Goal: Contribute content: Contribute content

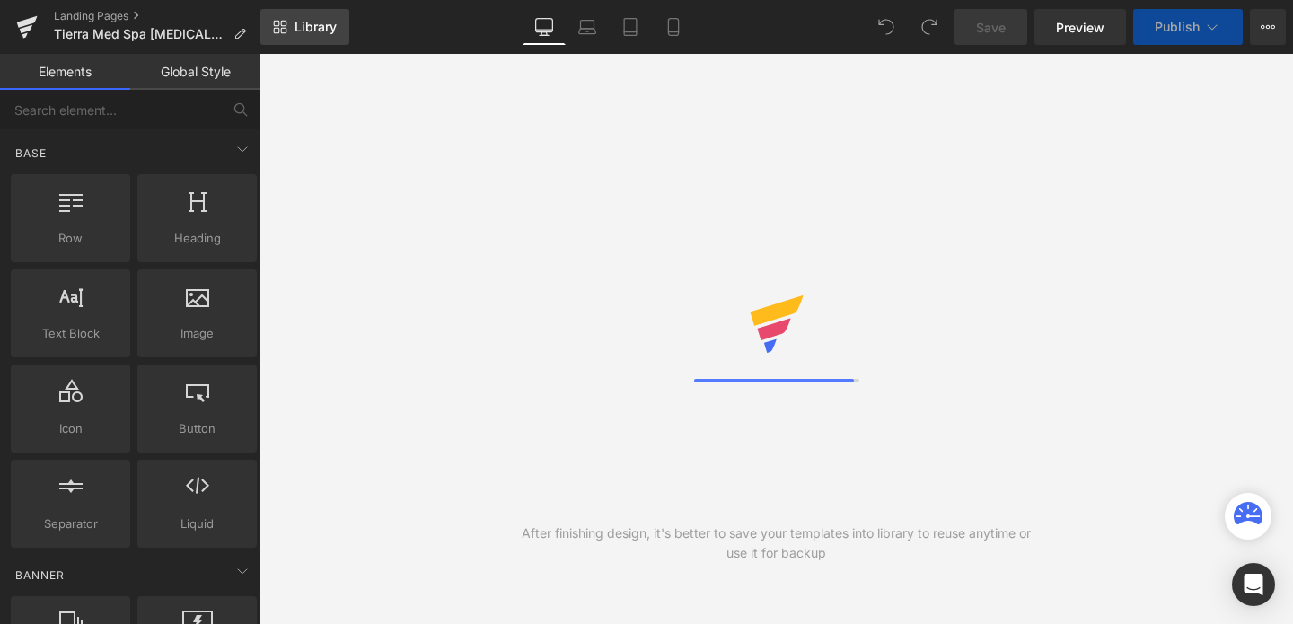
click at [300, 28] on span "Library" at bounding box center [316, 27] width 42 height 16
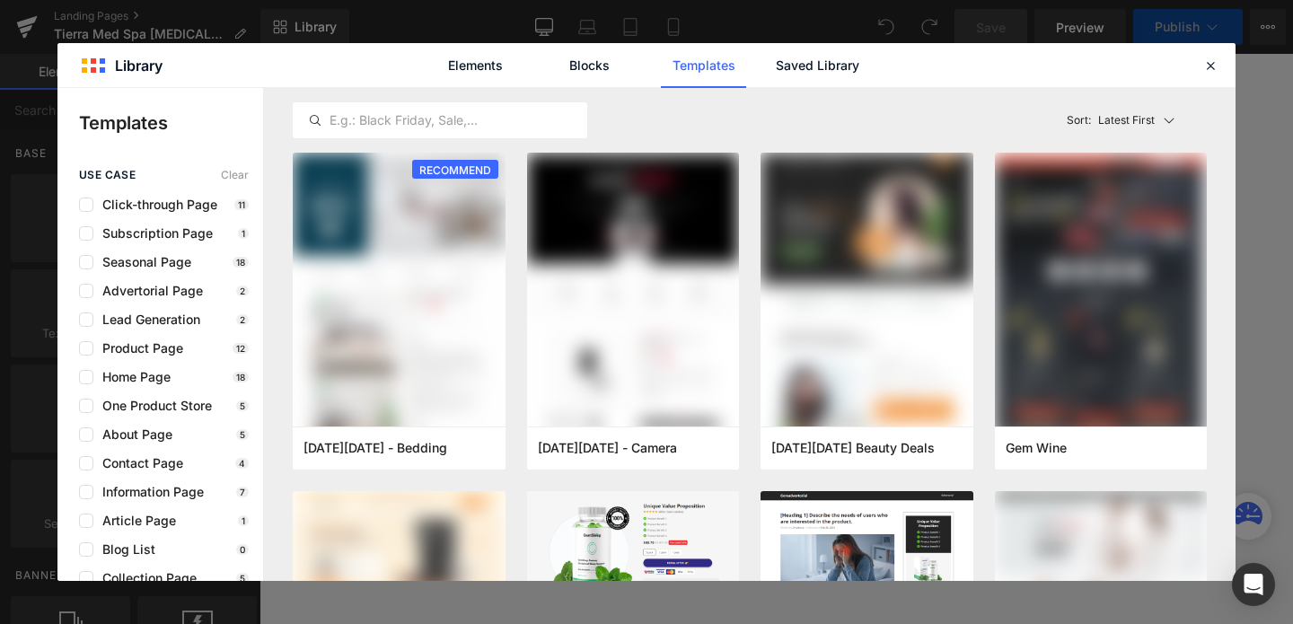
click at [861, 59] on div "Elements Blocks Templates Saved Library" at bounding box center [646, 65] width 456 height 45
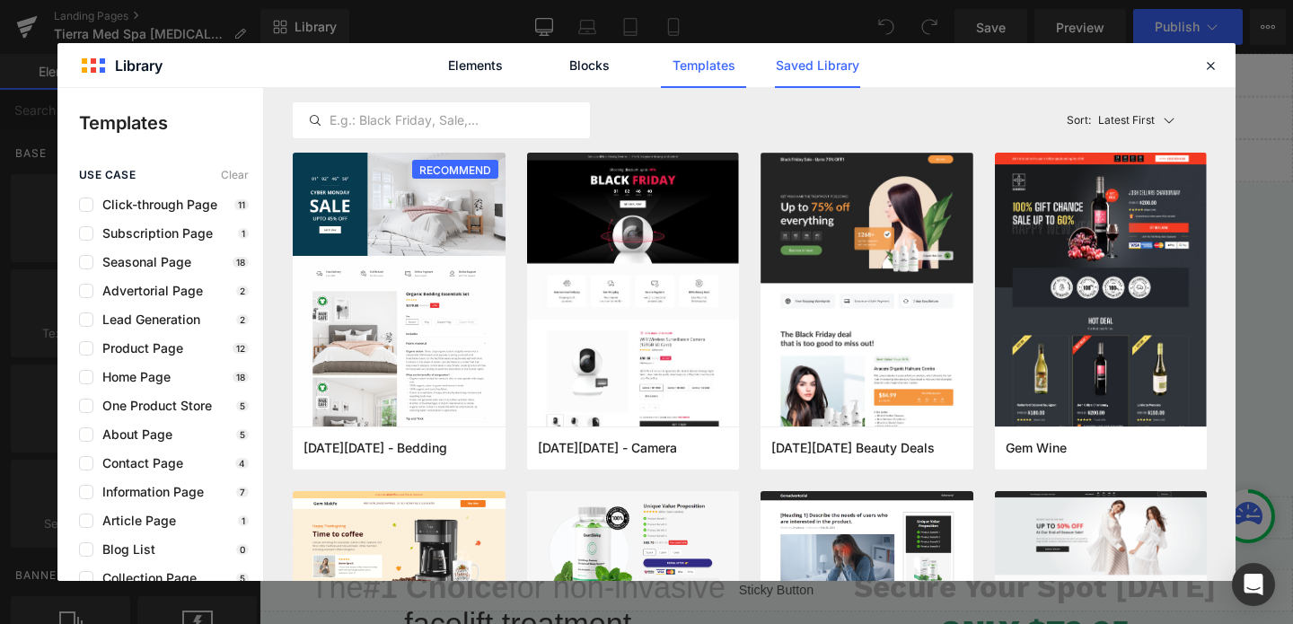
click at [831, 65] on link "Saved Library" at bounding box center [817, 65] width 85 height 45
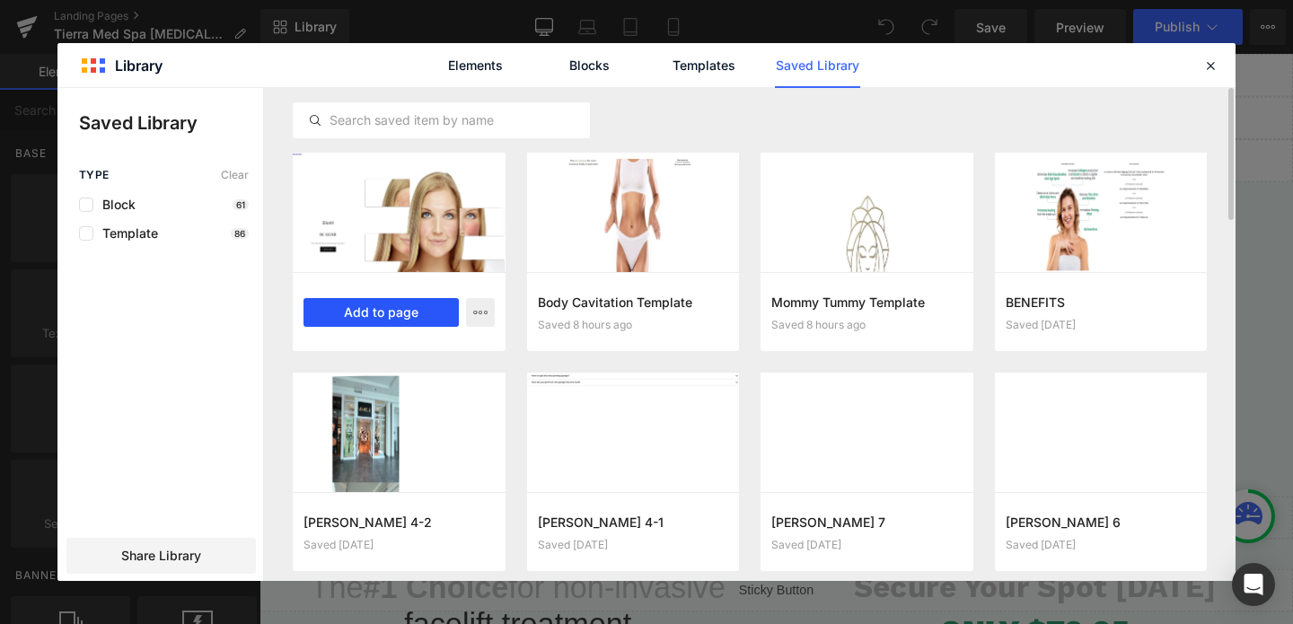
click at [394, 312] on button "Add to page" at bounding box center [380, 312] width 155 height 29
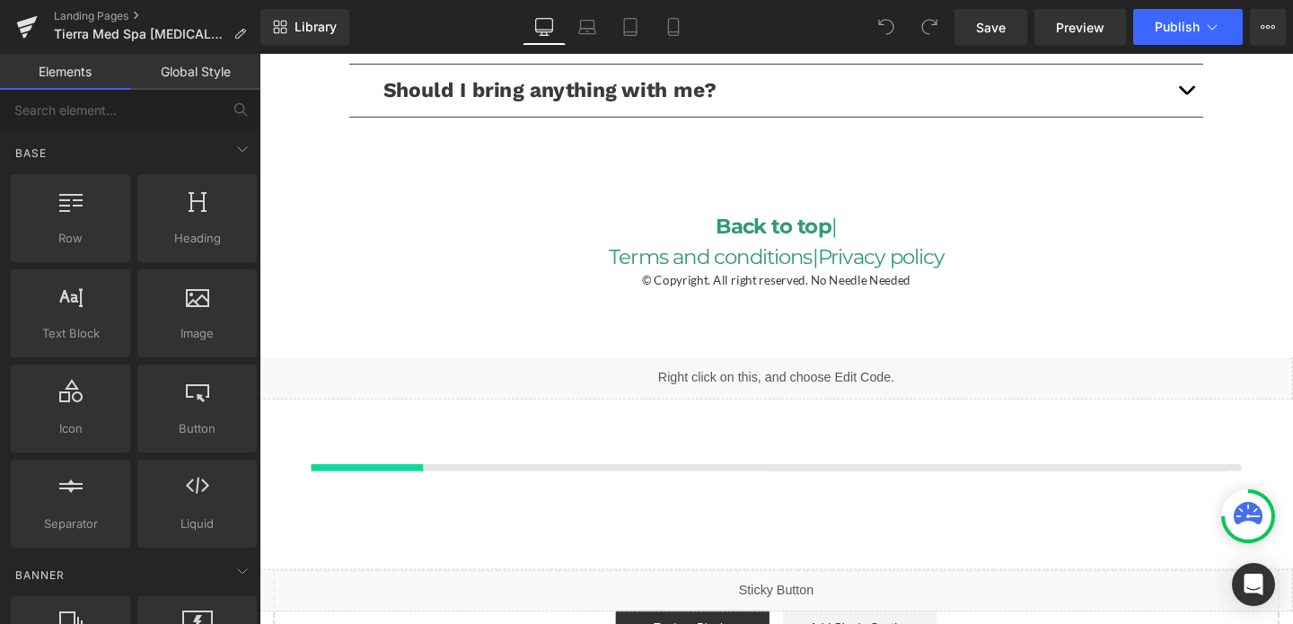
scroll to position [4423, 0]
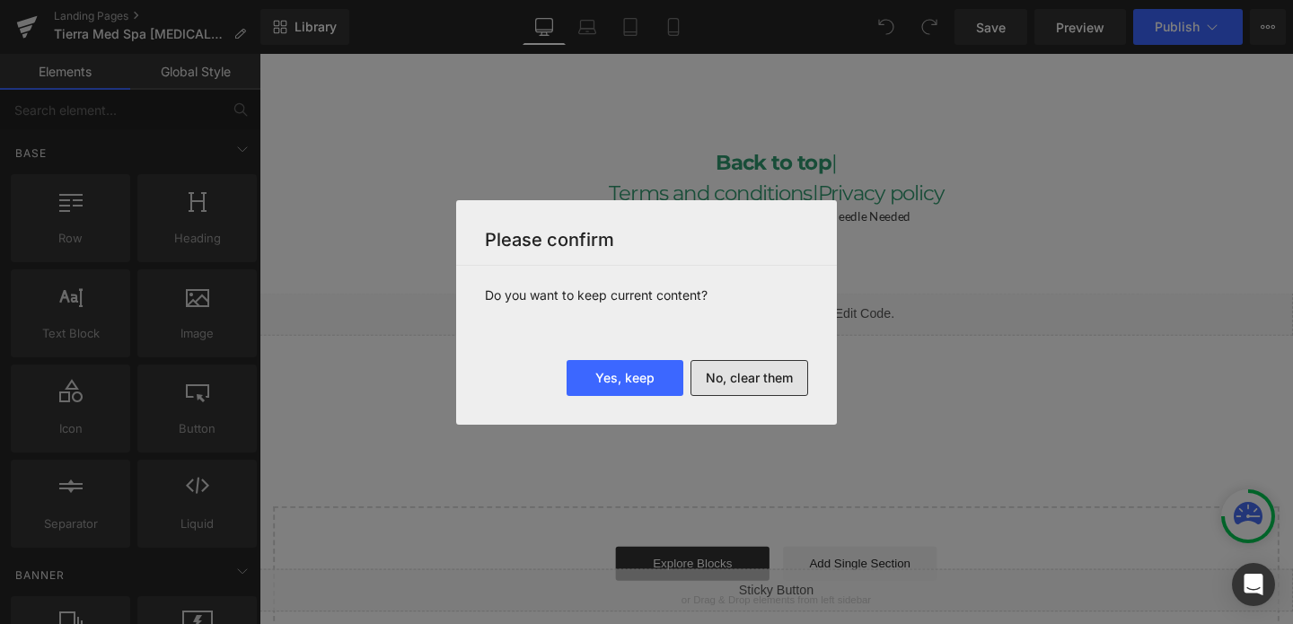
click at [720, 380] on button "No, clear them" at bounding box center [749, 378] width 118 height 36
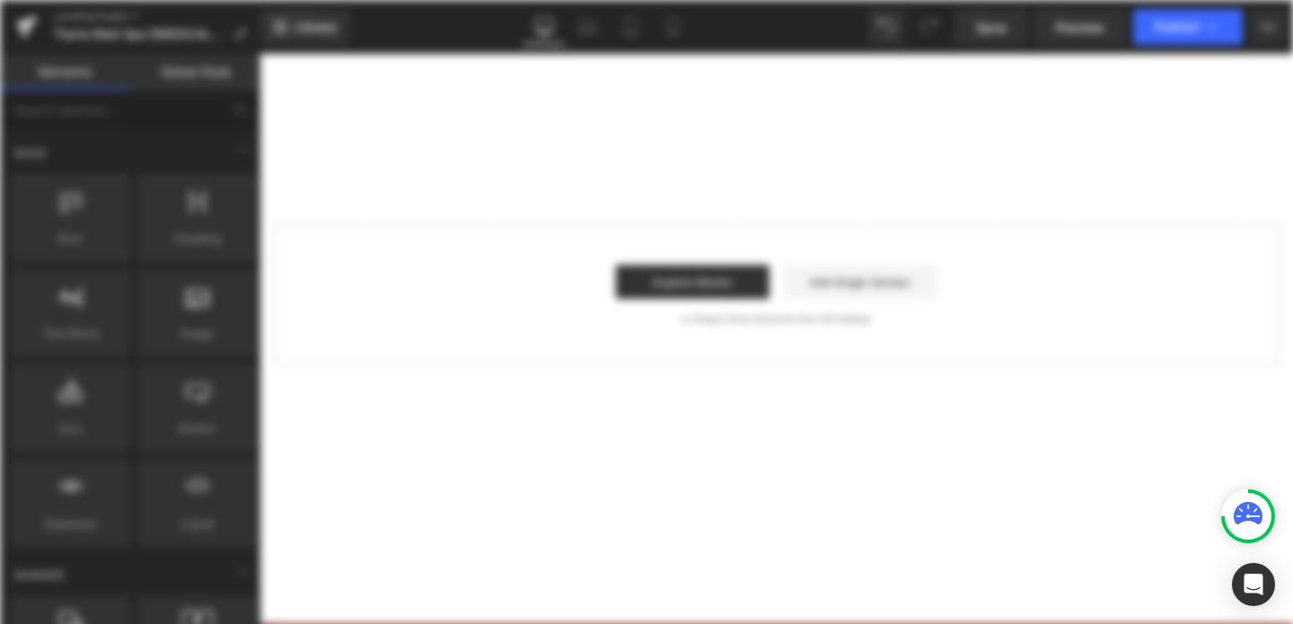
scroll to position [0, 0]
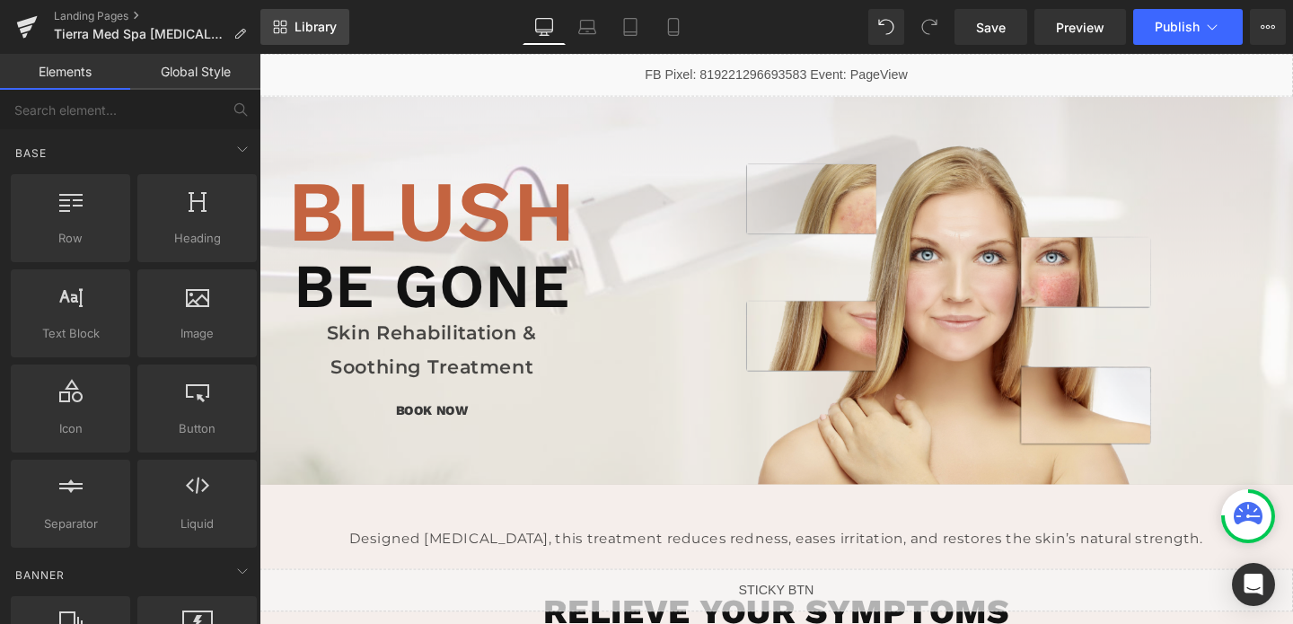
click at [297, 29] on span "Library" at bounding box center [316, 27] width 42 height 16
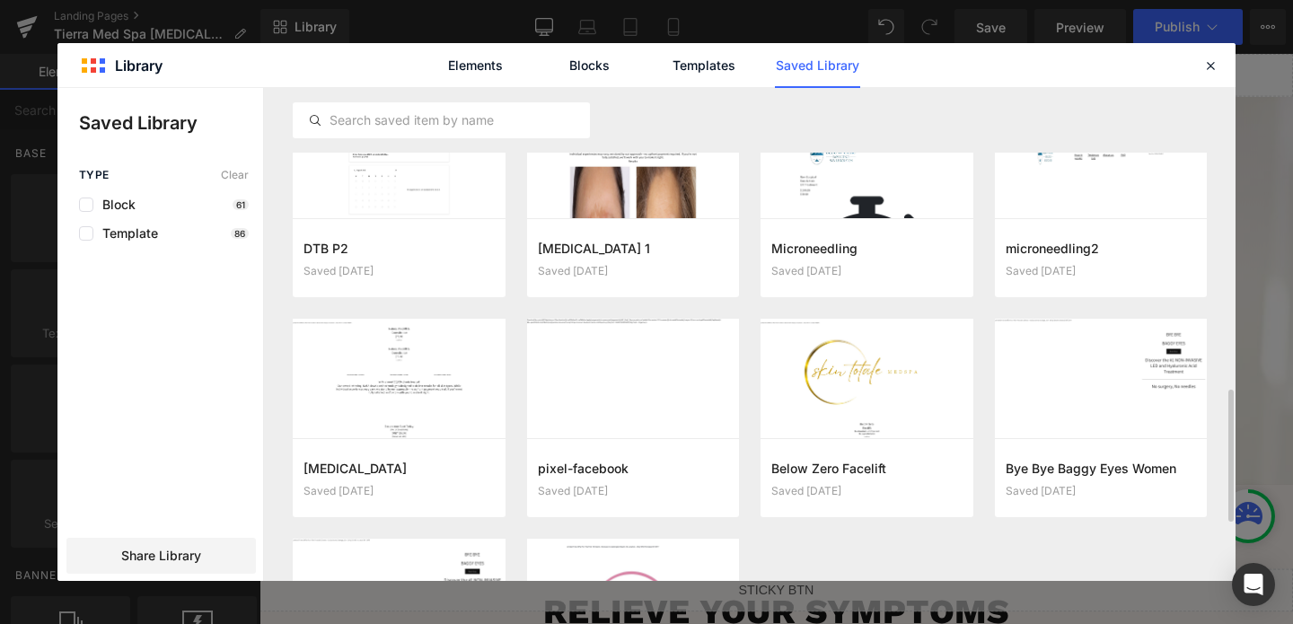
scroll to position [1154, 0]
click at [653, 477] on button "Add to page" at bounding box center [615, 478] width 155 height 29
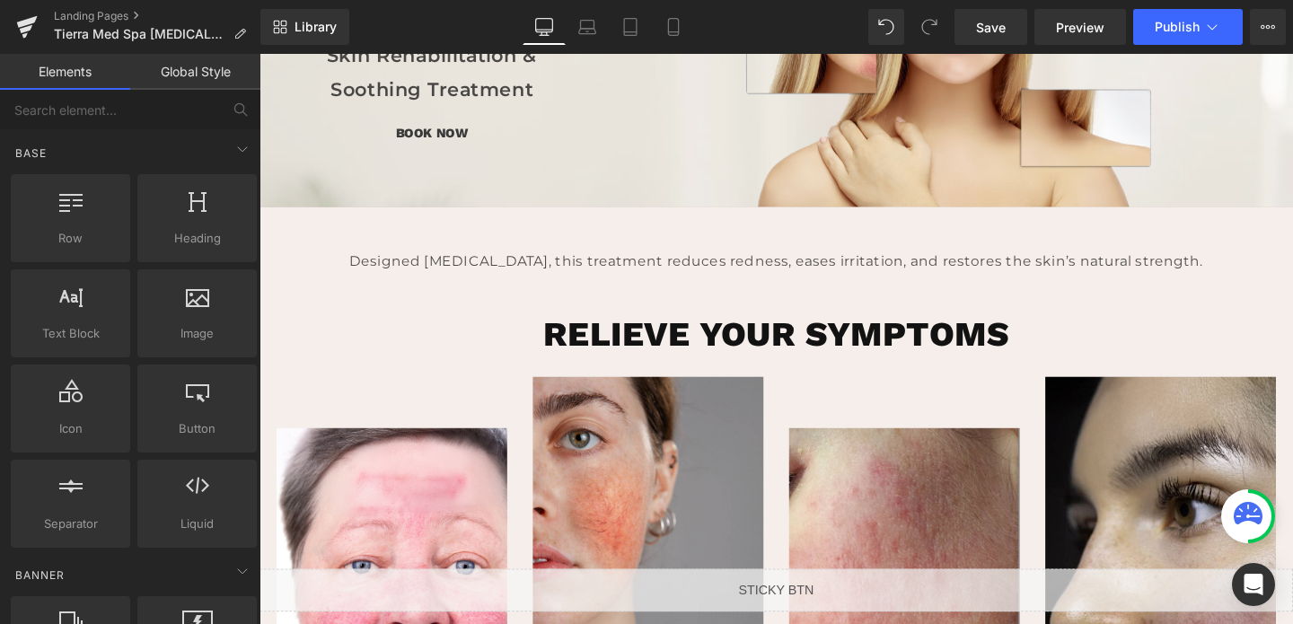
scroll to position [0, 0]
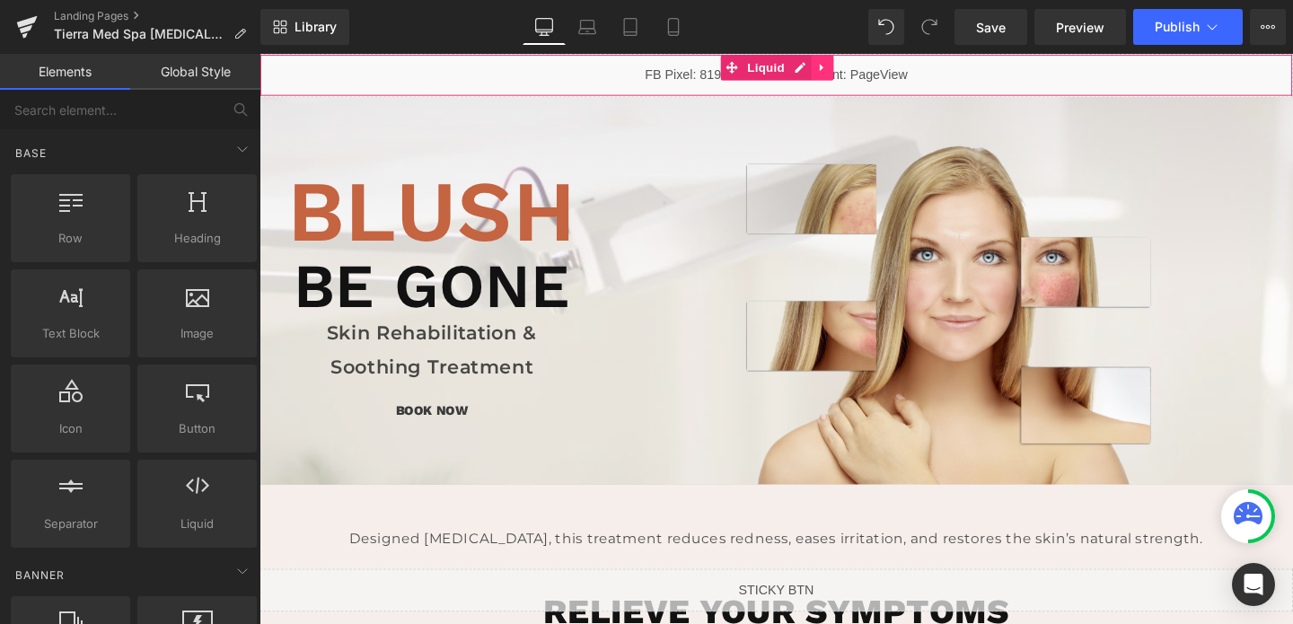
click at [853, 65] on icon at bounding box center [851, 68] width 13 height 13
click at [859, 69] on icon at bounding box center [863, 68] width 13 height 13
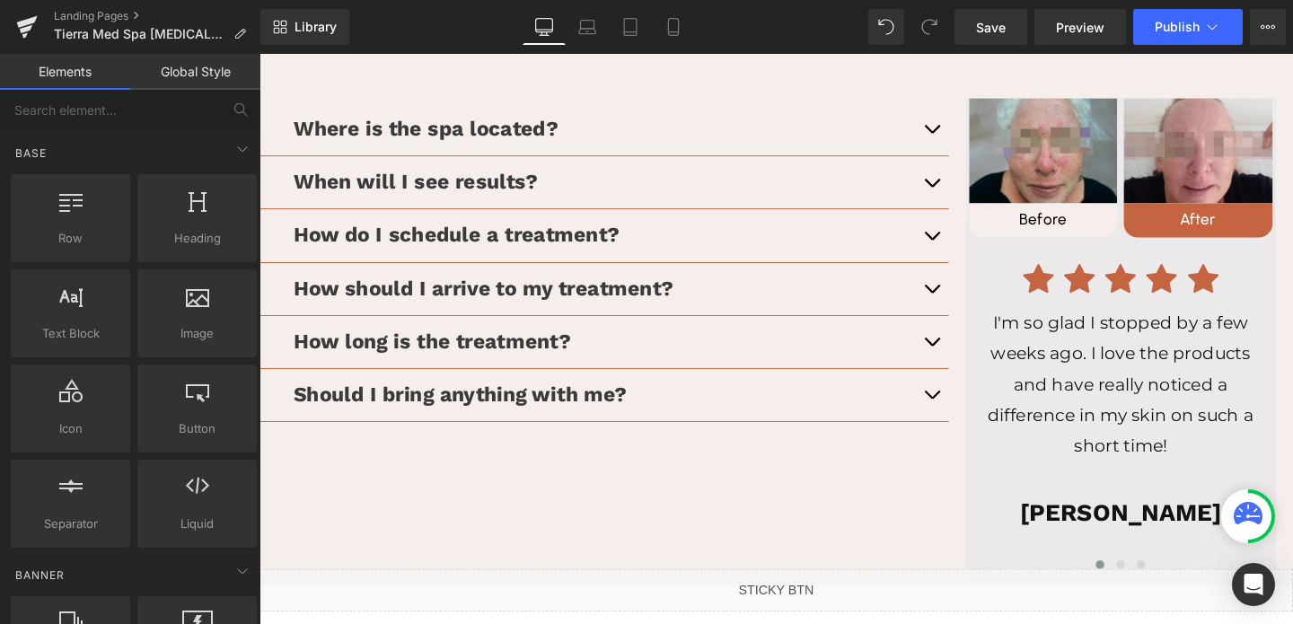
scroll to position [2666, 0]
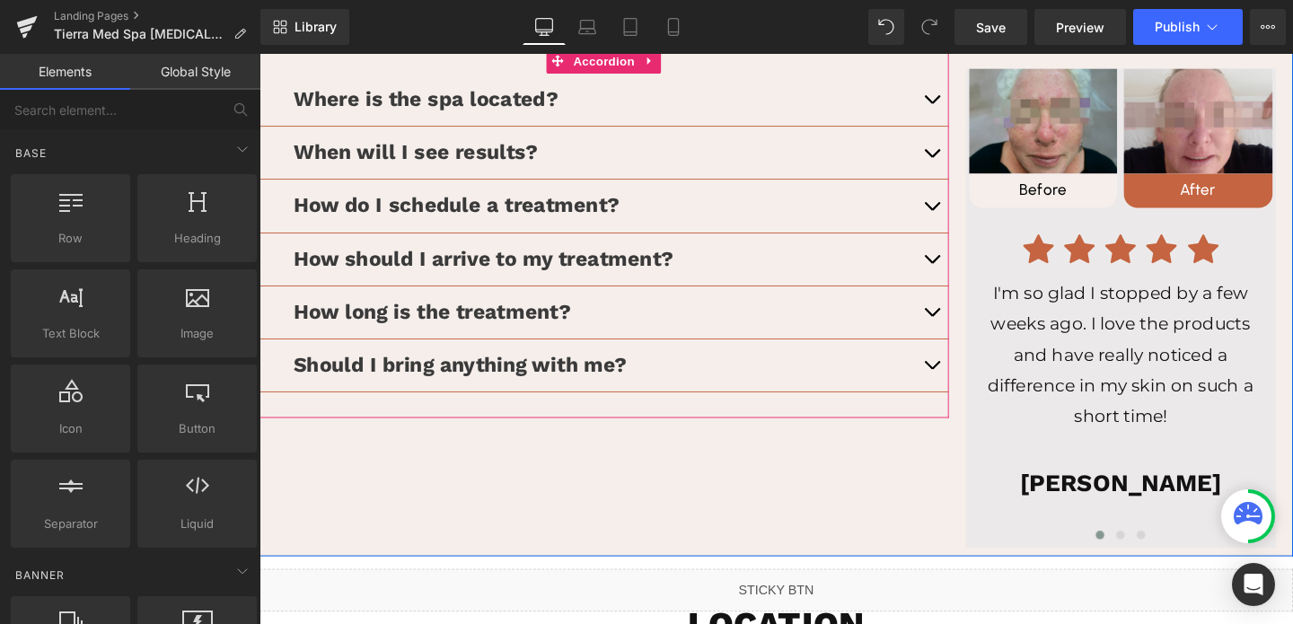
click at [963, 110] on button "button" at bounding box center [966, 102] width 36 height 55
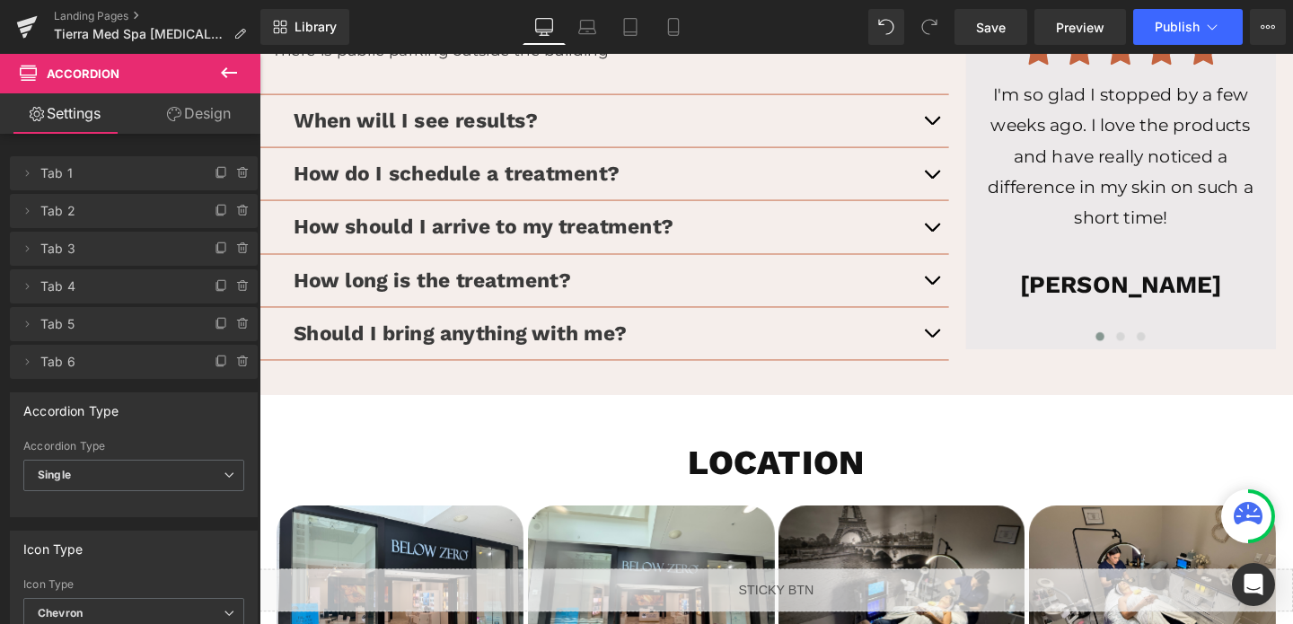
scroll to position [3300, 0]
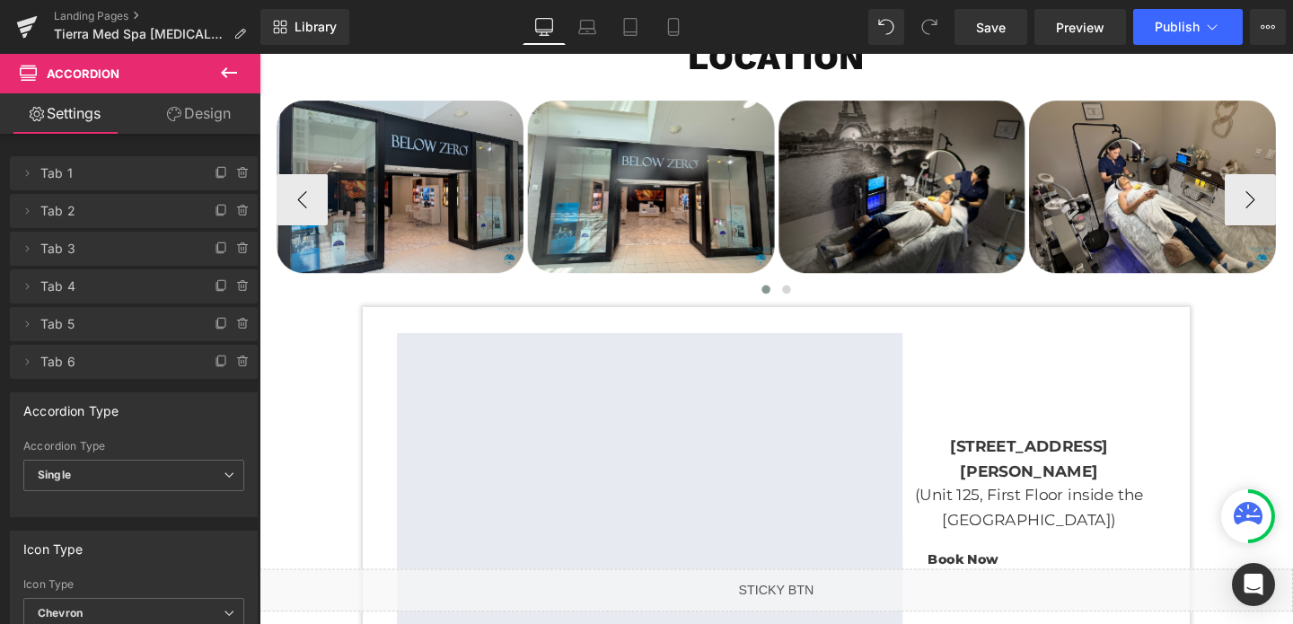
click at [477, 187] on img at bounding box center [406, 193] width 259 height 181
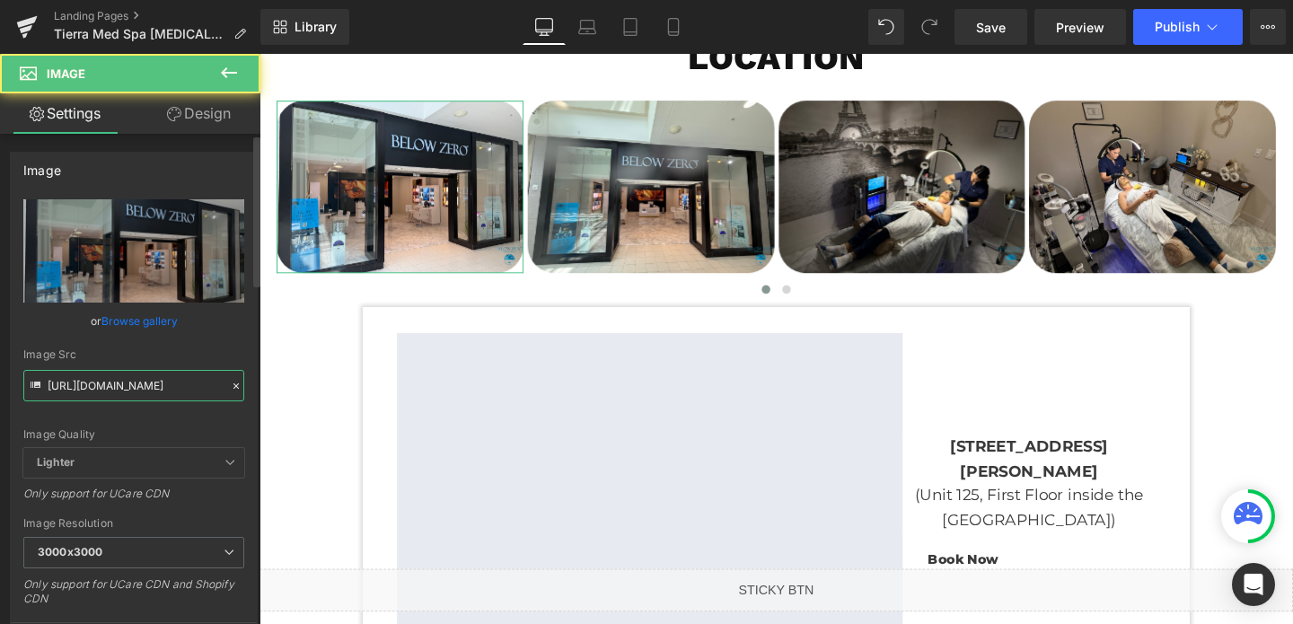
click at [78, 384] on input "[URL][DOMAIN_NAME]" at bounding box center [133, 385] width 221 height 31
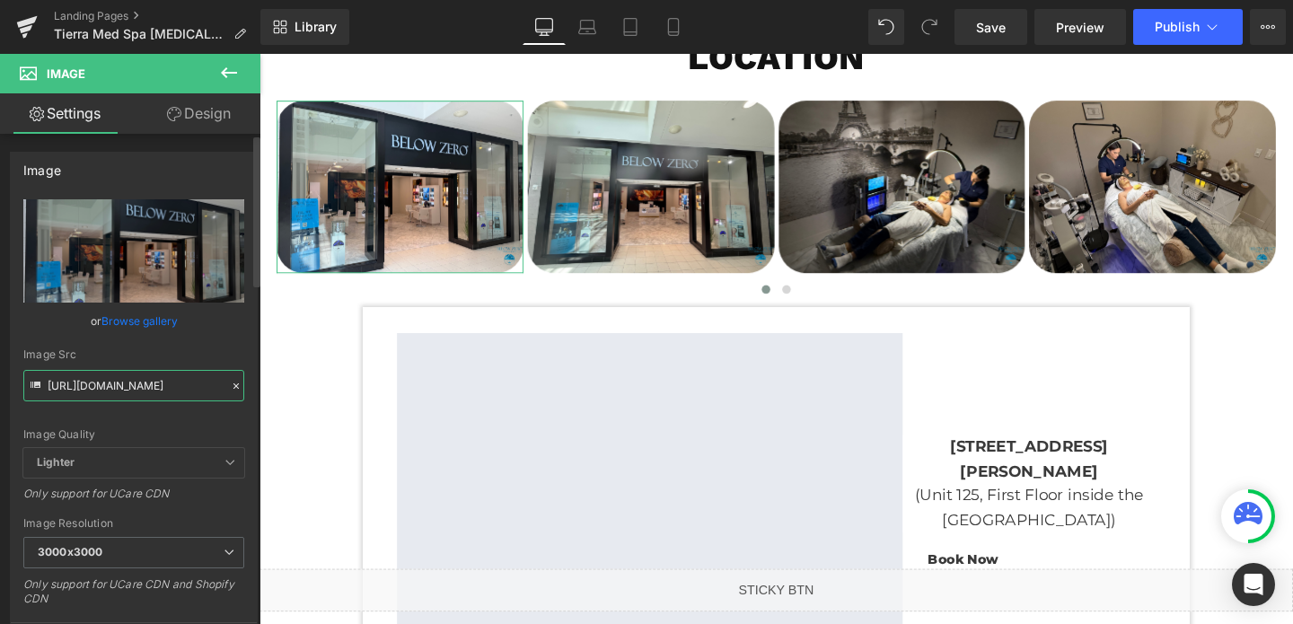
click at [78, 384] on input "[URL][DOMAIN_NAME]" at bounding box center [133, 385] width 221 height 31
paste input "570/4895/7112/files/159_ed9d5063-7129-4743-abd3-3983bcafed7e_3000x3000.png?v=16…"
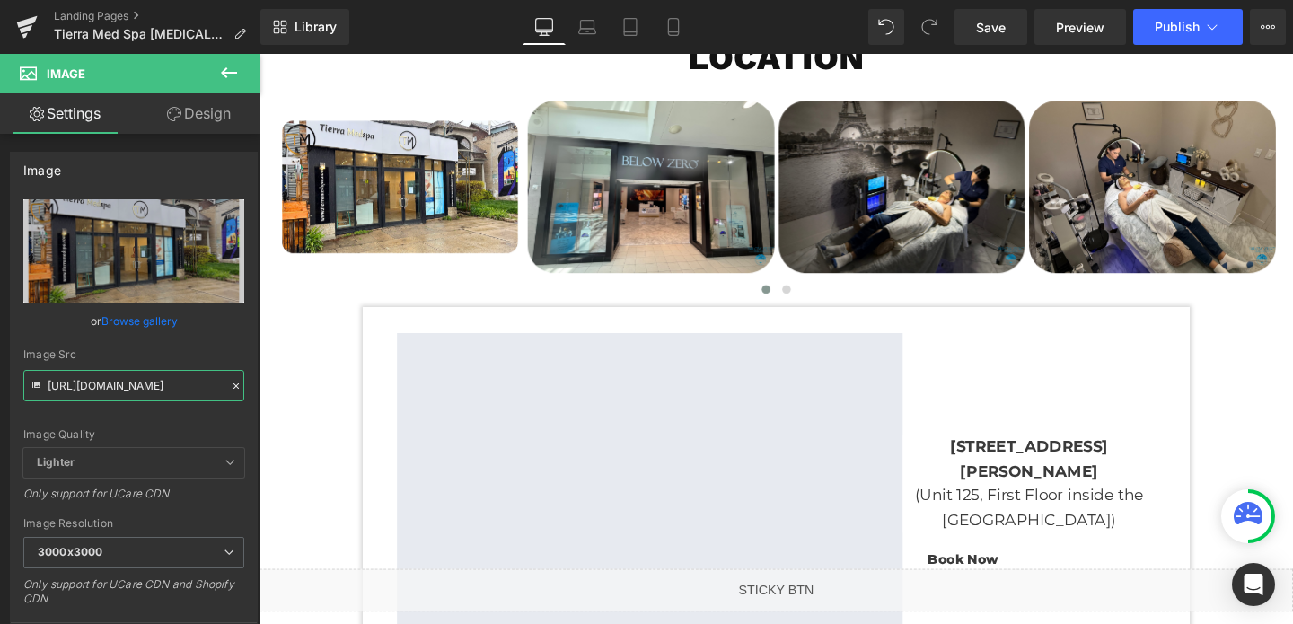
type input "[URL][DOMAIN_NAME]"
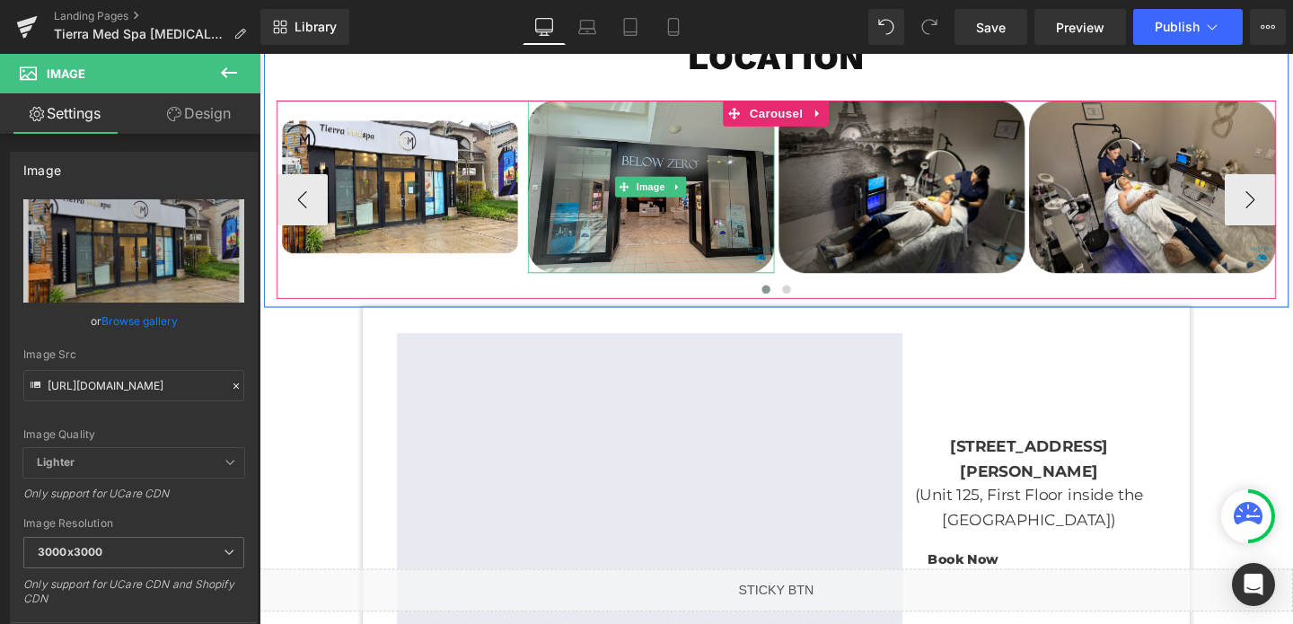
click at [672, 228] on img at bounding box center [670, 193] width 259 height 181
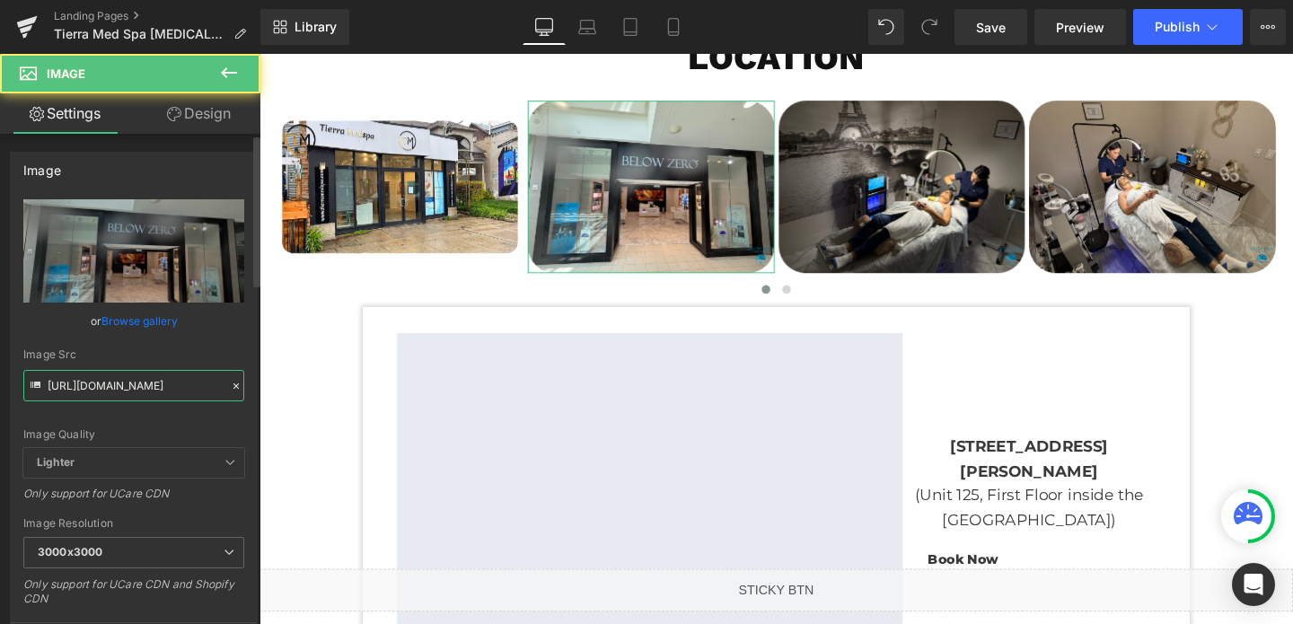
click at [146, 395] on input "[URL][DOMAIN_NAME]" at bounding box center [133, 385] width 221 height 31
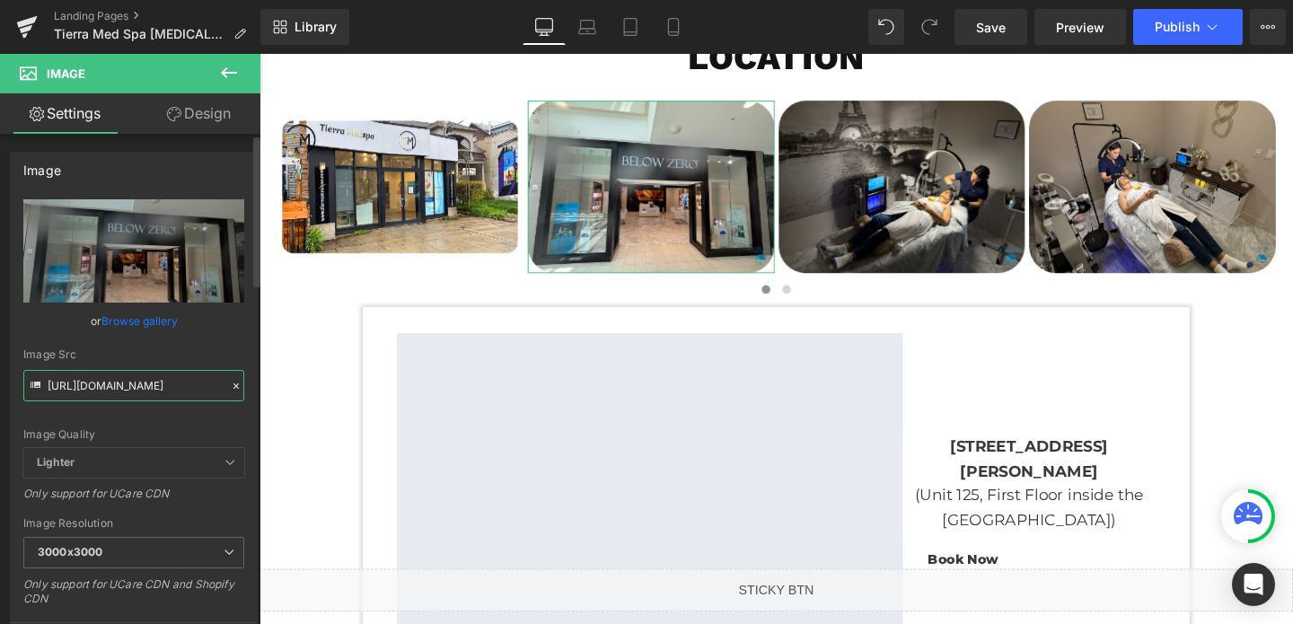
click at [146, 395] on input "[URL][DOMAIN_NAME]" at bounding box center [133, 385] width 221 height 31
paste input "570/4895/7112/files/161_d8cb6b2e-ee05-4534-851d-8b1c6983b2c5_3000x3000.png?v=16…"
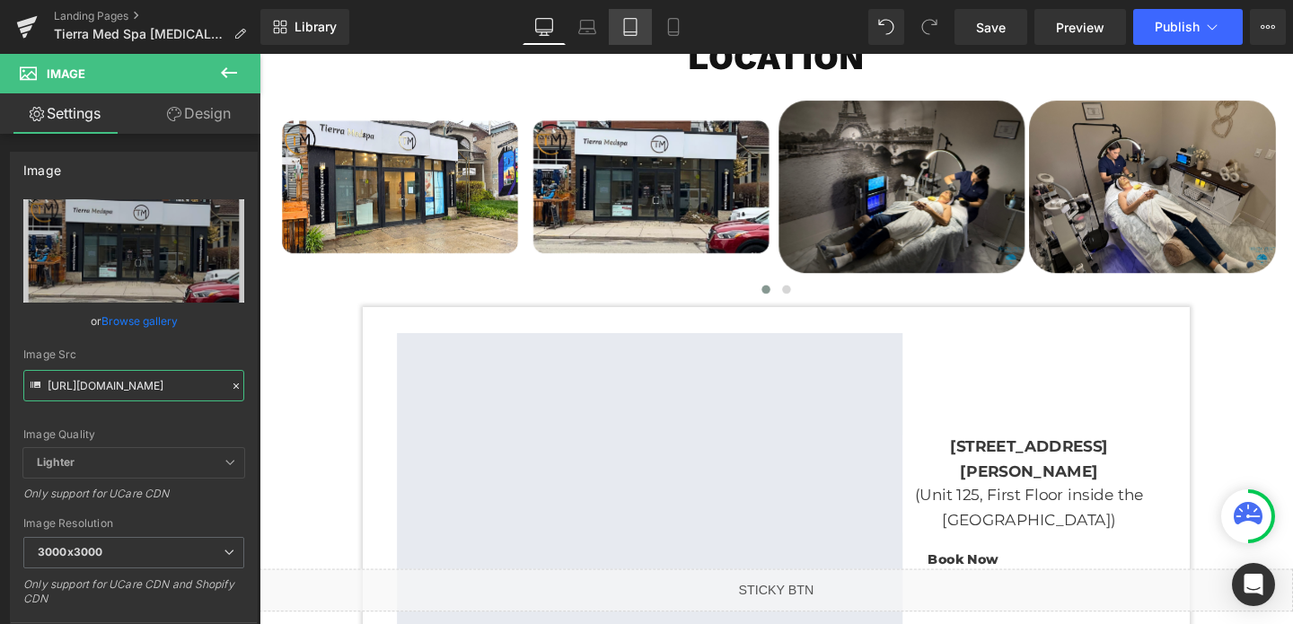
type input "[URL][DOMAIN_NAME]"
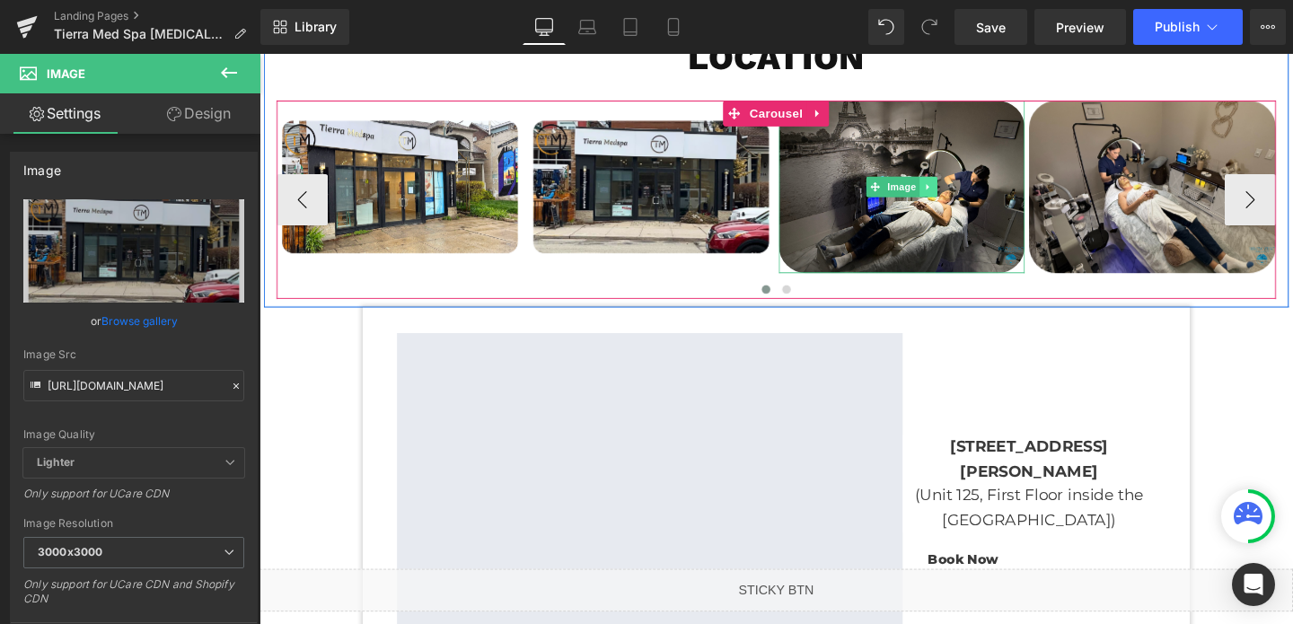
click at [971, 192] on link at bounding box center [963, 194] width 19 height 22
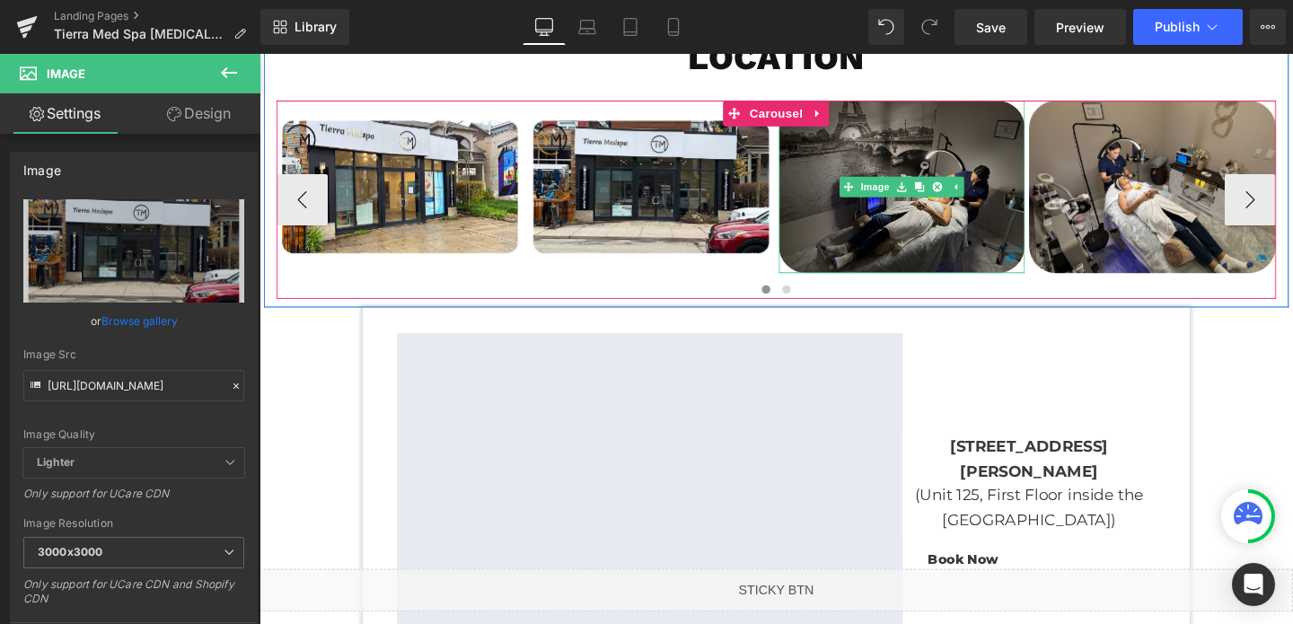
click at [873, 163] on img at bounding box center [934, 193] width 259 height 181
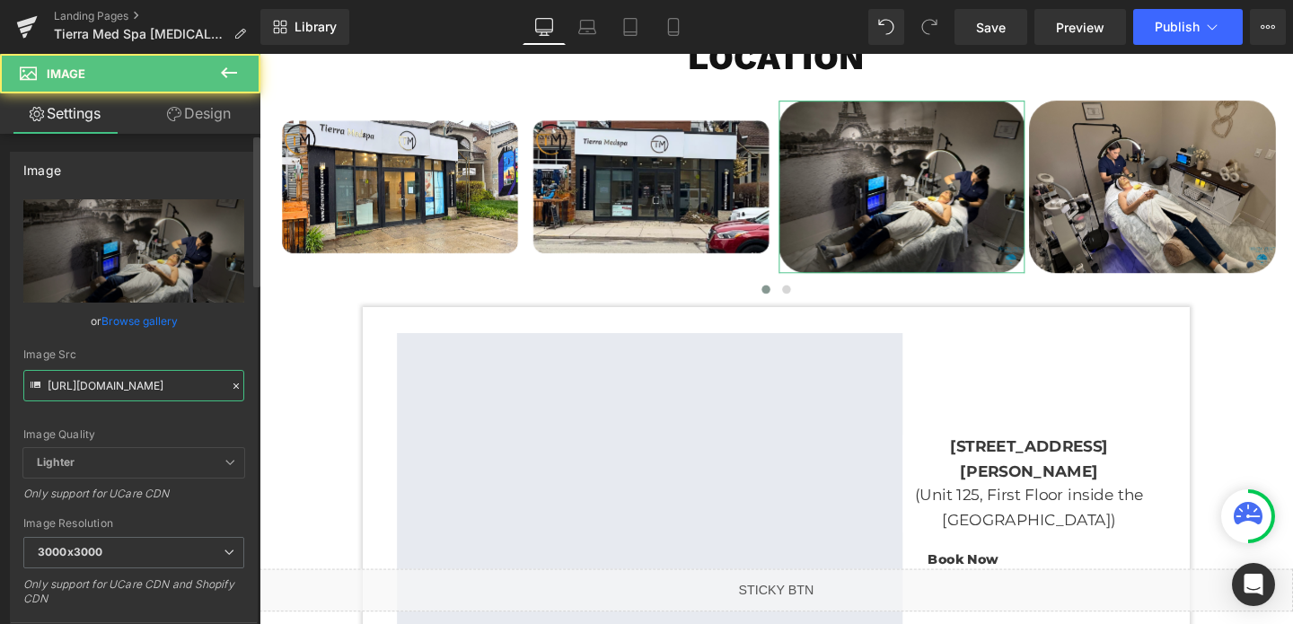
click at [110, 381] on input "[URL][DOMAIN_NAME]" at bounding box center [133, 385] width 221 height 31
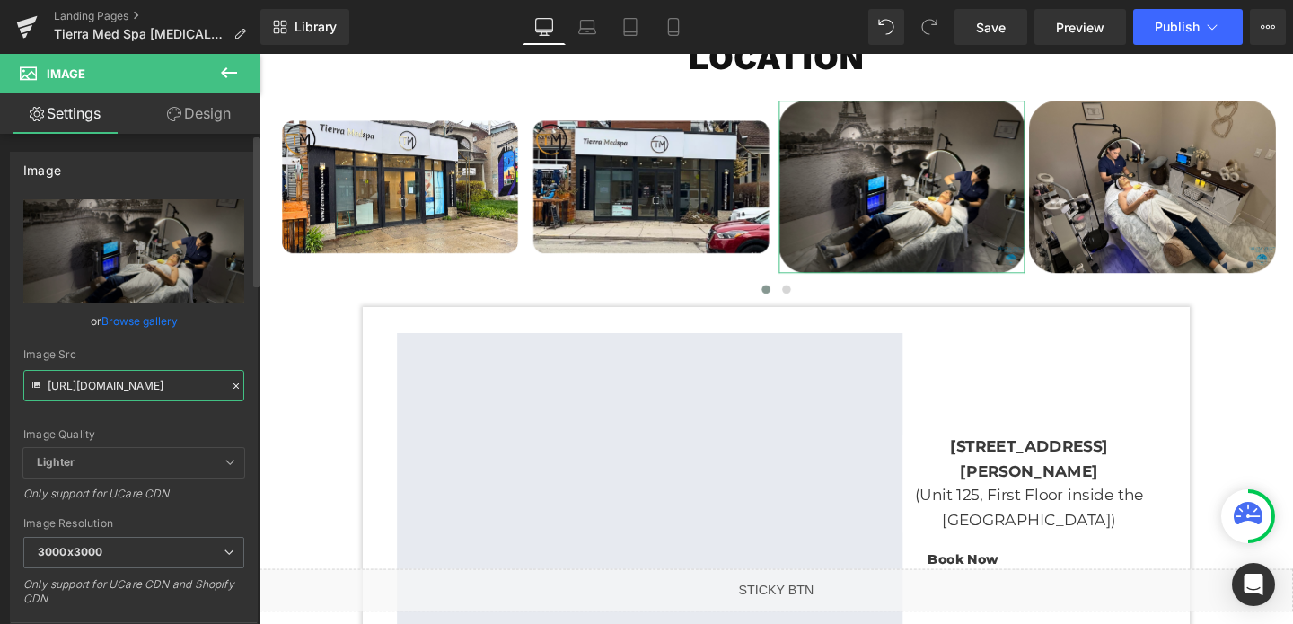
click at [110, 381] on input "[URL][DOMAIN_NAME]" at bounding box center [133, 385] width 221 height 31
paste input "570/4895/7112/files/160_6ef96321-dbbf-4a53-b8e7-7a0b6e9d08e7_3000x3000.png?v=16…"
type input "[URL][DOMAIN_NAME]"
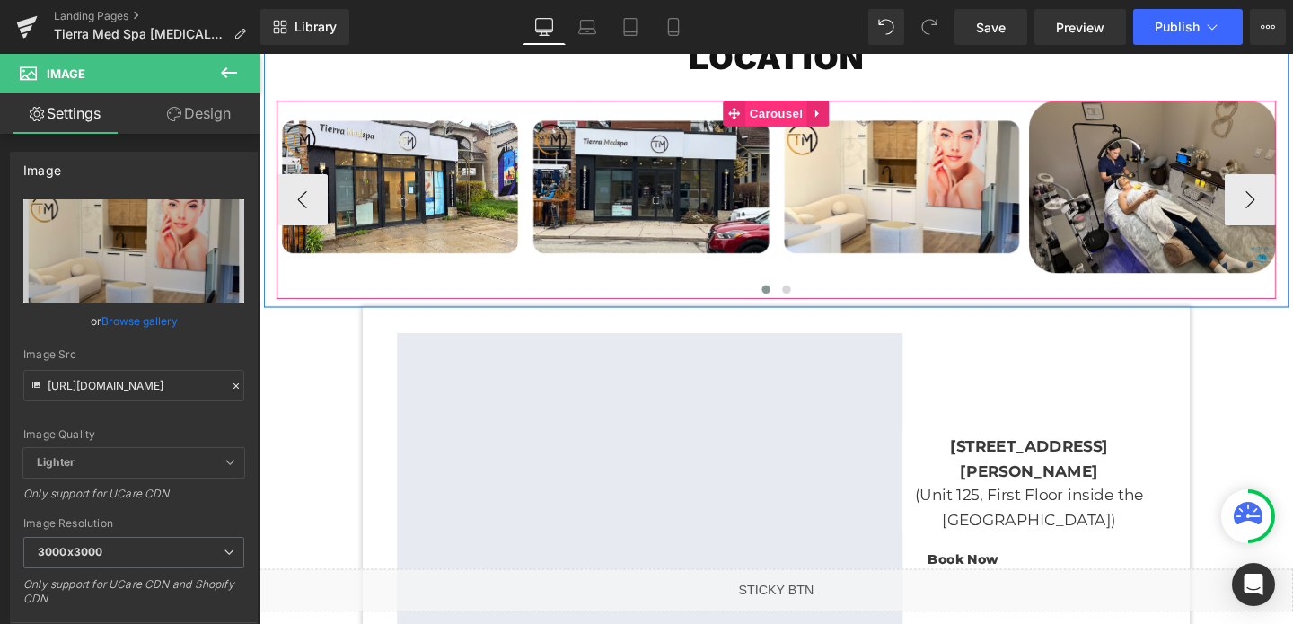
click at [805, 110] on span "Carousel" at bounding box center [802, 116] width 65 height 27
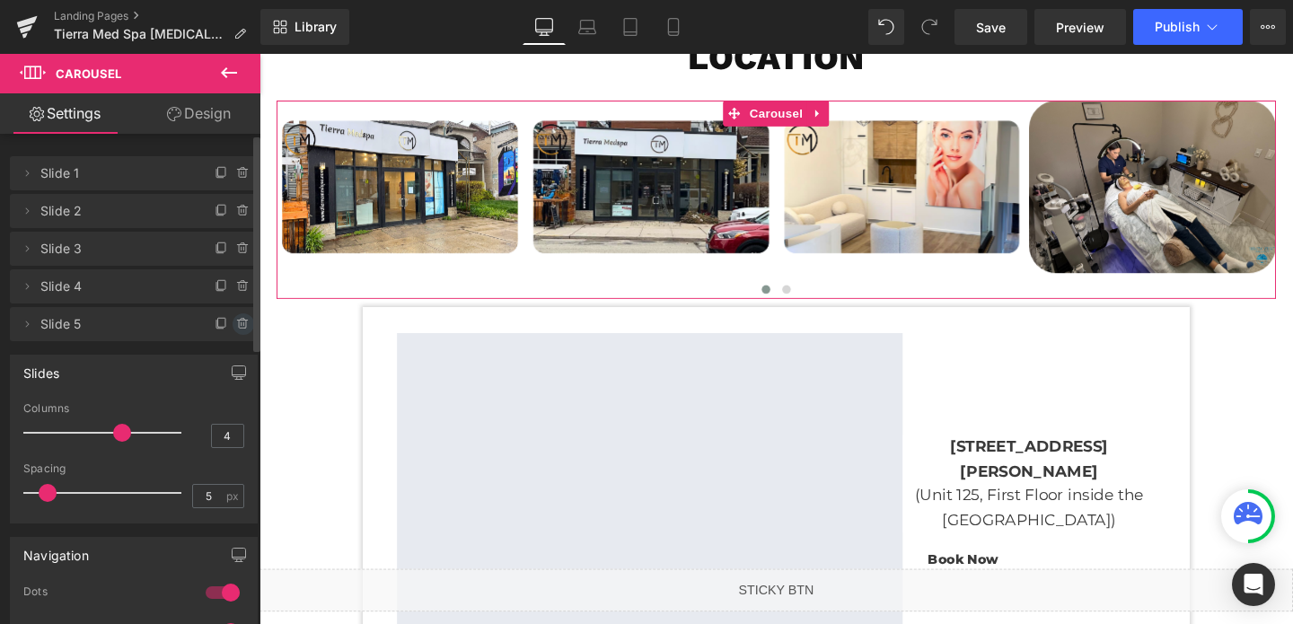
click at [239, 322] on icon at bounding box center [243, 324] width 14 height 14
click at [239, 322] on button "Delete" at bounding box center [224, 324] width 57 height 23
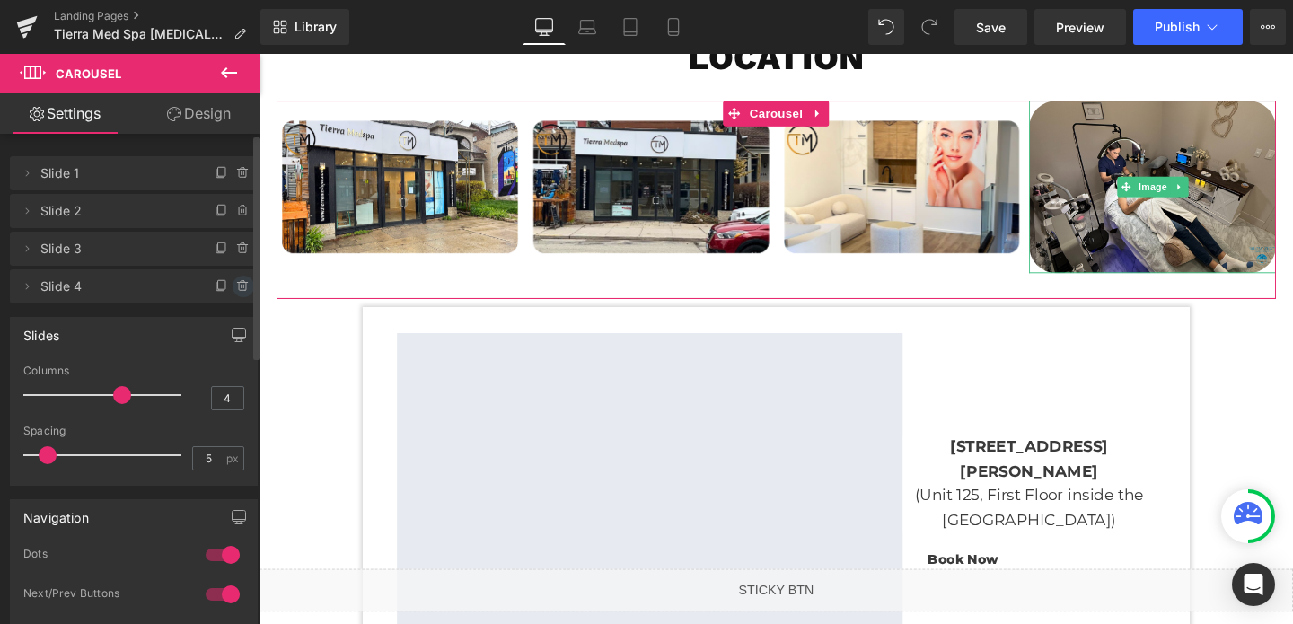
click at [237, 293] on icon at bounding box center [243, 286] width 14 height 14
click at [226, 295] on button "Delete" at bounding box center [224, 287] width 57 height 23
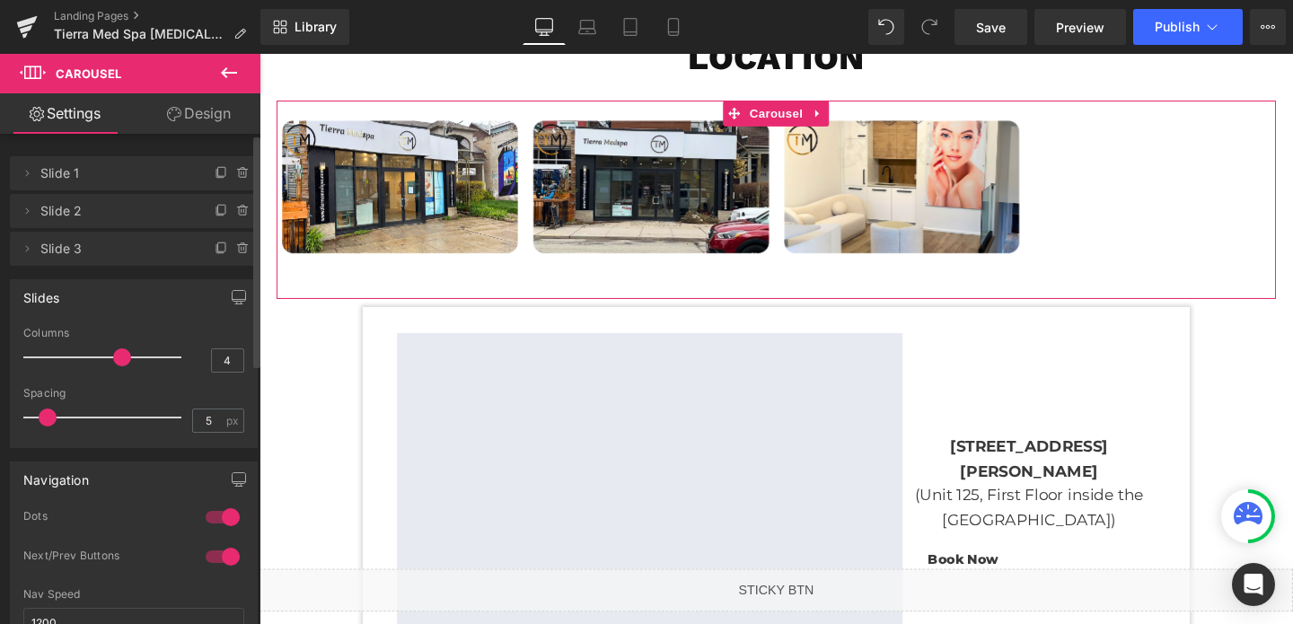
click at [101, 356] on p at bounding box center [102, 357] width 158 height 2
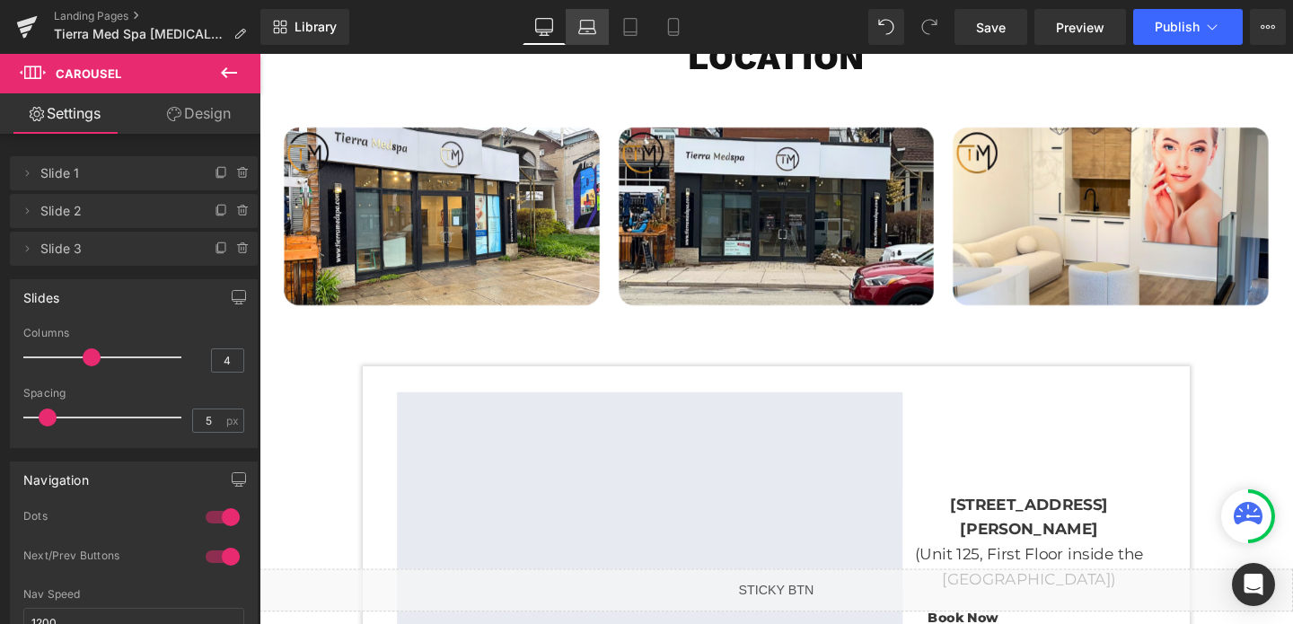
click at [580, 32] on icon at bounding box center [587, 27] width 18 height 18
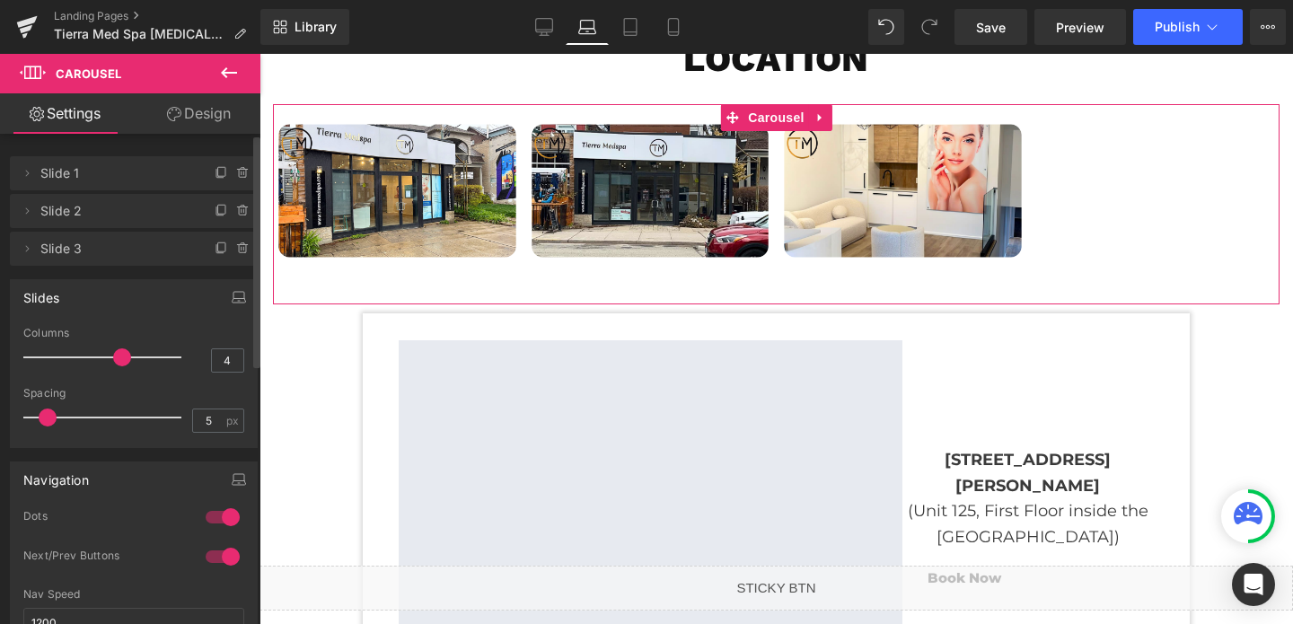
click at [102, 356] on p at bounding box center [102, 357] width 158 height 2
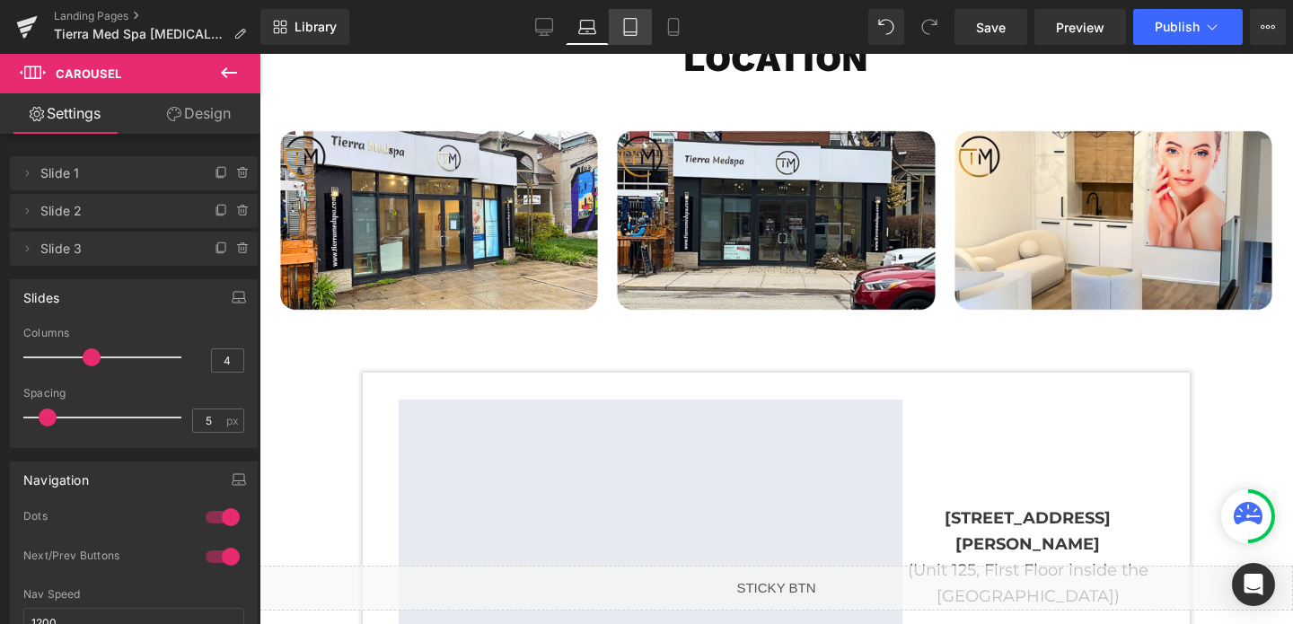
click at [645, 31] on link "Tablet" at bounding box center [630, 27] width 43 height 36
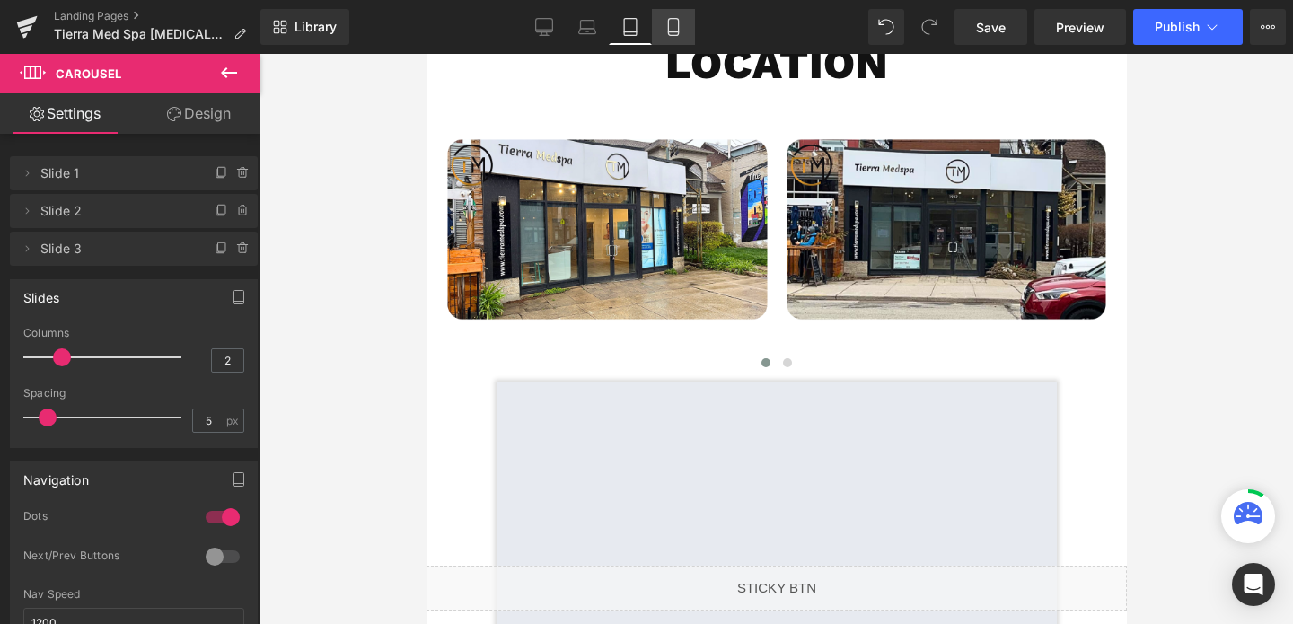
click at [675, 31] on icon at bounding box center [673, 27] width 18 height 18
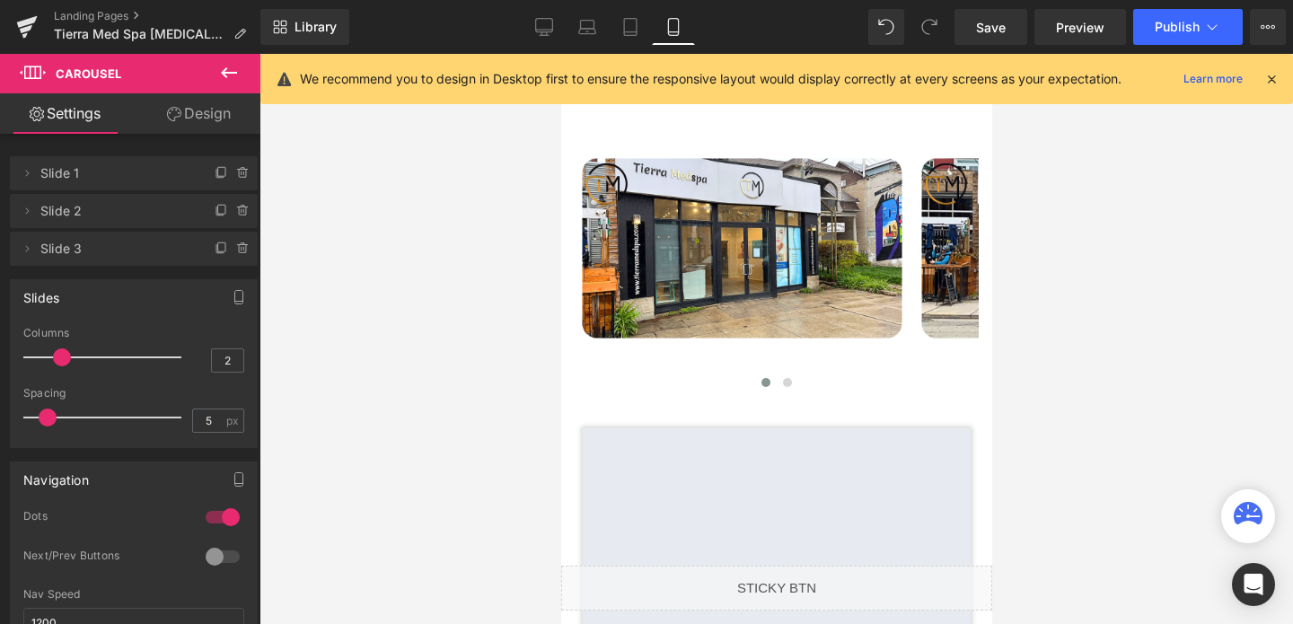
scroll to position [4931, 0]
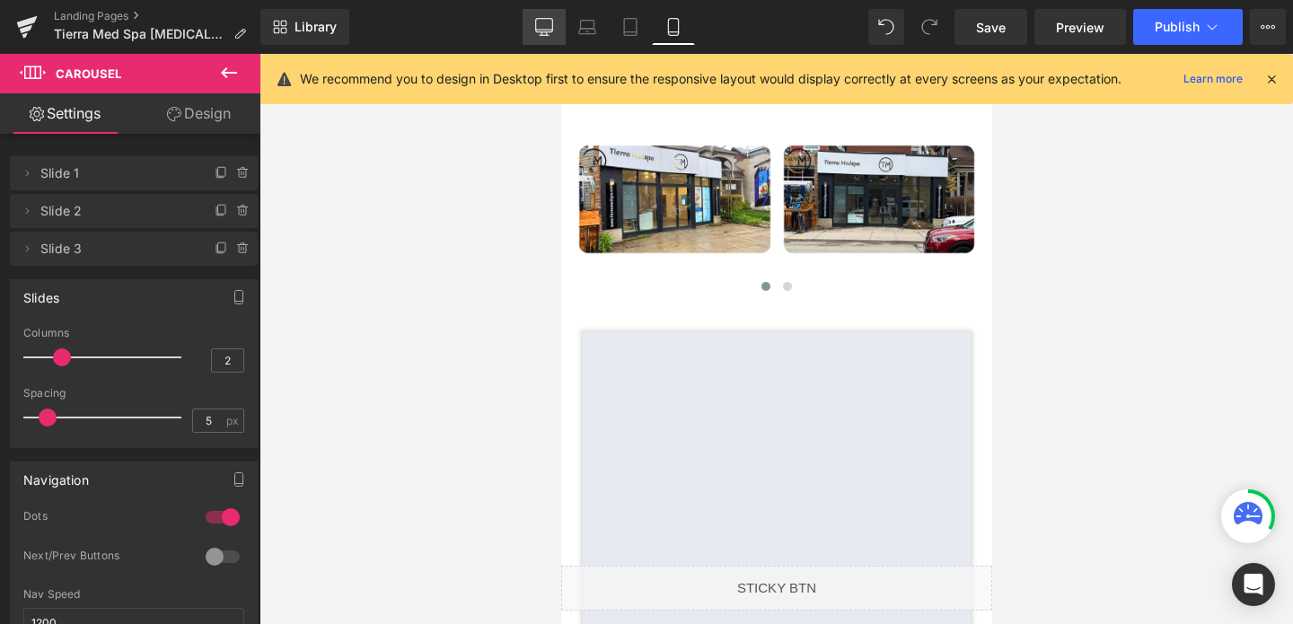
click at [544, 37] on link "Desktop" at bounding box center [544, 27] width 43 height 36
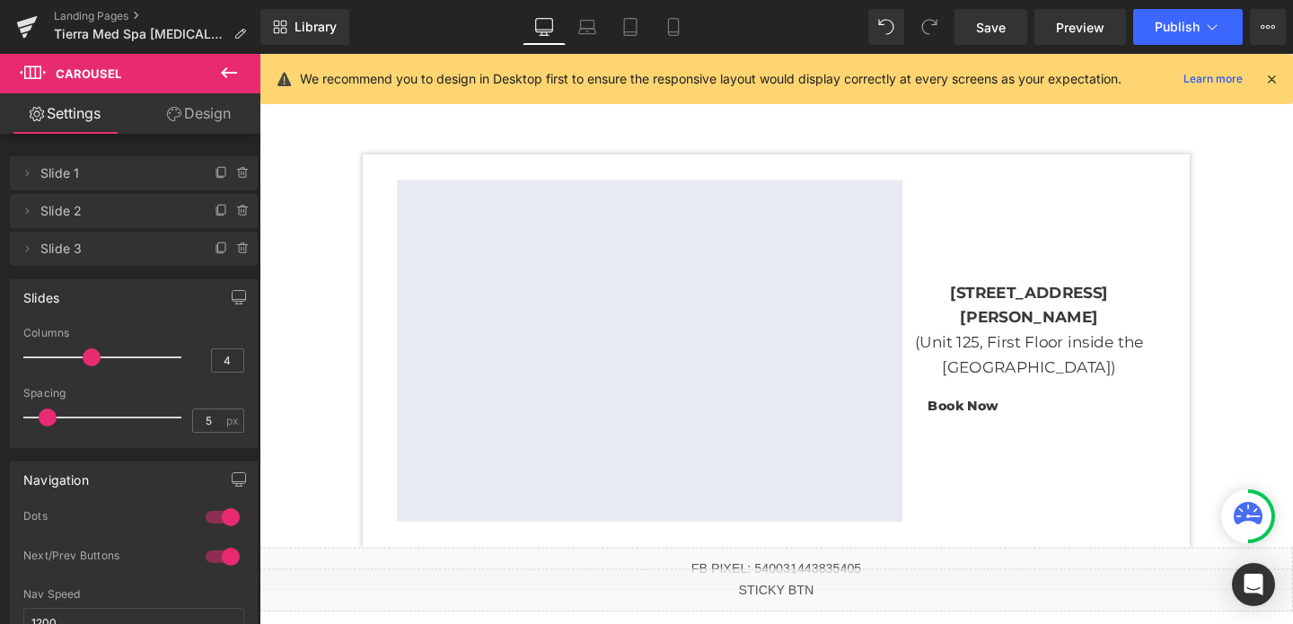
scroll to position [3534, 0]
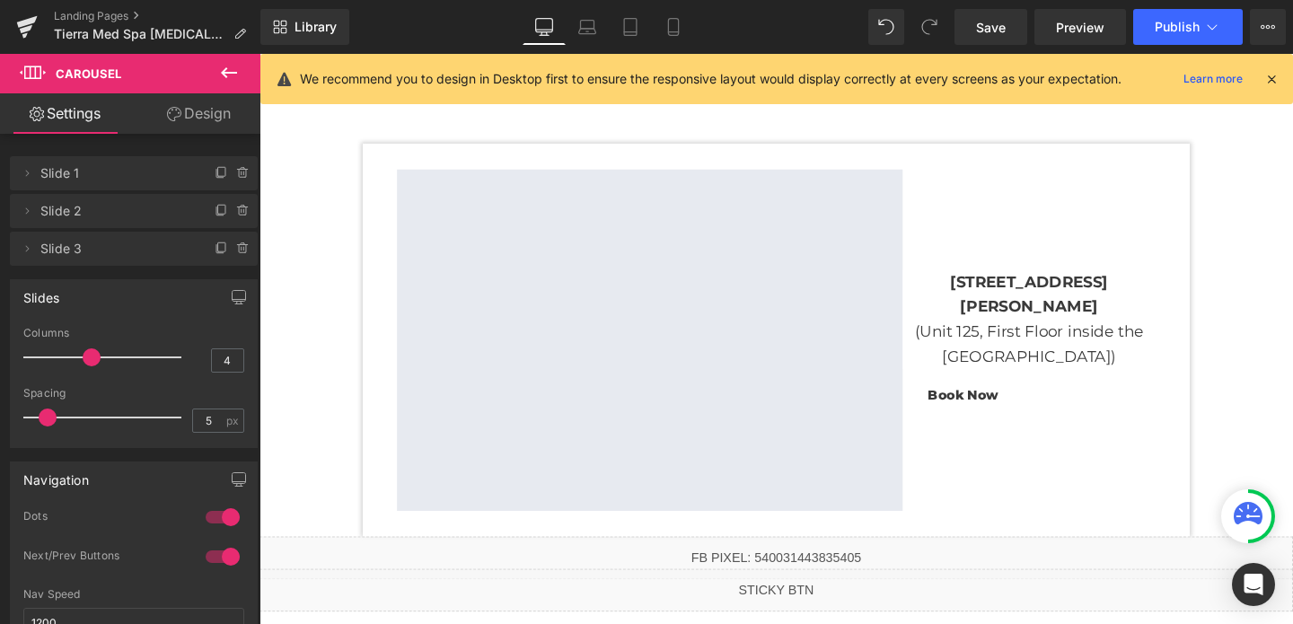
click at [994, 320] on p "[STREET_ADDRESS][PERSON_NAME]" at bounding box center [1069, 307] width 266 height 52
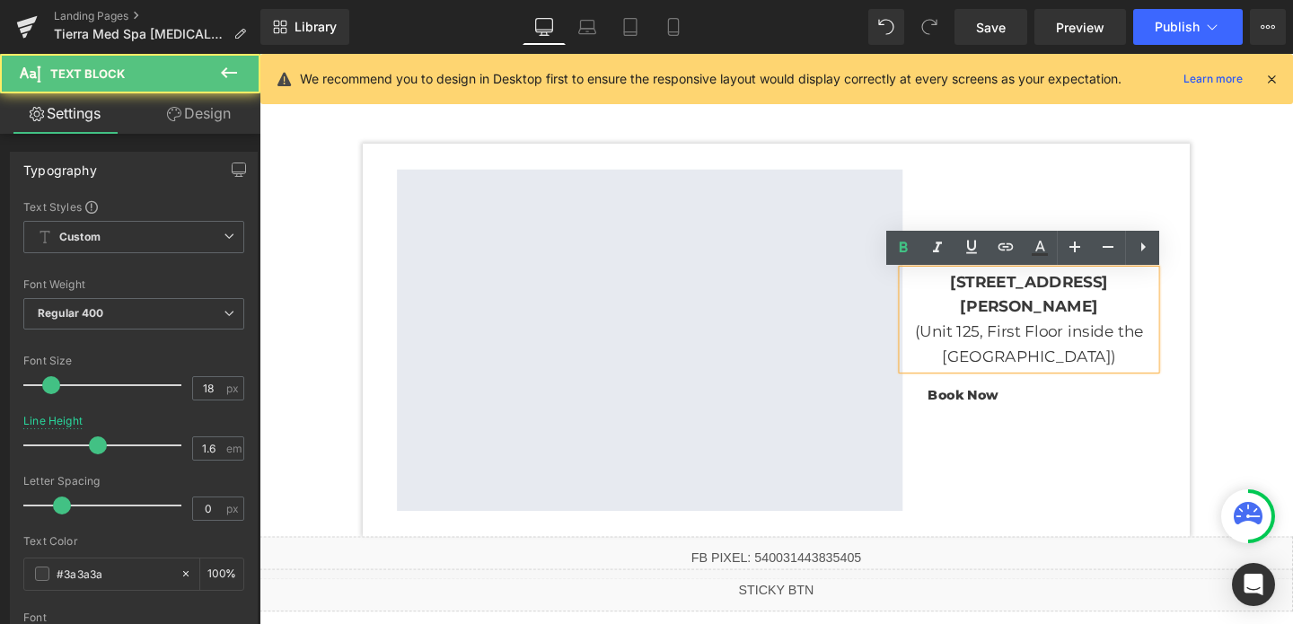
drag, startPoint x: 964, startPoint y: 295, endPoint x: 1168, endPoint y: 325, distance: 206.0
click at [1168, 325] on p "[STREET_ADDRESS][PERSON_NAME]" at bounding box center [1069, 307] width 266 height 52
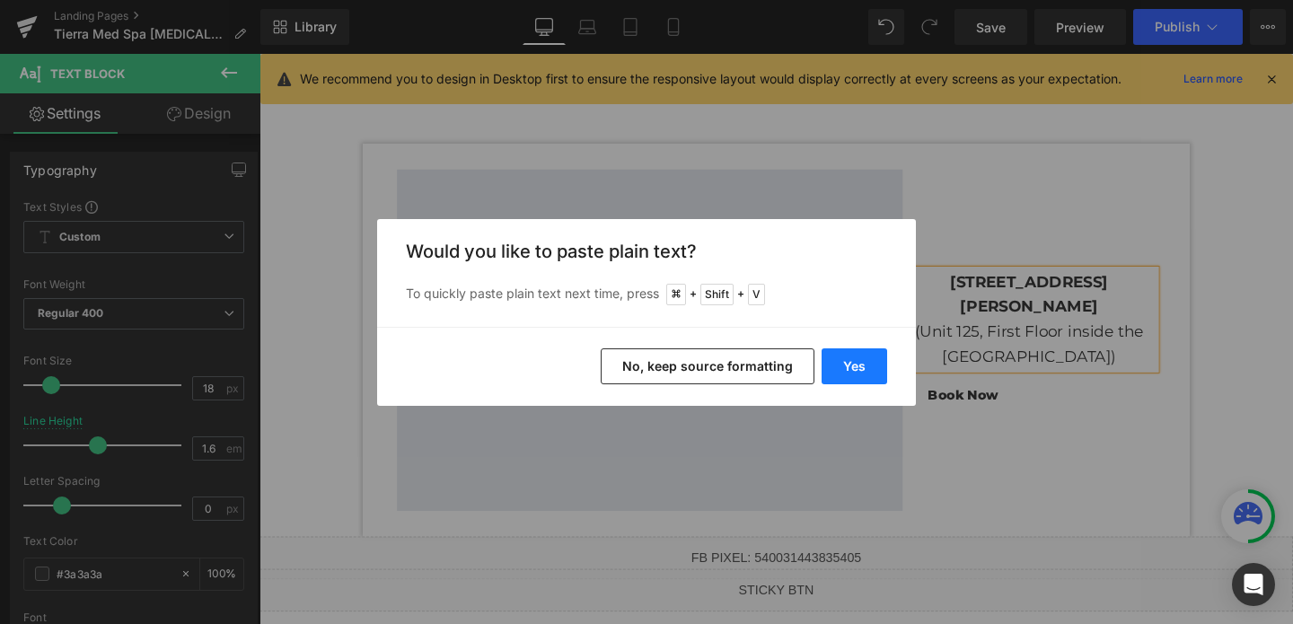
click at [855, 366] on button "Yes" at bounding box center [855, 366] width 66 height 36
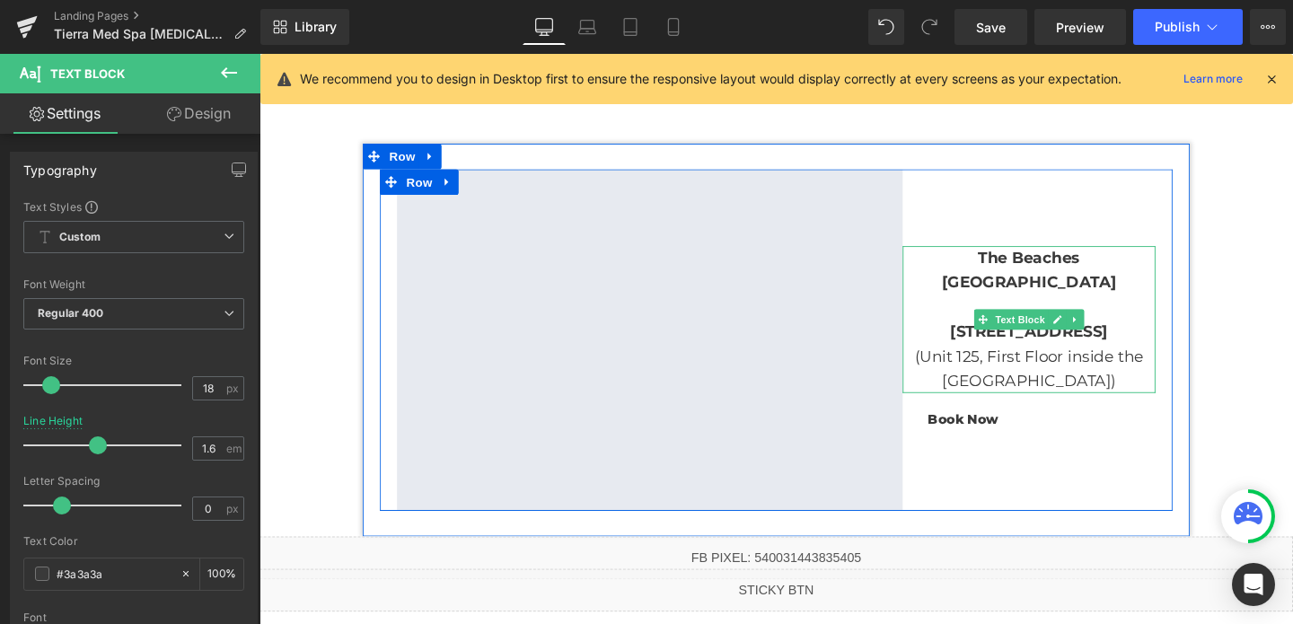
click at [944, 333] on p "[STREET_ADDRESS]" at bounding box center [1069, 346] width 266 height 26
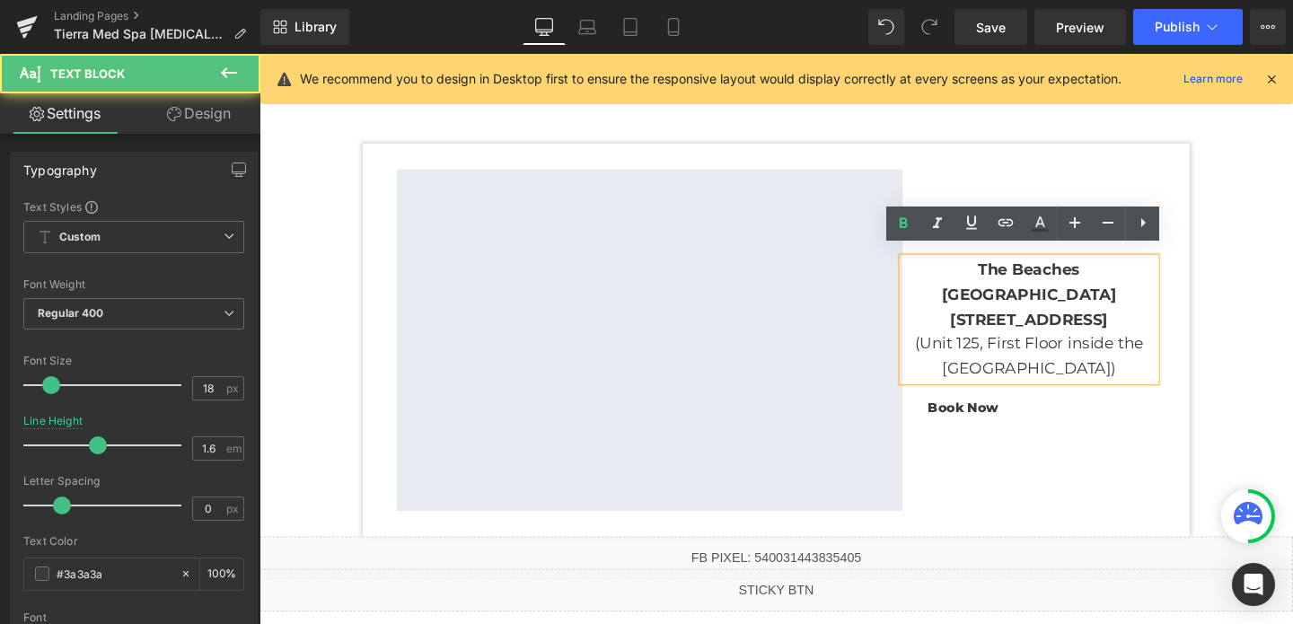
scroll to position [3548, 0]
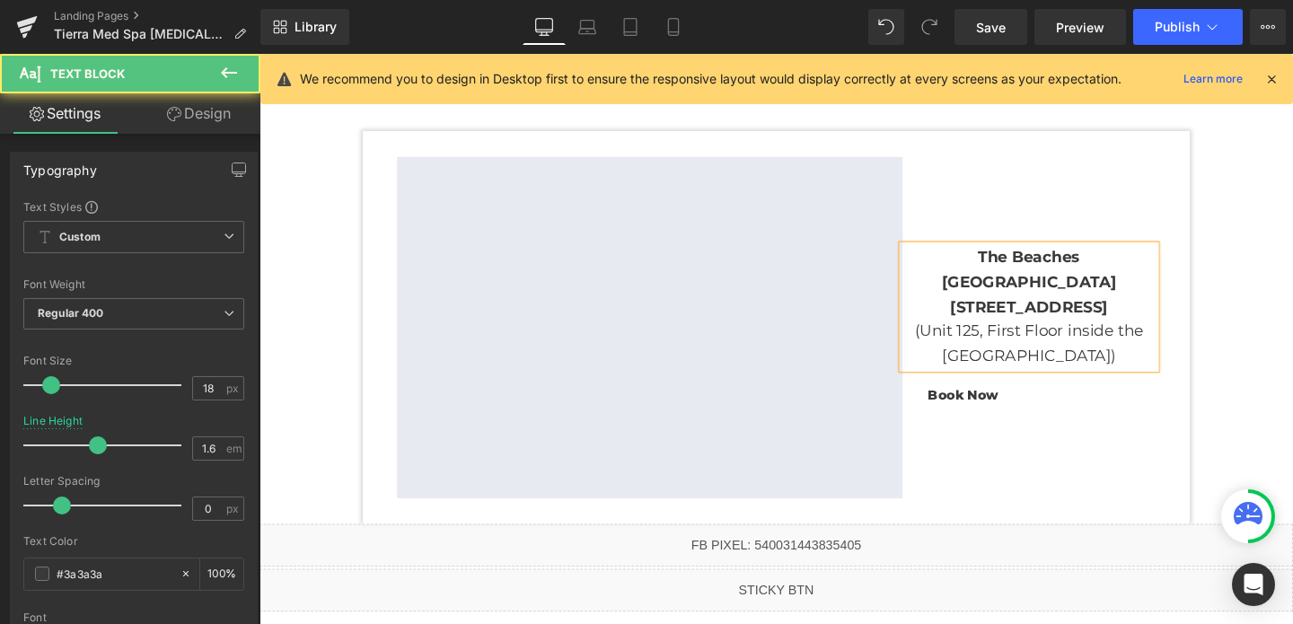
drag, startPoint x: 1111, startPoint y: 320, endPoint x: 945, endPoint y: 291, distance: 167.7
click at [945, 307] on p "[STREET_ADDRESS]" at bounding box center [1069, 320] width 266 height 26
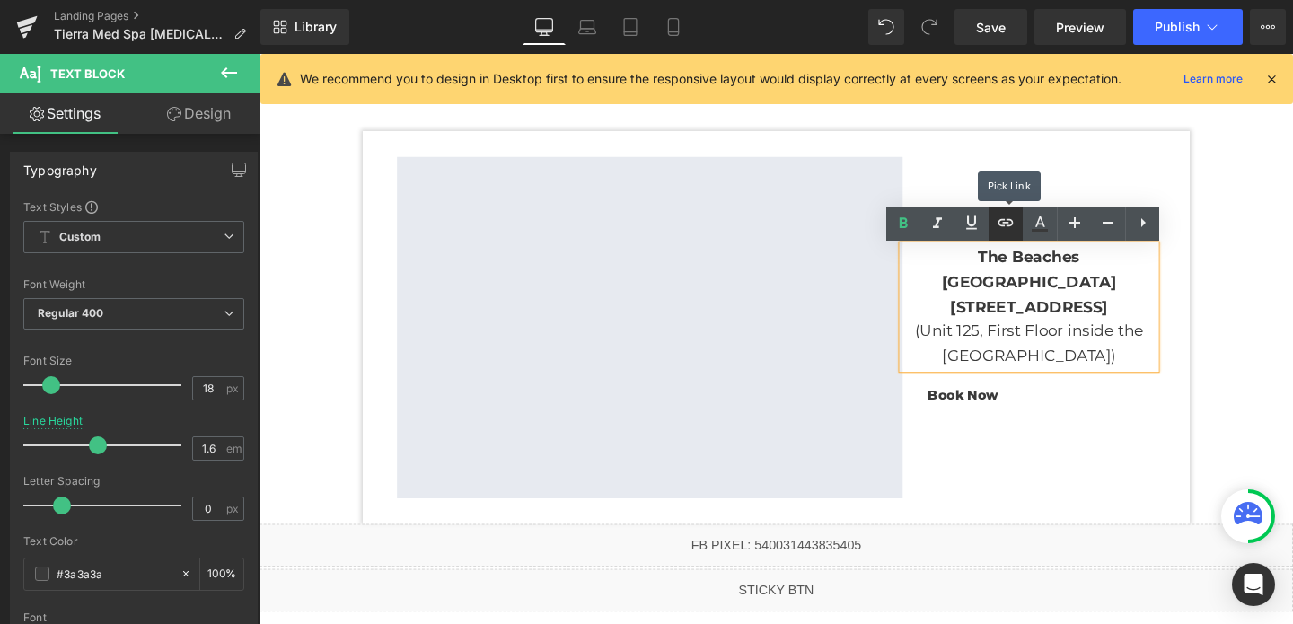
click at [1005, 228] on icon at bounding box center [1006, 223] width 22 height 22
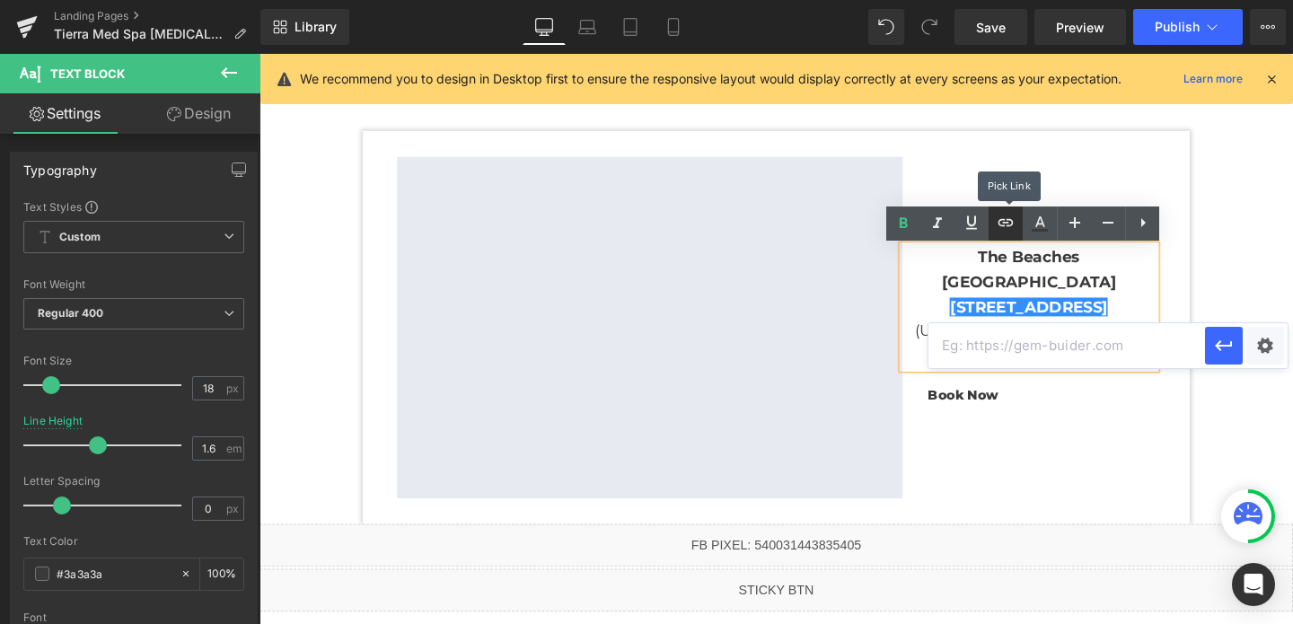
click at [1005, 228] on icon at bounding box center [1006, 223] width 22 height 22
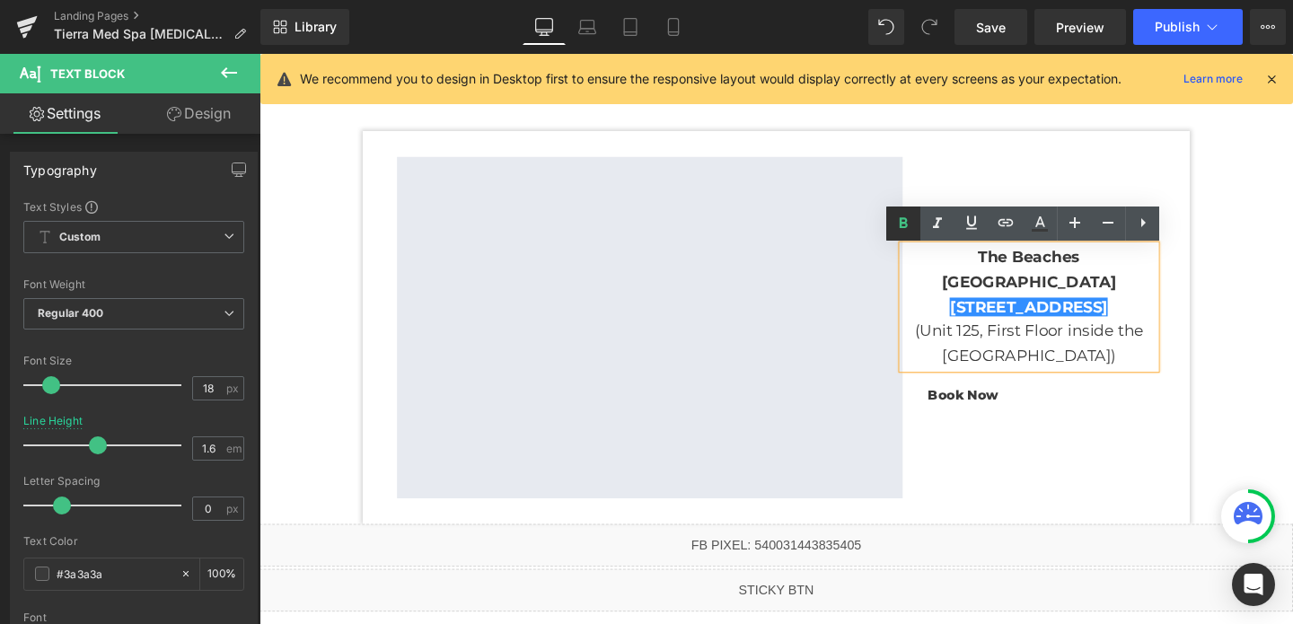
click at [902, 226] on icon at bounding box center [904, 222] width 8 height 11
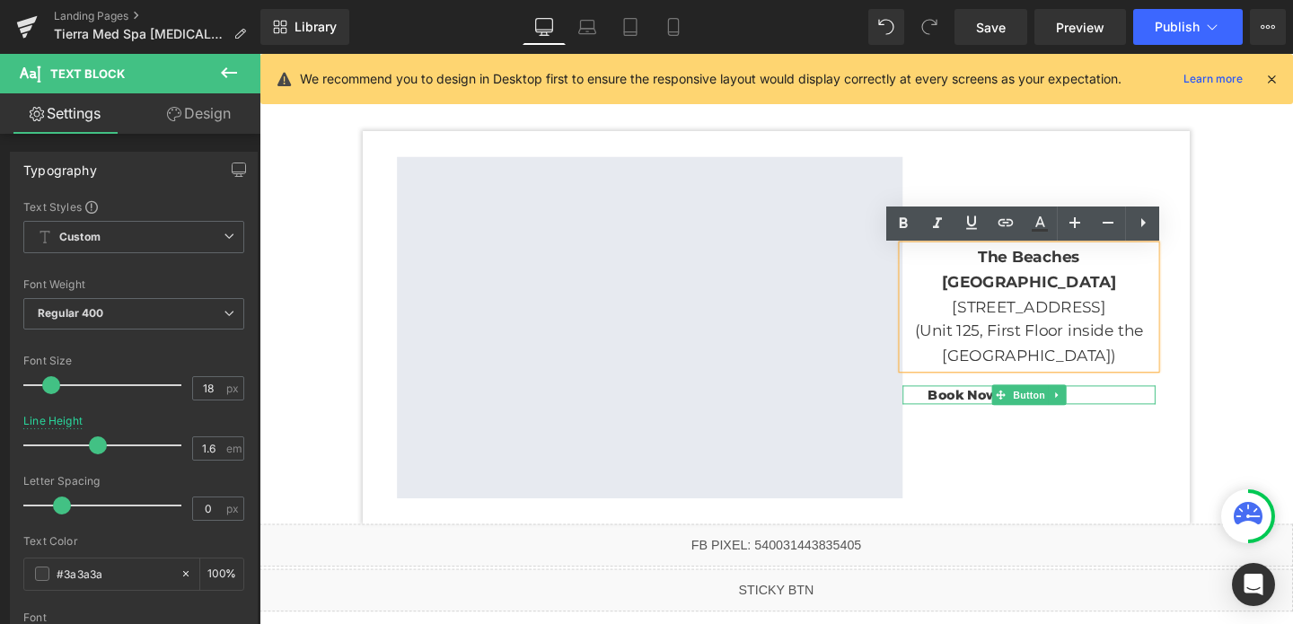
click at [1024, 418] on span "Book Now" at bounding box center [1000, 412] width 74 height 21
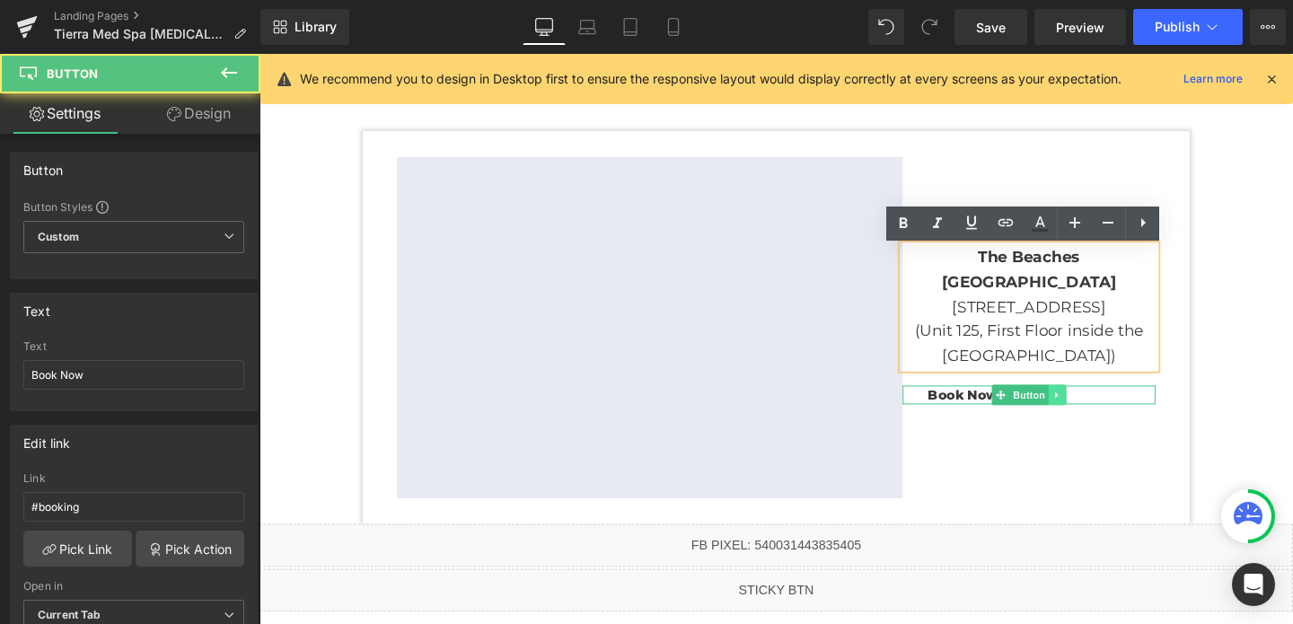
click at [1093, 416] on link at bounding box center [1098, 412] width 19 height 22
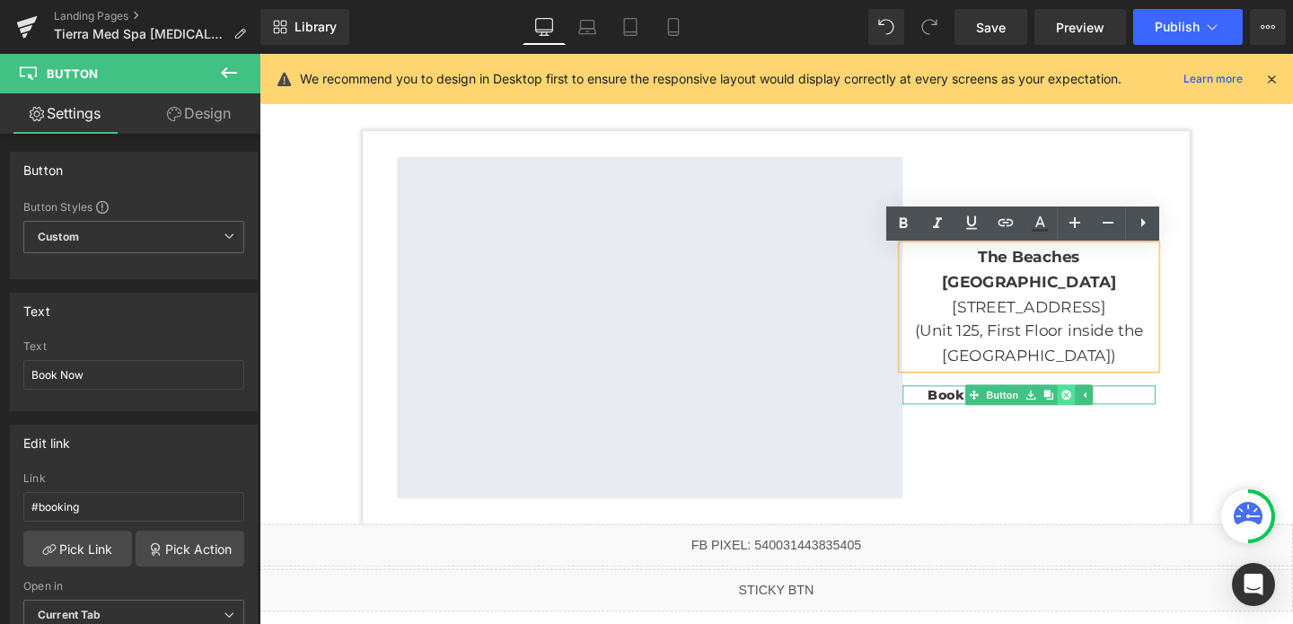
click at [1105, 416] on icon at bounding box center [1108, 413] width 10 height 10
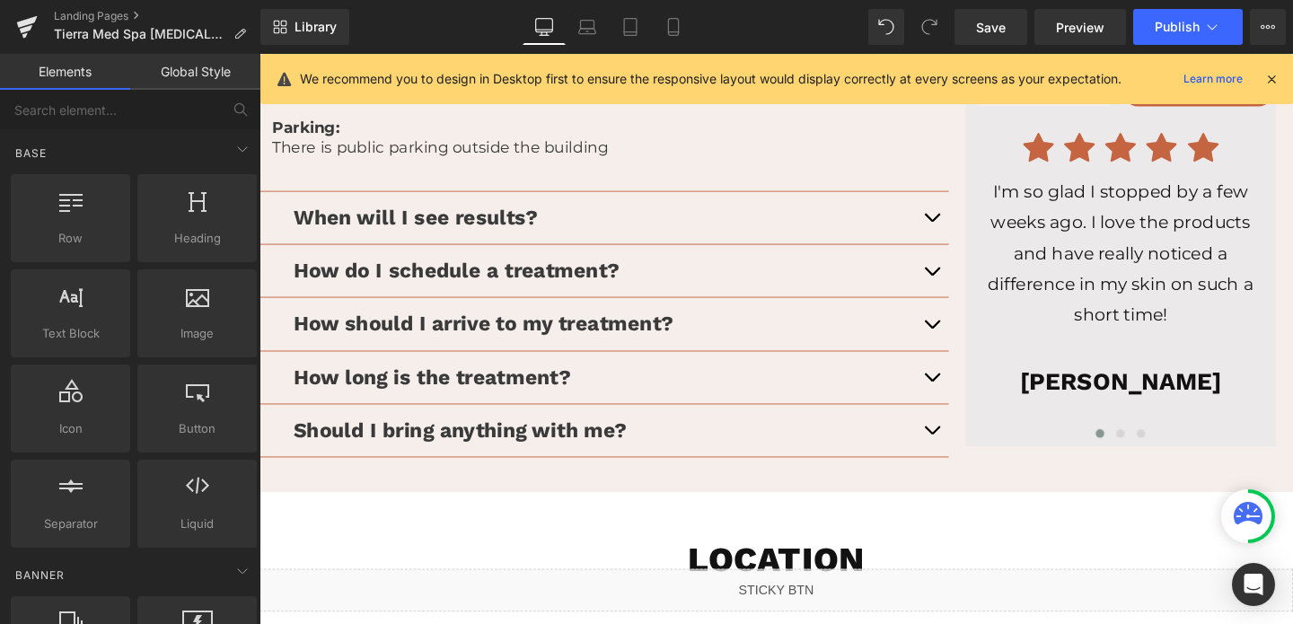
scroll to position [2598, 0]
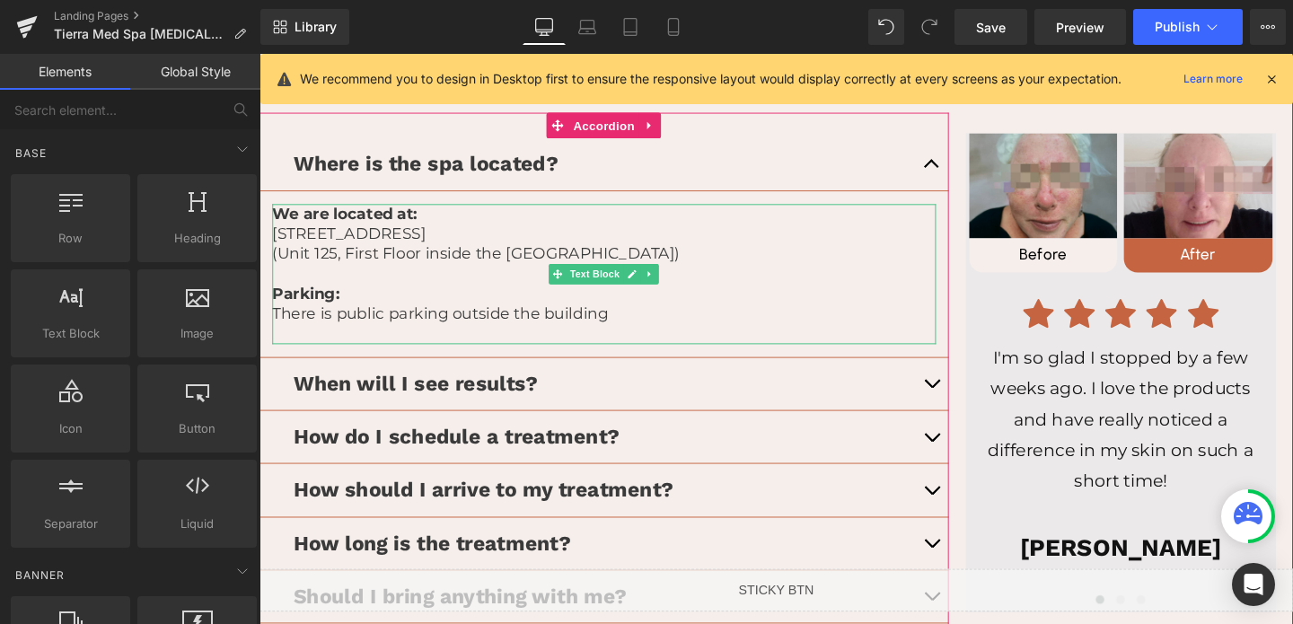
click at [516, 288] on p at bounding box center [622, 285] width 698 height 21
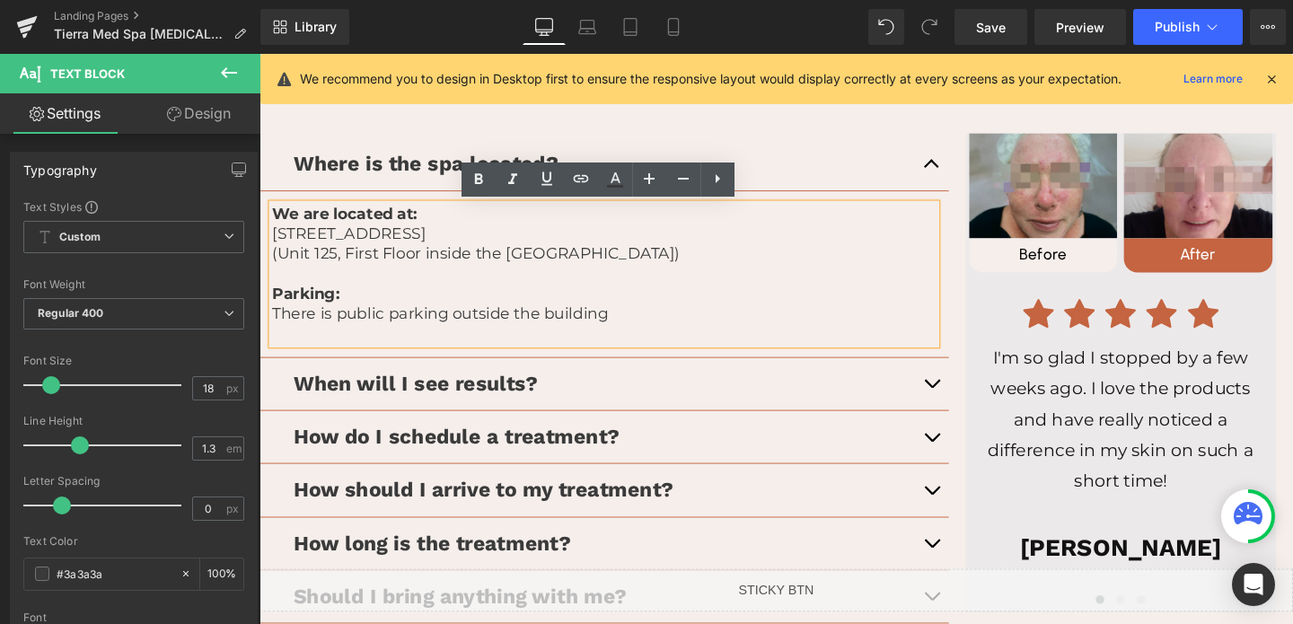
drag, startPoint x: 631, startPoint y: 326, endPoint x: 274, endPoint y: 220, distance: 372.7
click at [274, 220] on div "We are located at: [STREET_ADDRESS] (Unit 125, First Floor inside the [GEOGRAPH…" at bounding box center [622, 285] width 698 height 147
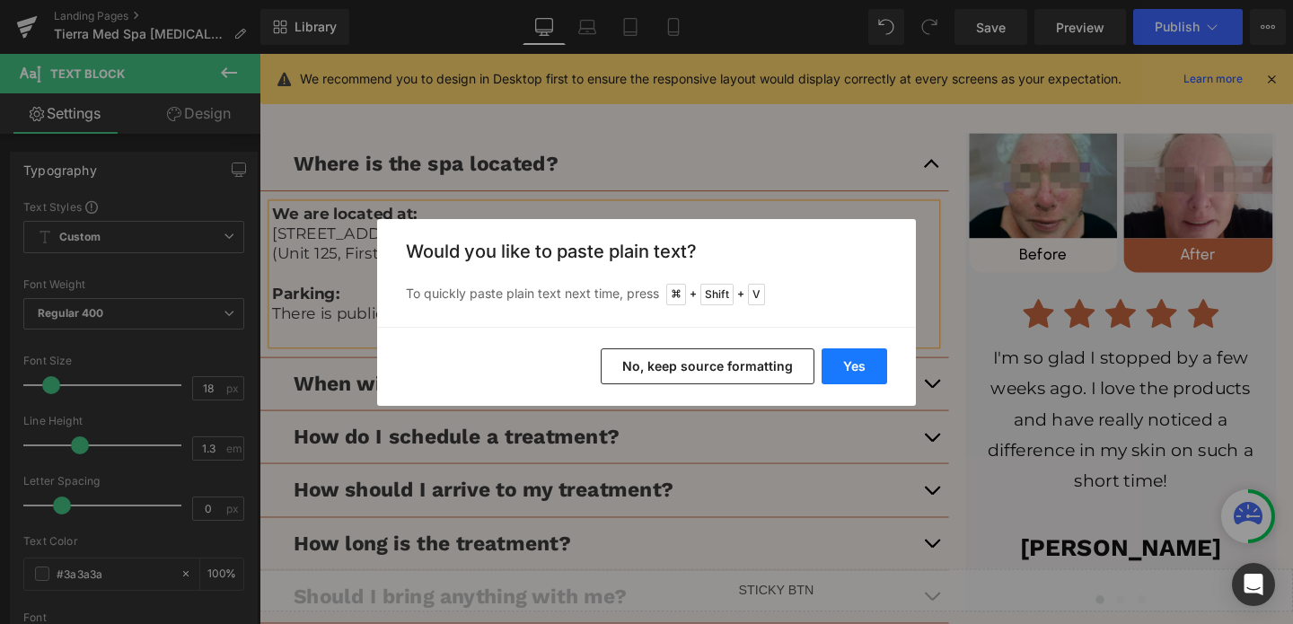
click at [861, 366] on button "Yes" at bounding box center [855, 366] width 66 height 36
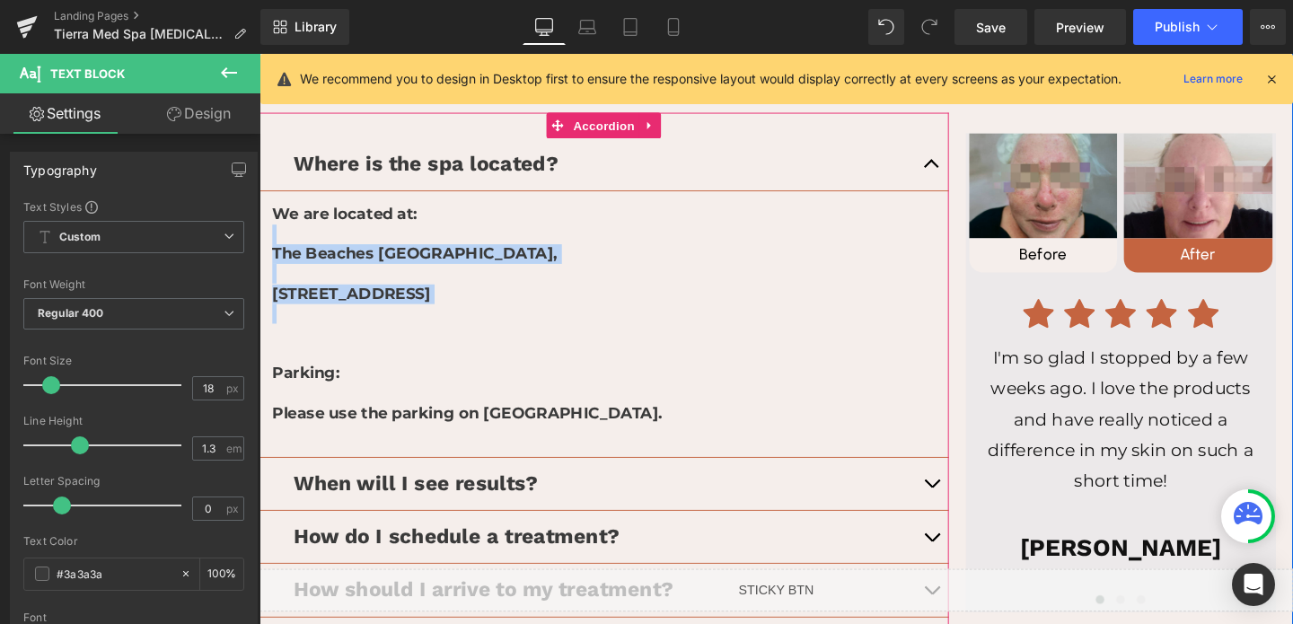
drag, startPoint x: 295, startPoint y: 356, endPoint x: 269, endPoint y: 252, distance: 106.3
click at [269, 252] on article "We are located at: [GEOGRAPHIC_DATA], [STREET_ADDRESS][GEOGRAPHIC_DATA]: Please…" at bounding box center [621, 338] width 725 height 280
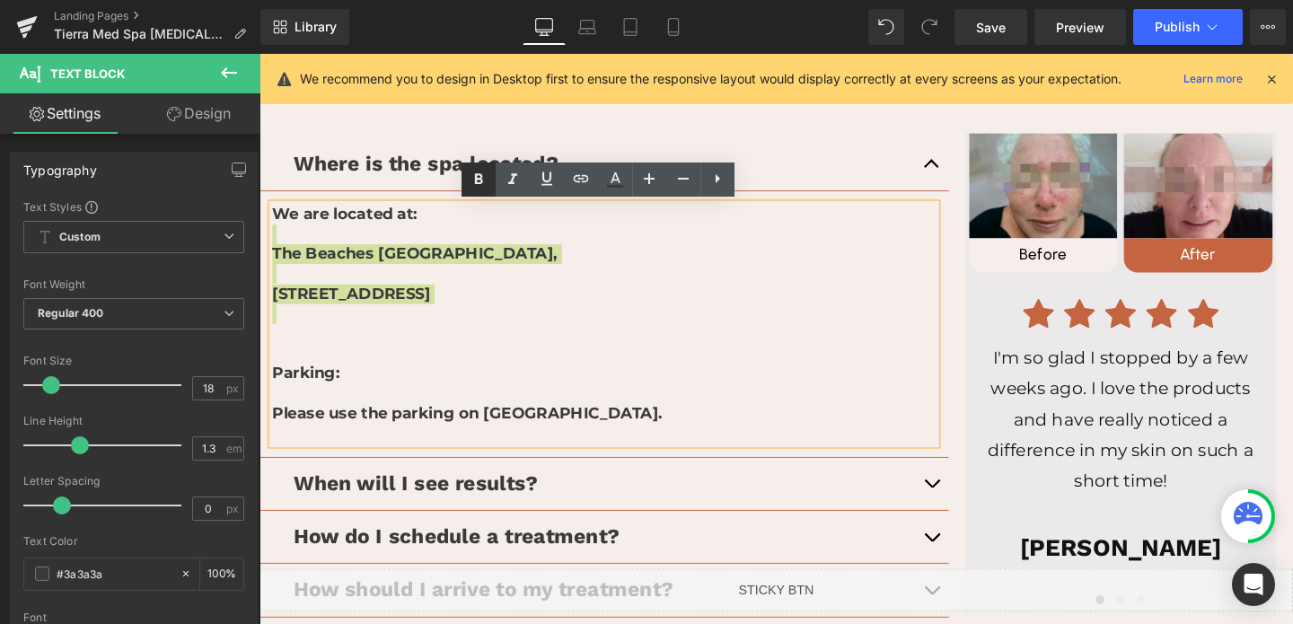
click at [492, 175] on link at bounding box center [479, 180] width 34 height 34
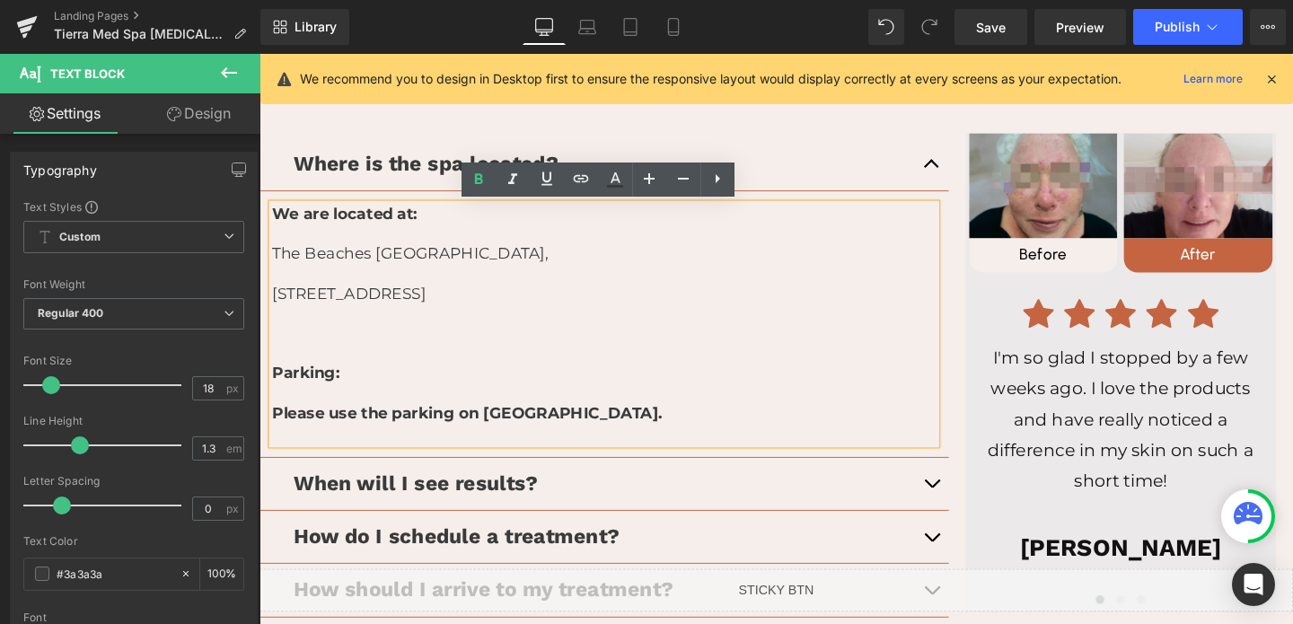
click at [295, 285] on p at bounding box center [622, 285] width 698 height 21
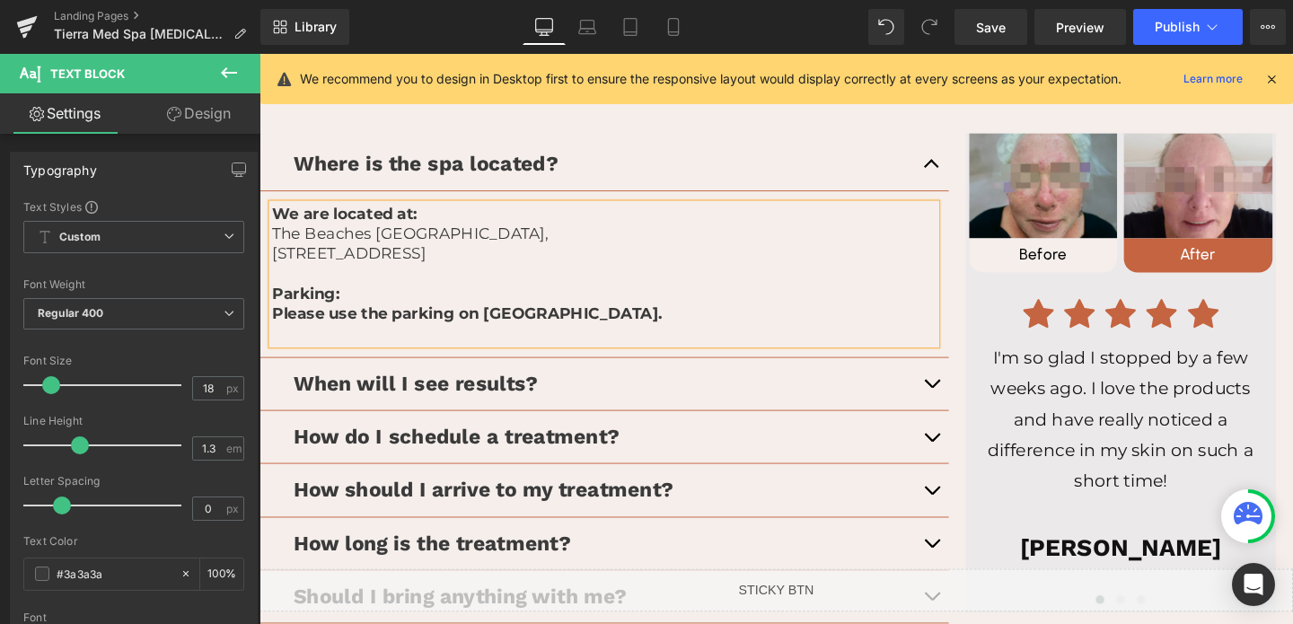
click at [377, 337] on strong "Please use the parking on [GEOGRAPHIC_DATA]." at bounding box center [478, 327] width 410 height 20
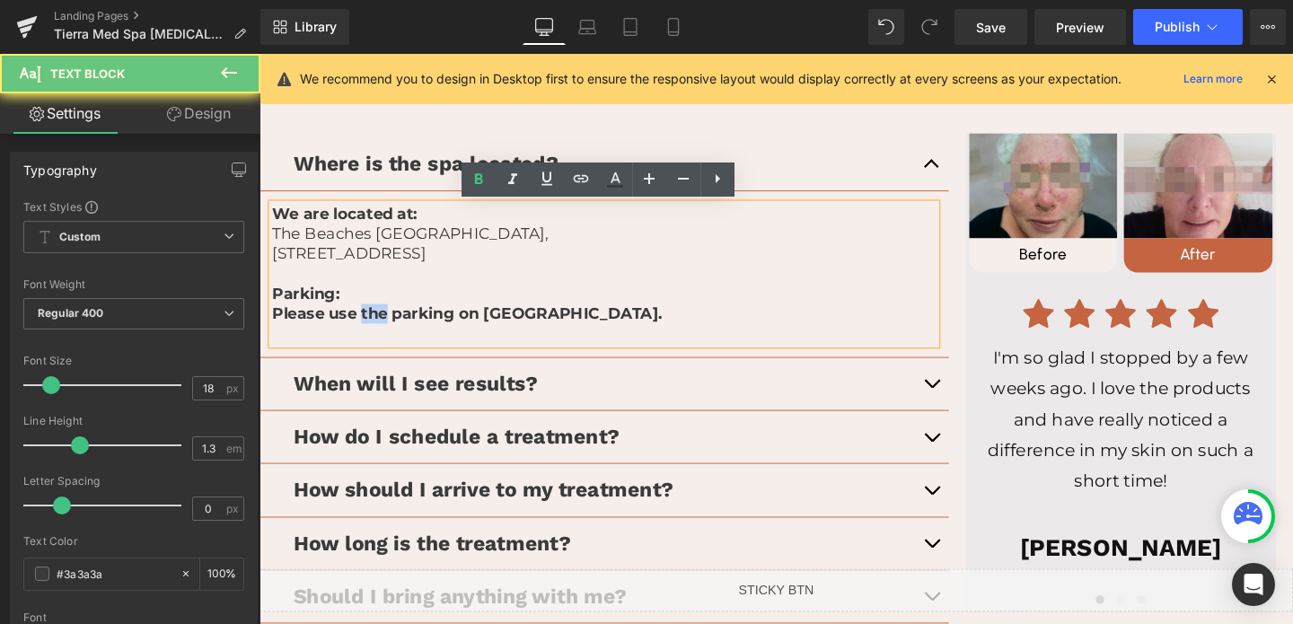
click at [377, 337] on strong "Please use the parking on [GEOGRAPHIC_DATA]." at bounding box center [478, 327] width 410 height 20
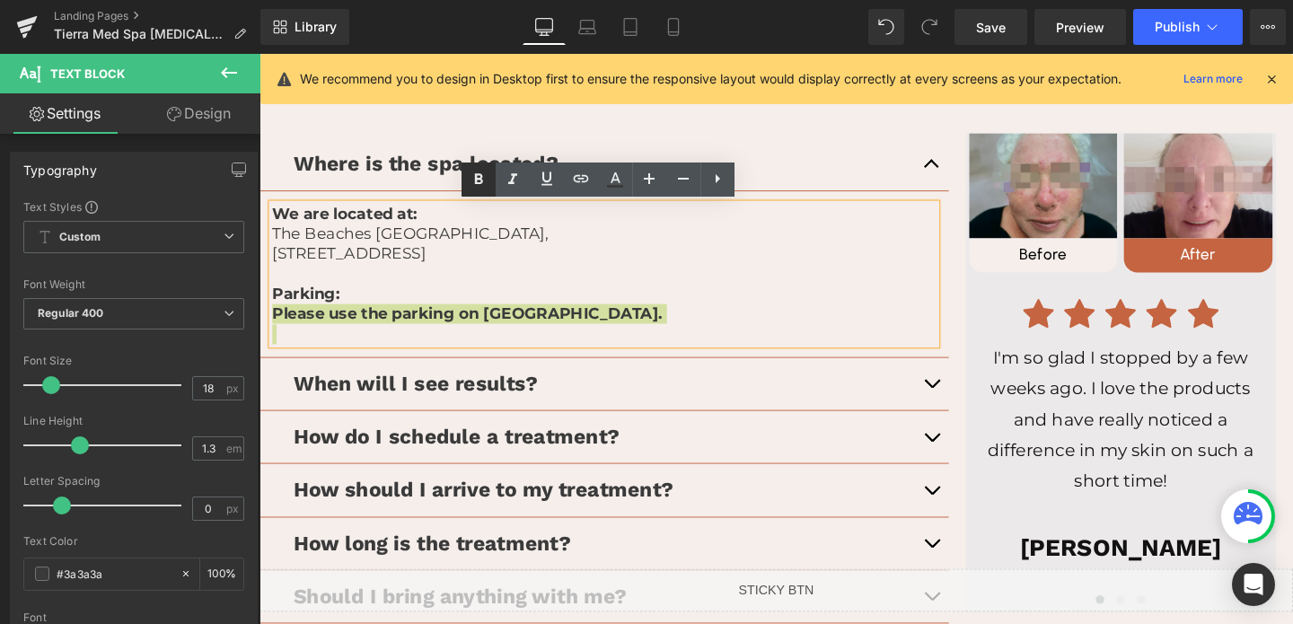
click at [482, 183] on icon at bounding box center [479, 180] width 22 height 22
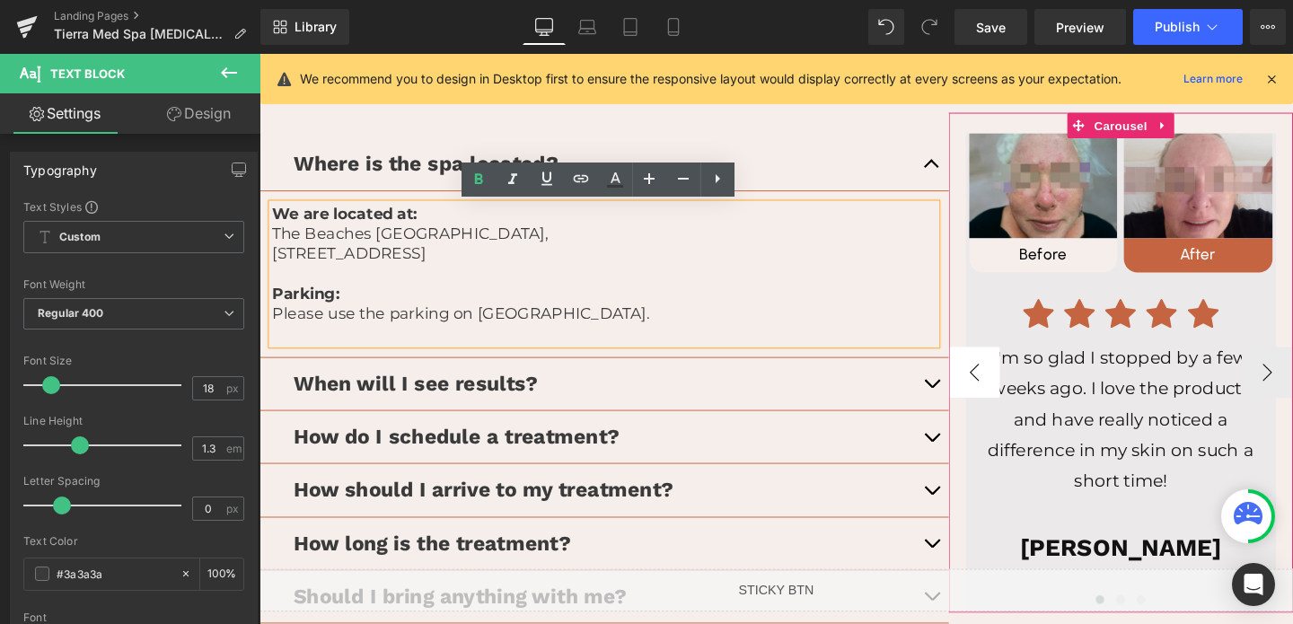
click at [959, 408] on button "button" at bounding box center [966, 401] width 36 height 55
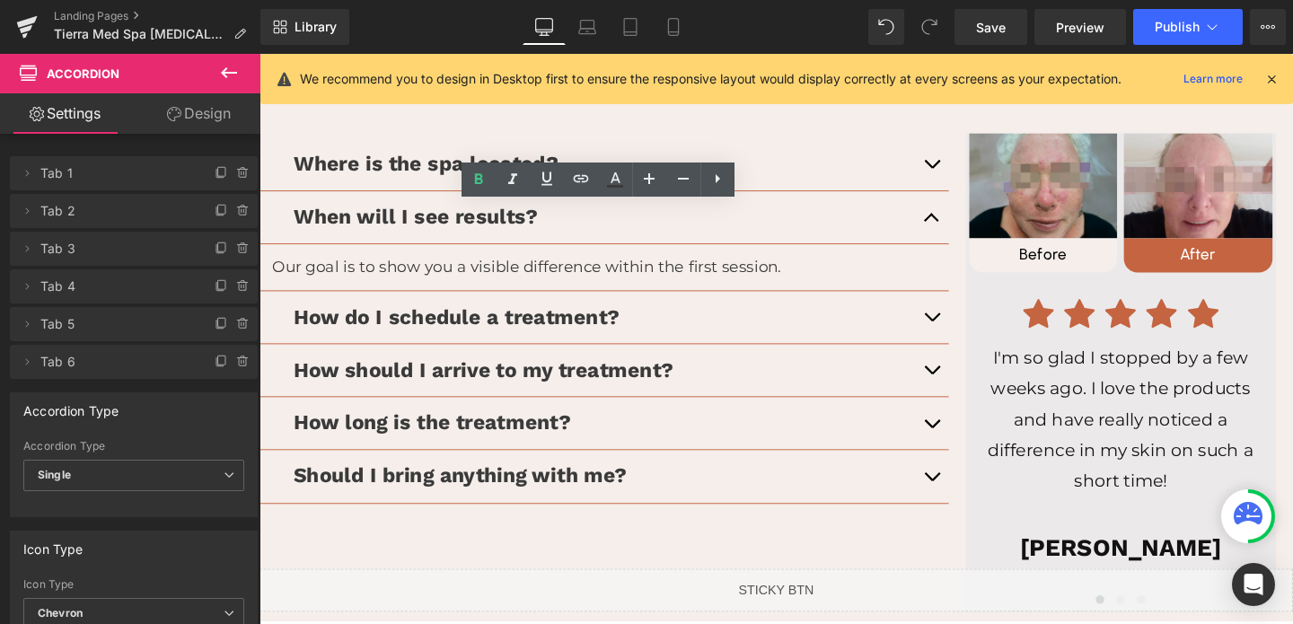
click at [965, 325] on button "button" at bounding box center [966, 330] width 36 height 55
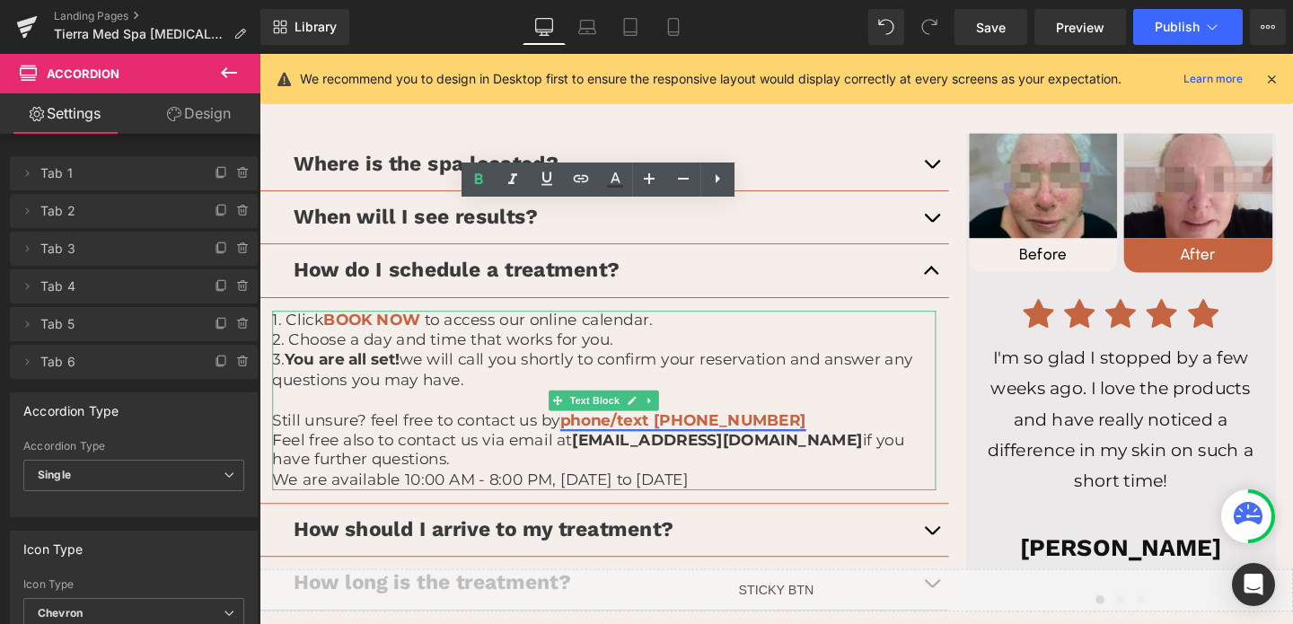
click at [732, 440] on link "phone/text [PHONE_NUMBER]" at bounding box center [705, 439] width 259 height 20
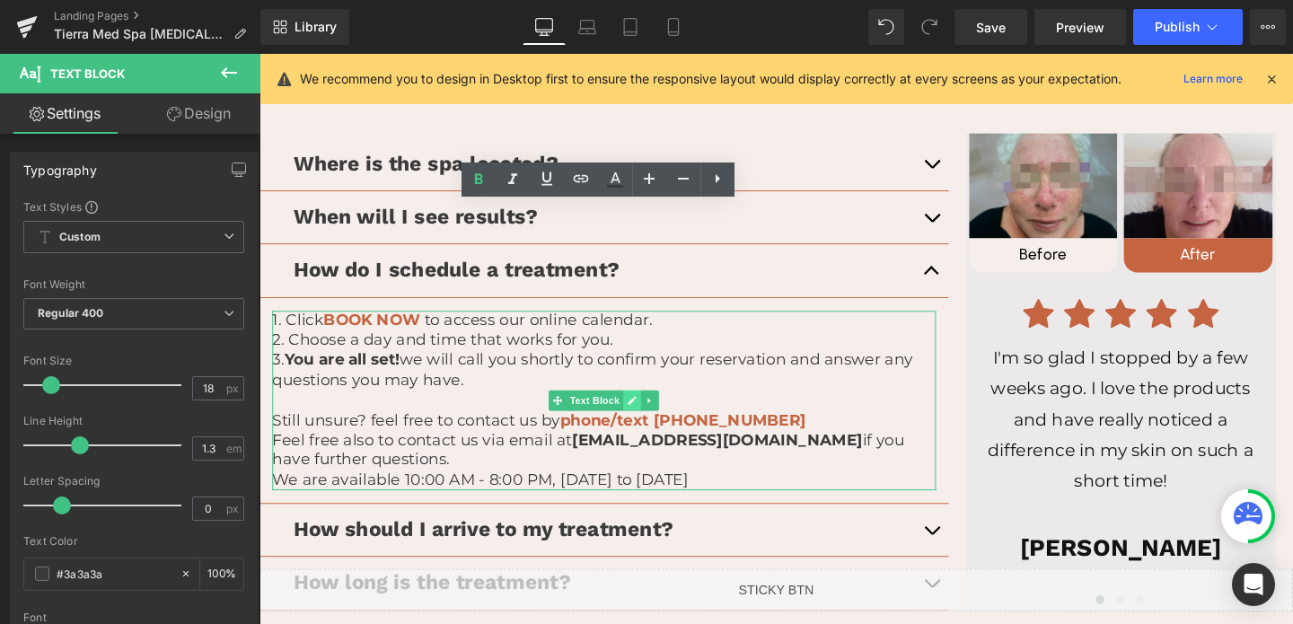
click at [648, 422] on icon at bounding box center [651, 418] width 9 height 9
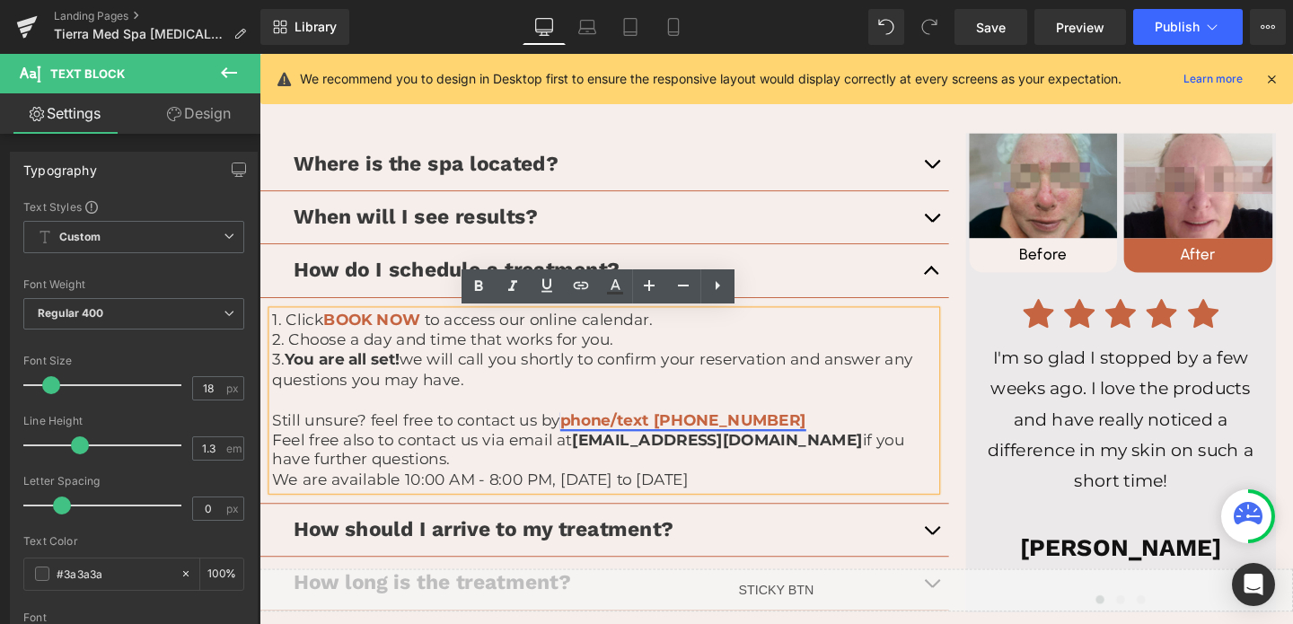
click at [708, 442] on link "phone/text [PHONE_NUMBER]" at bounding box center [705, 439] width 259 height 20
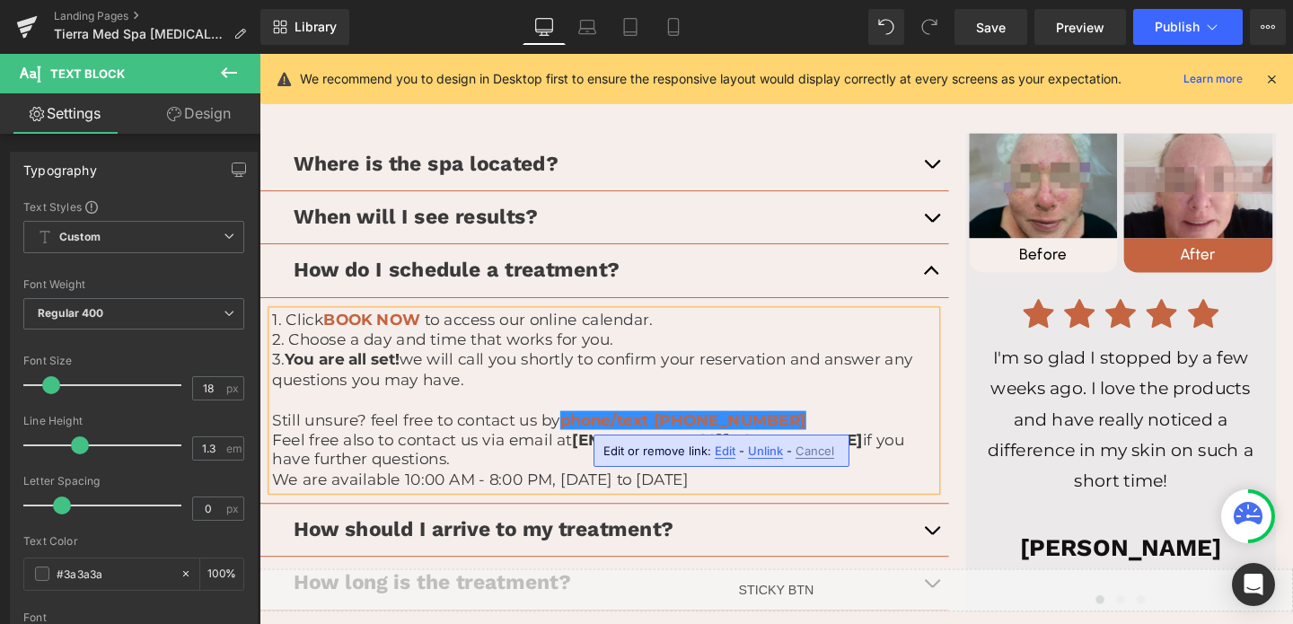
click at [717, 449] on span "Edit" at bounding box center [725, 451] width 21 height 15
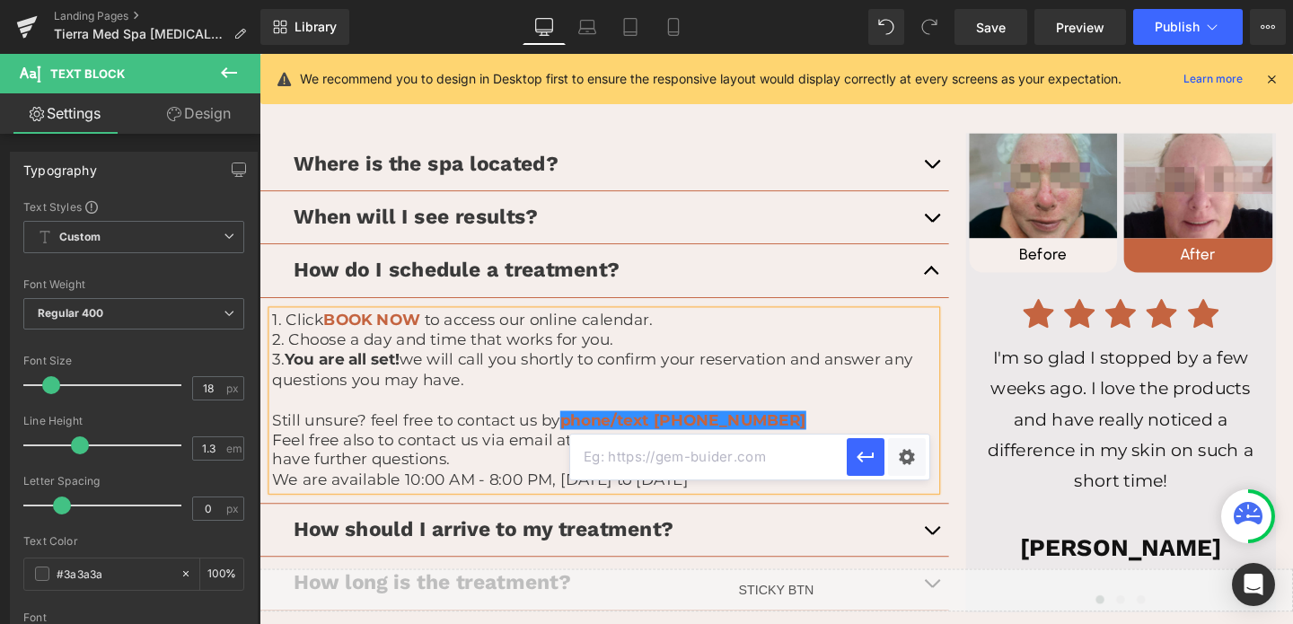
click at [661, 454] on input "text" at bounding box center [708, 457] width 277 height 45
paste input "479561334"
click at [742, 437] on link "phone/text [PHONE_NUMBER]" at bounding box center [705, 439] width 259 height 20
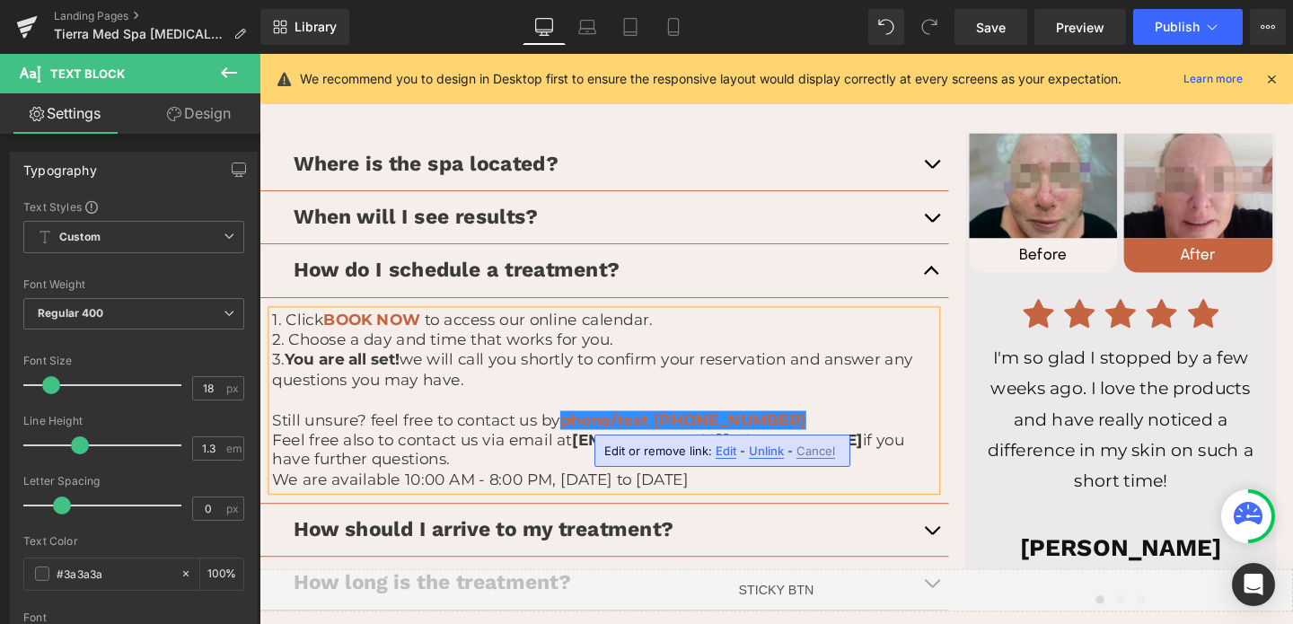
click at [728, 445] on span "Edit" at bounding box center [726, 451] width 21 height 15
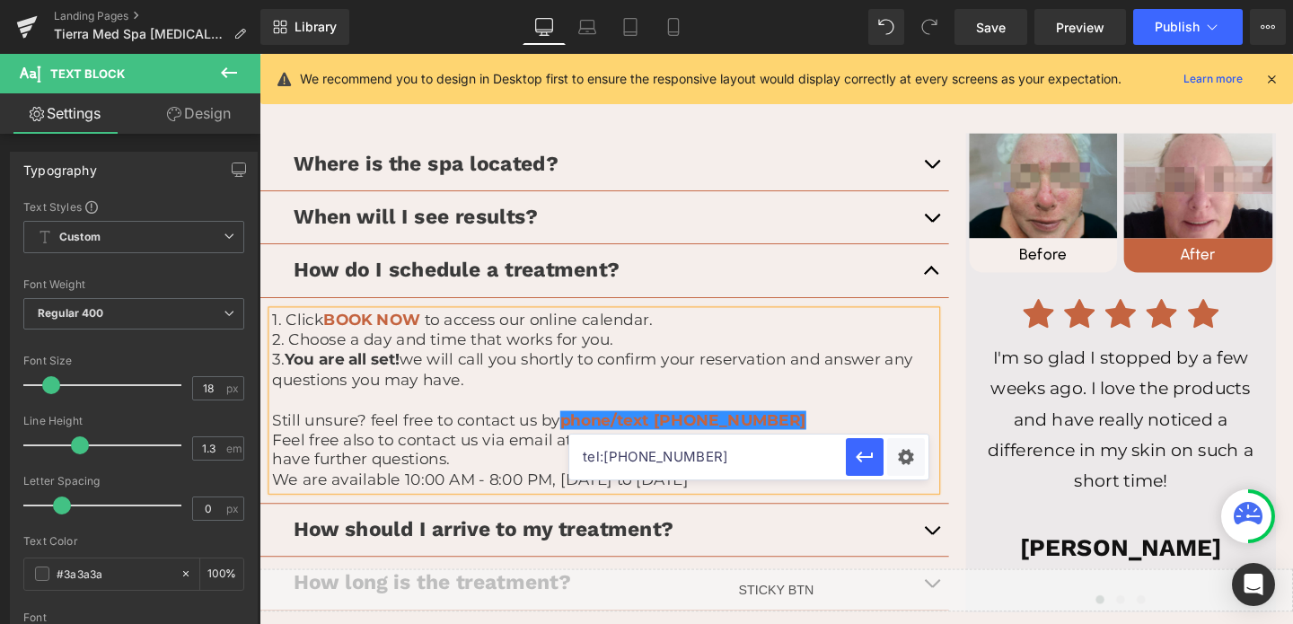
click at [648, 454] on input "tel:[PHONE_NUMBER]" at bounding box center [707, 457] width 277 height 45
paste input "479561334"
type input "tel:[PHONE_NUMBER]"
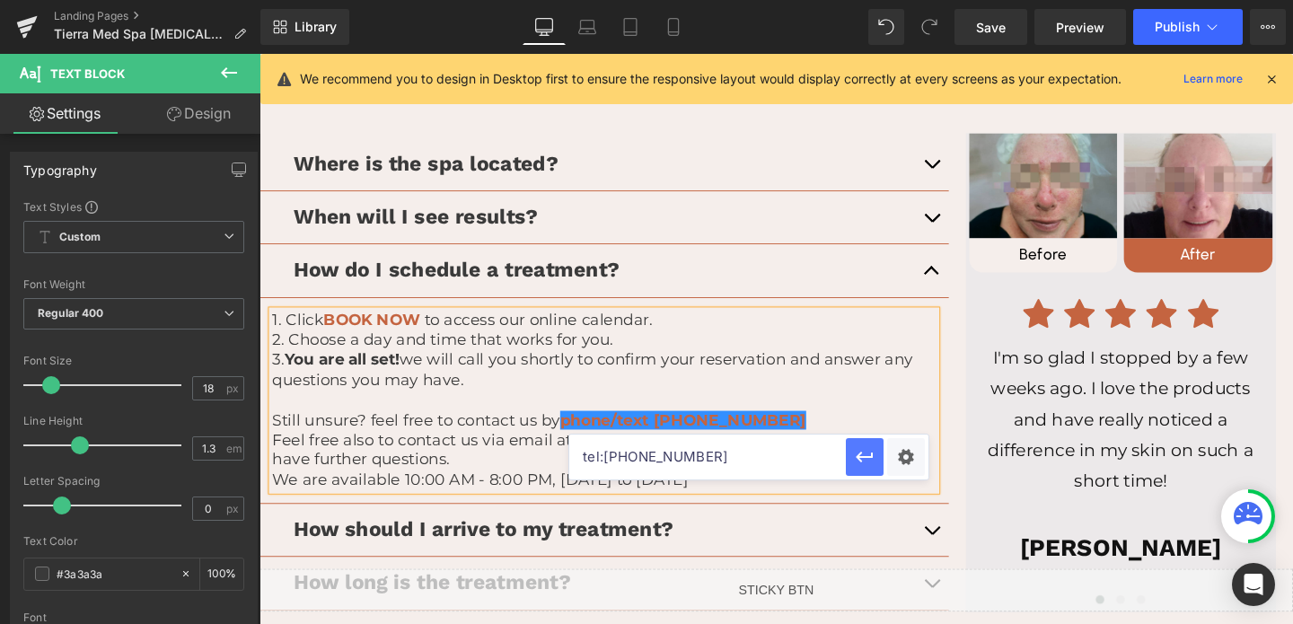
click at [875, 459] on button "button" at bounding box center [865, 457] width 38 height 38
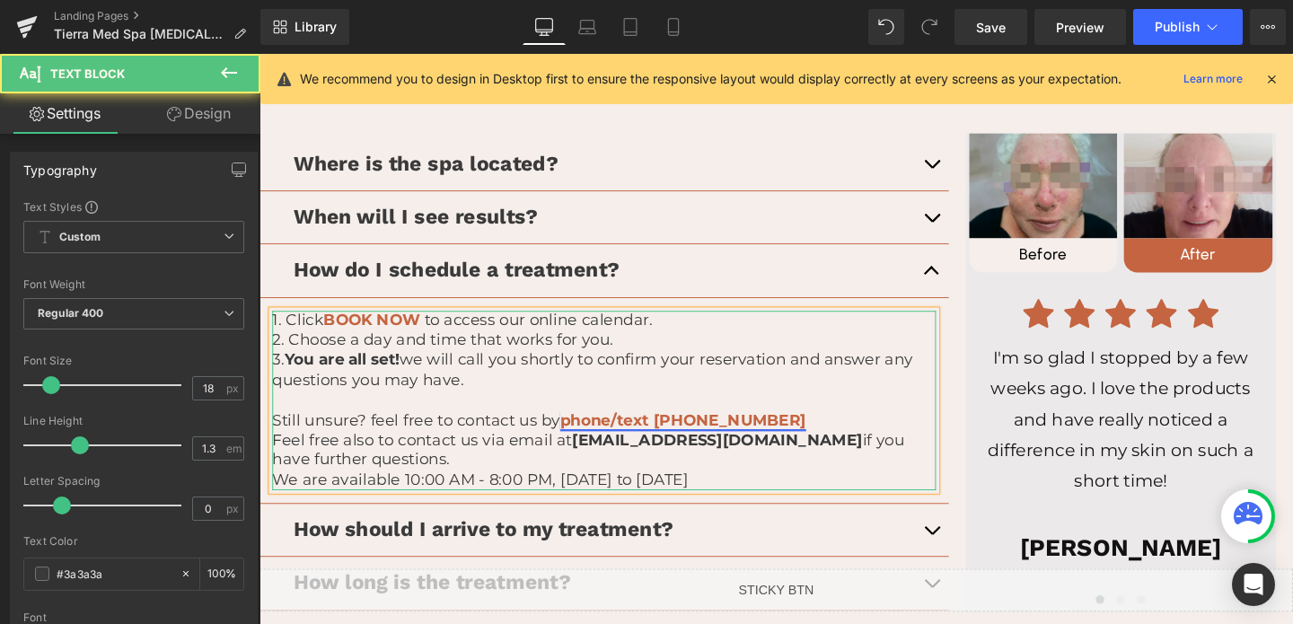
click at [722, 441] on link "phone/text [PHONE_NUMBER]" at bounding box center [705, 439] width 259 height 20
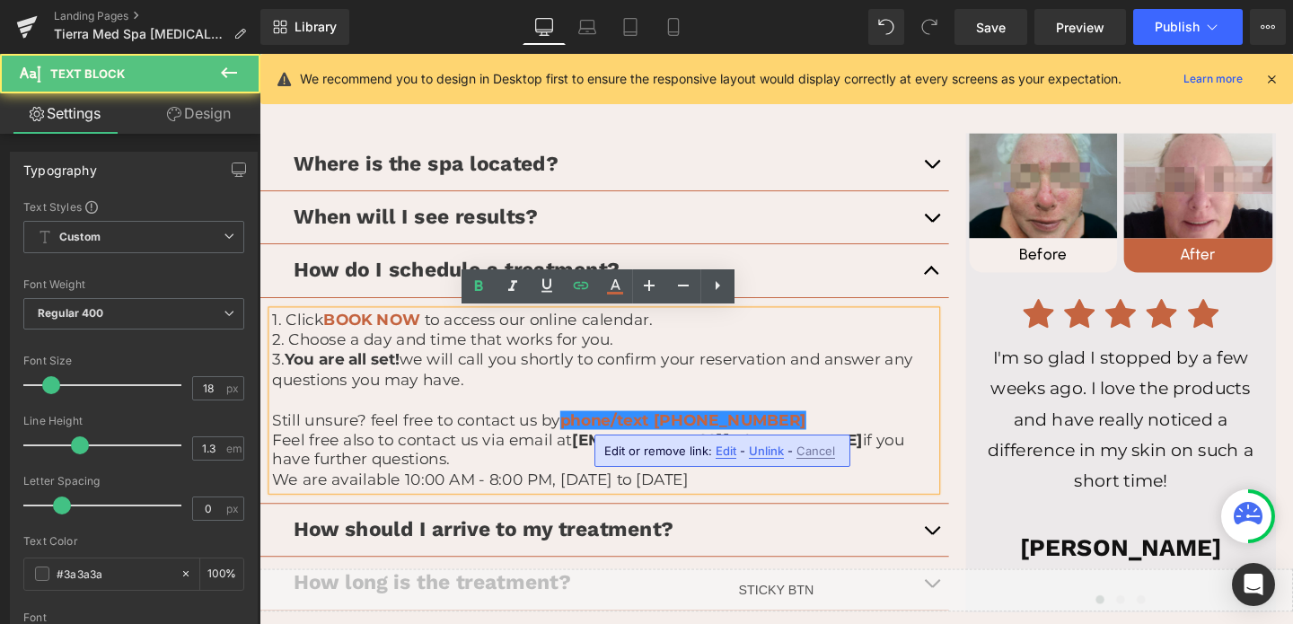
click at [721, 445] on span "Edit" at bounding box center [726, 451] width 21 height 15
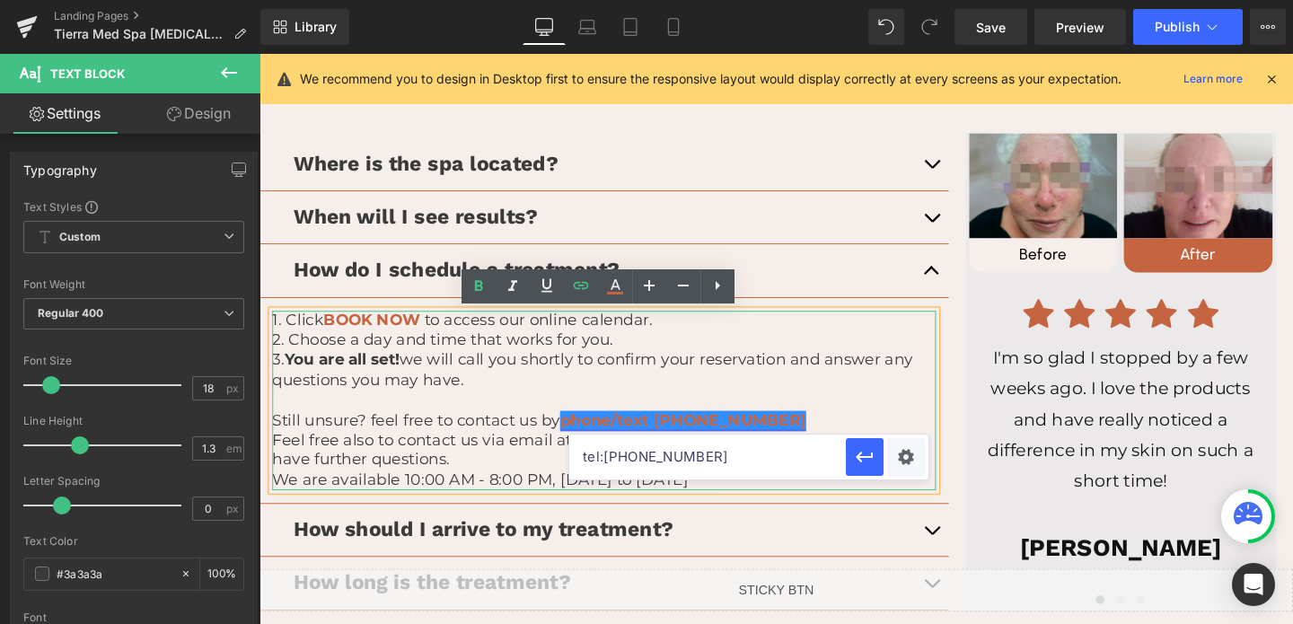
click at [777, 439] on link "phone/text [PHONE_NUMBER]" at bounding box center [705, 439] width 259 height 20
click at [867, 459] on icon "button" at bounding box center [865, 457] width 22 height 22
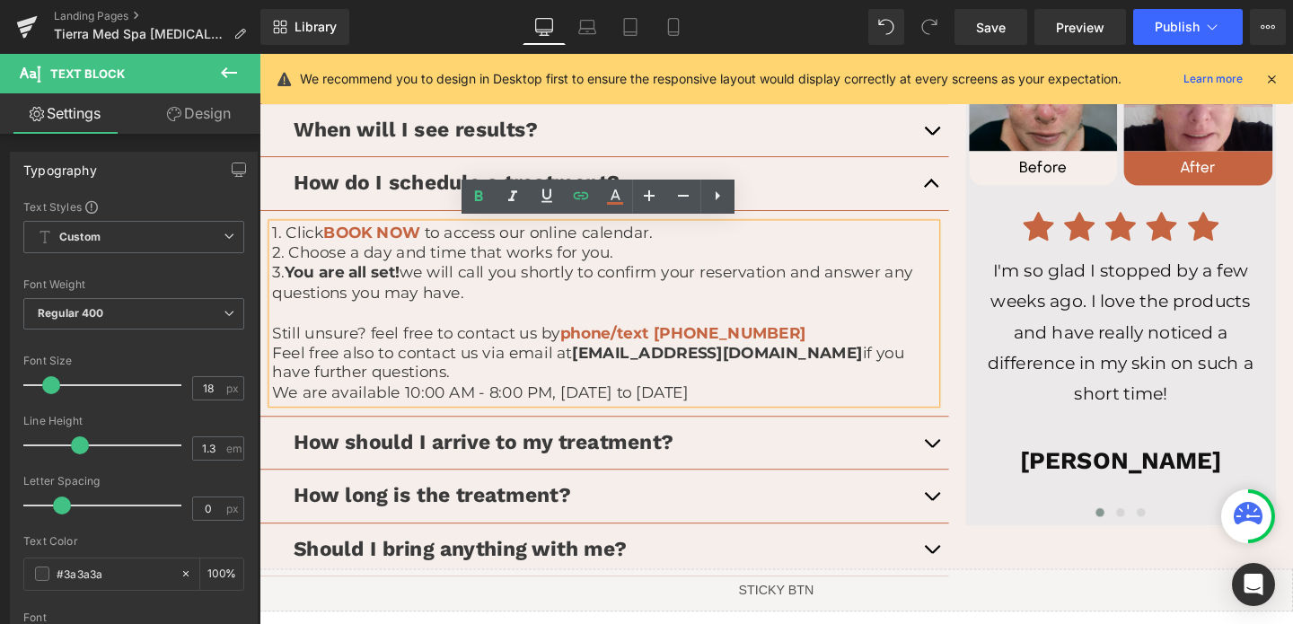
scroll to position [2692, 0]
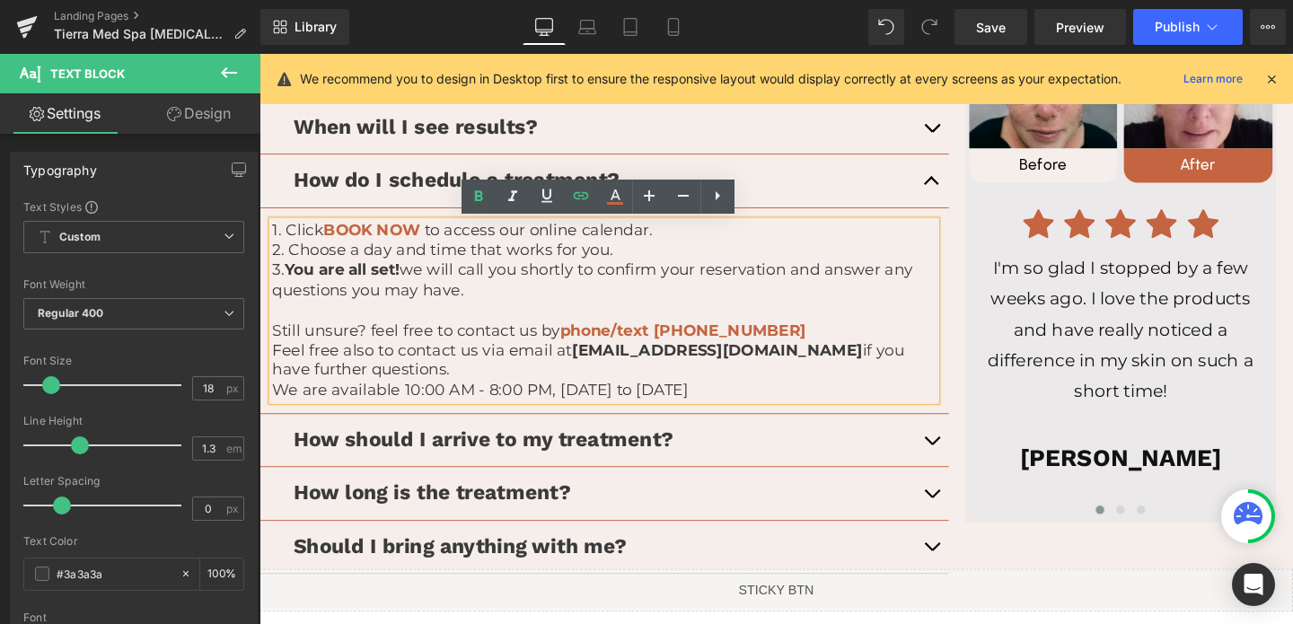
click at [539, 416] on p "We are available 10:00 AM - 8:00 PM, [DATE] to [DATE]" at bounding box center [622, 408] width 698 height 21
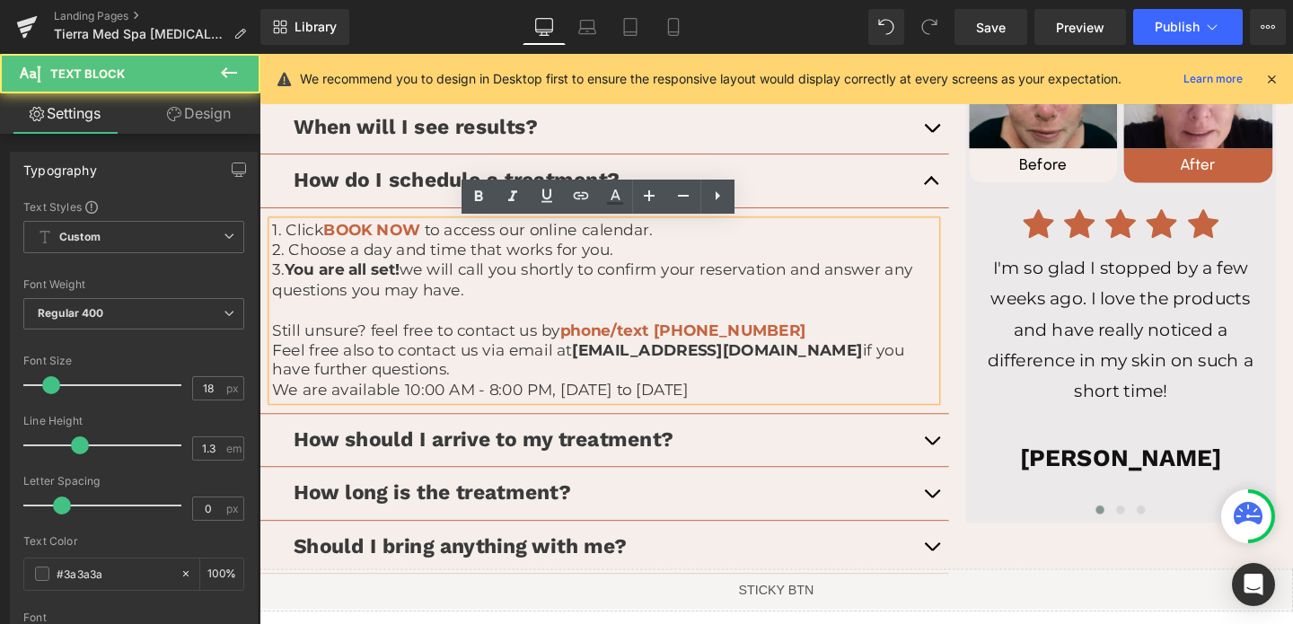
click at [539, 416] on p "We are available 10:00 AM - 8:00 PM, [DATE] to [DATE]" at bounding box center [622, 408] width 698 height 21
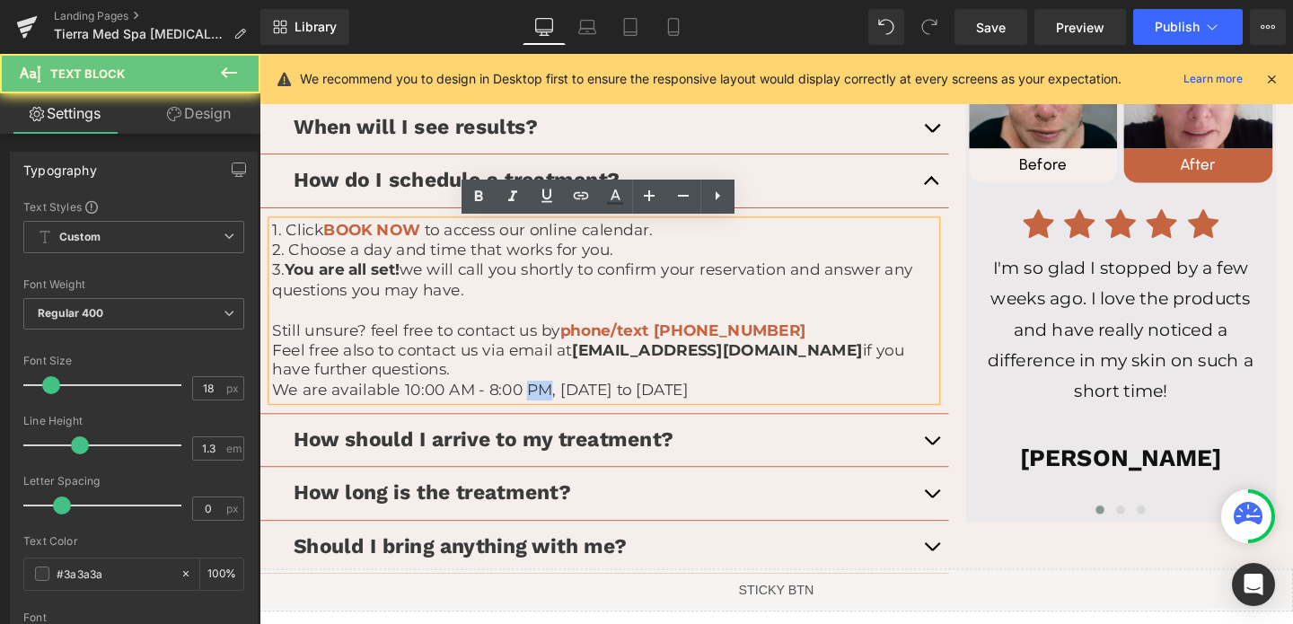
click at [539, 416] on p "We are available 10:00 AM - 8:00 PM, [DATE] to [DATE]" at bounding box center [622, 408] width 698 height 21
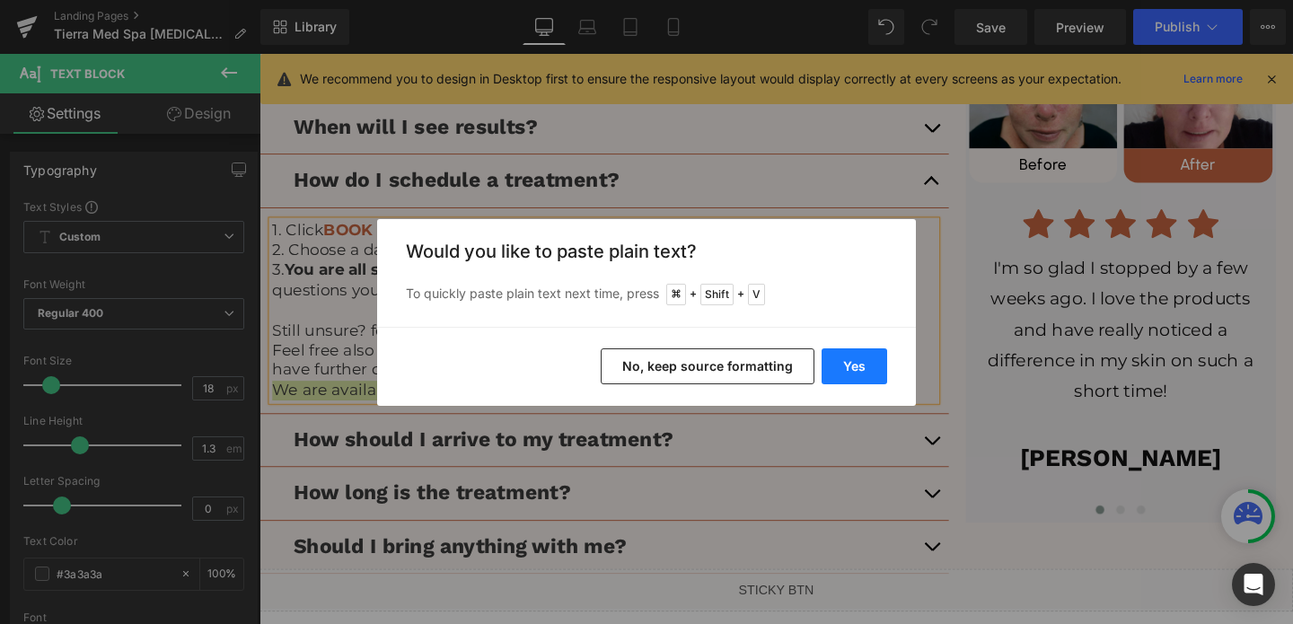
click at [842, 362] on button "Yes" at bounding box center [855, 366] width 66 height 36
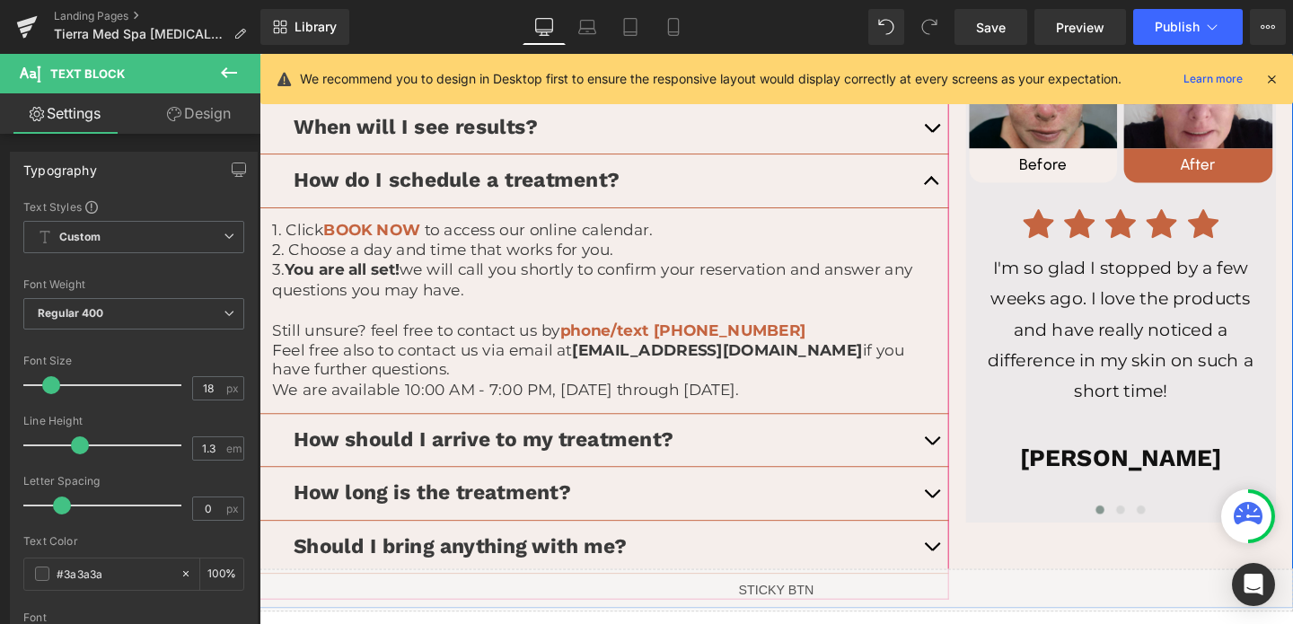
click at [957, 461] on button "button" at bounding box center [966, 460] width 36 height 55
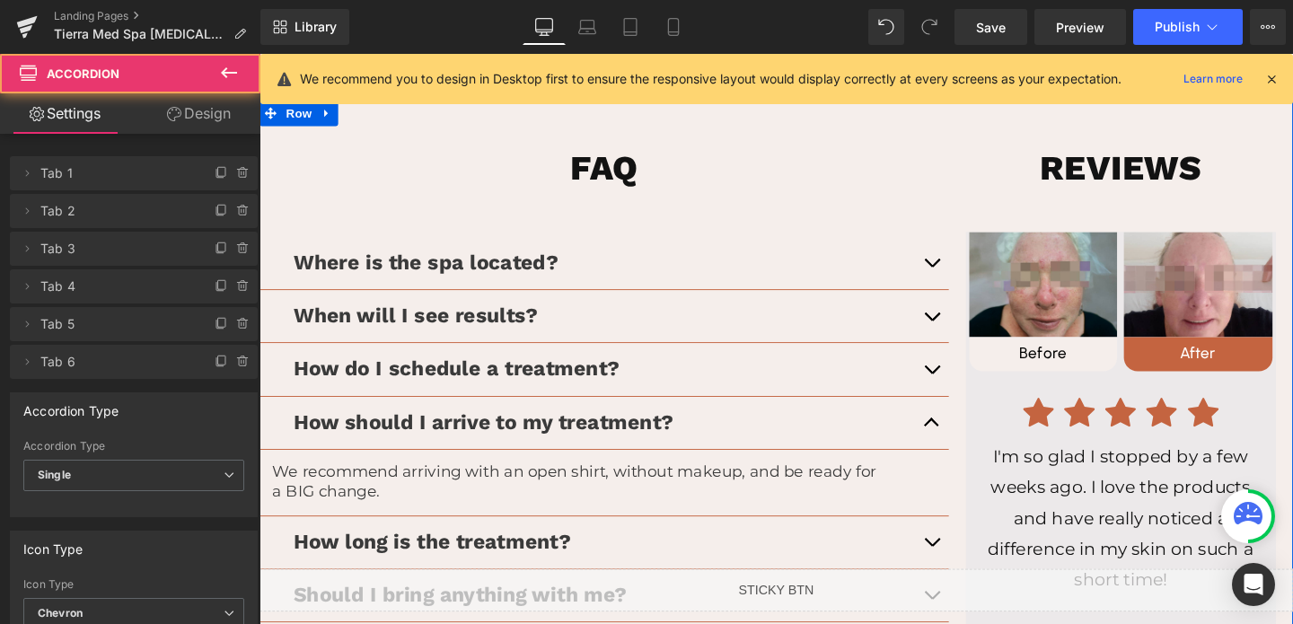
scroll to position [2475, 0]
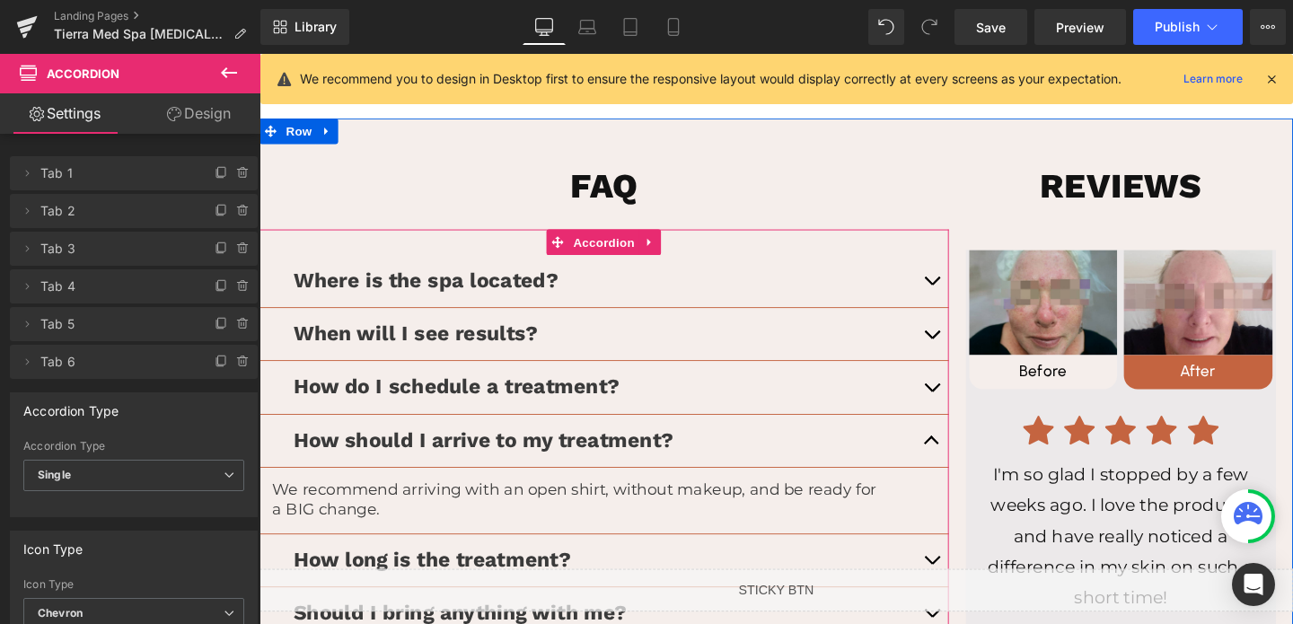
click at [965, 580] on button "button" at bounding box center [966, 586] width 36 height 55
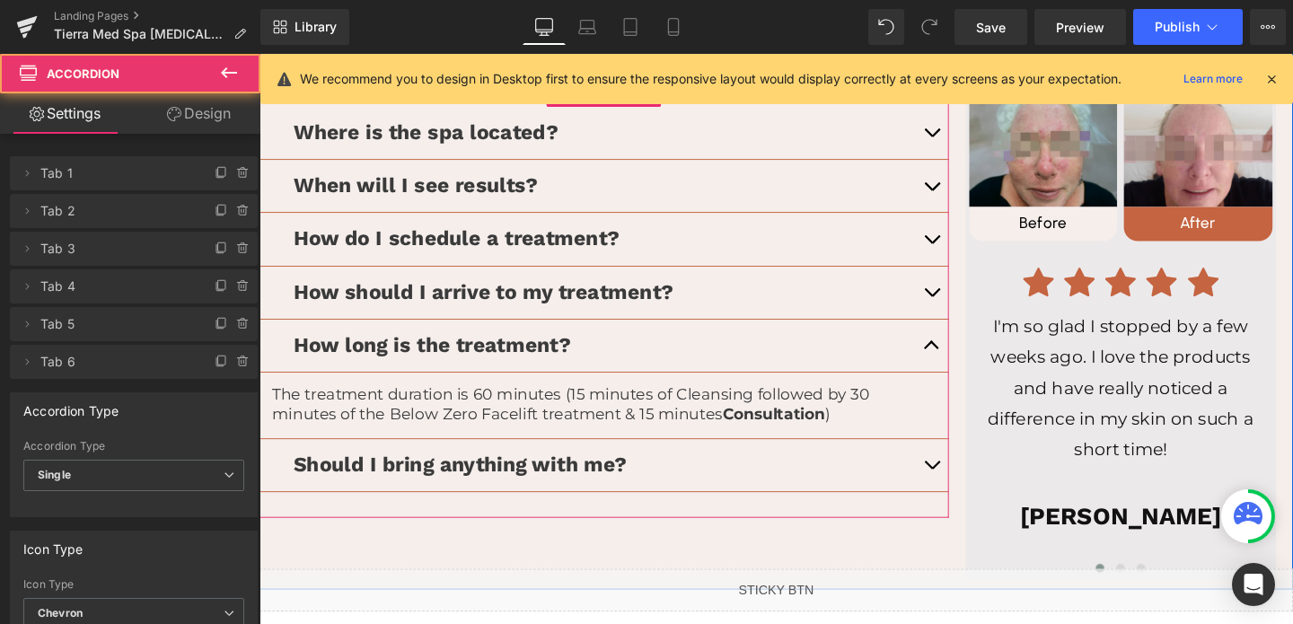
scroll to position [2818, 0]
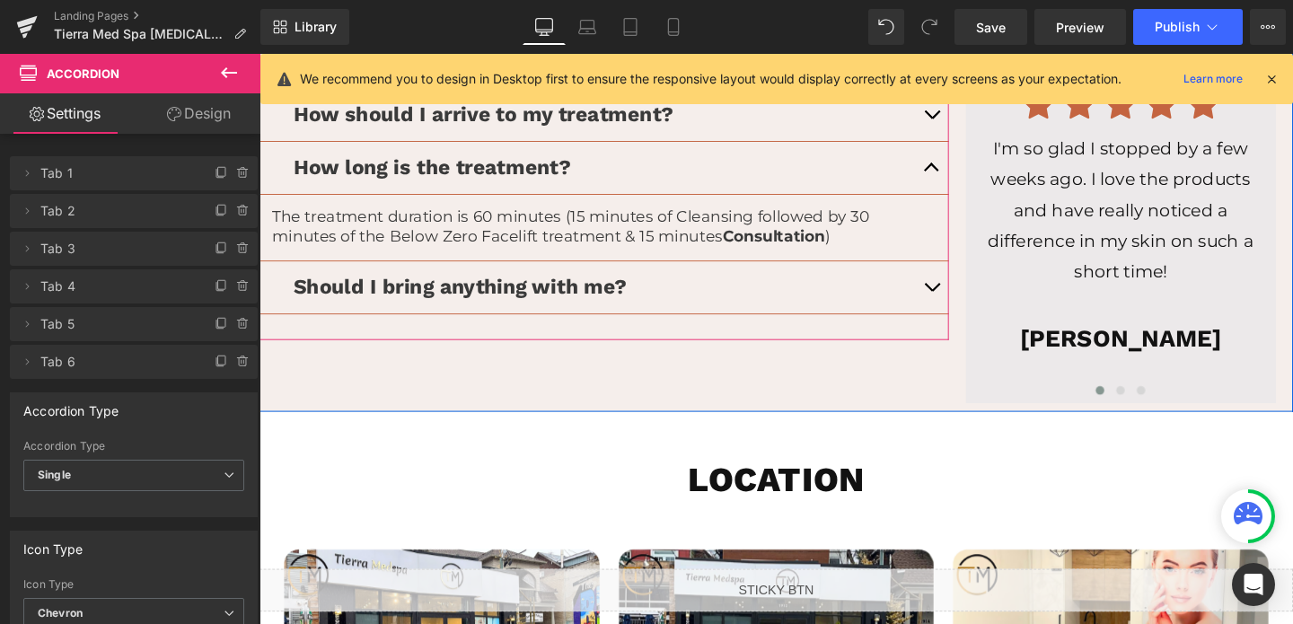
click at [966, 303] on span "button" at bounding box center [966, 303] width 0 height 0
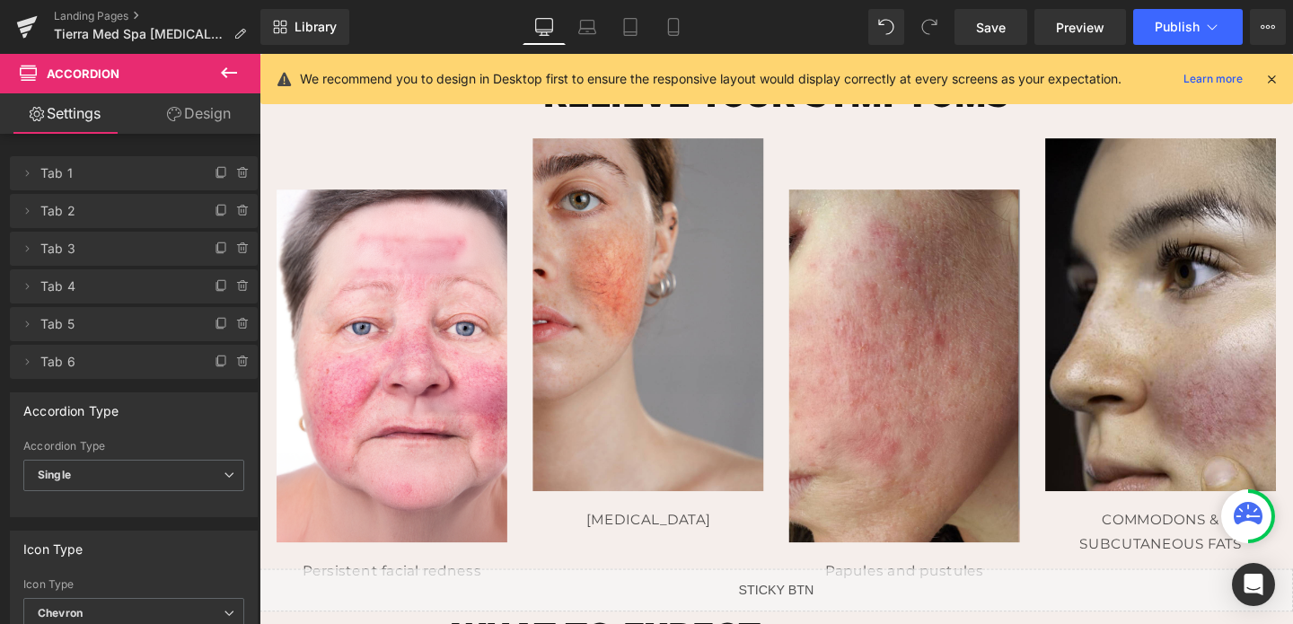
scroll to position [0, 0]
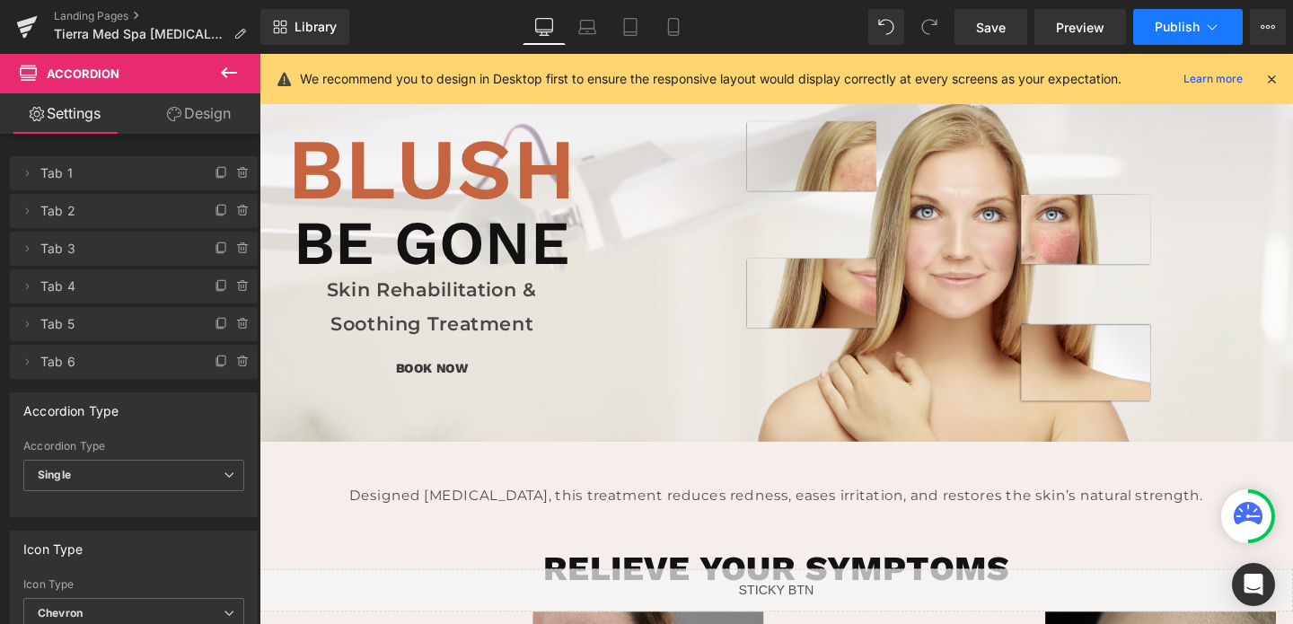
click at [1158, 23] on span "Publish" at bounding box center [1177, 27] width 45 height 14
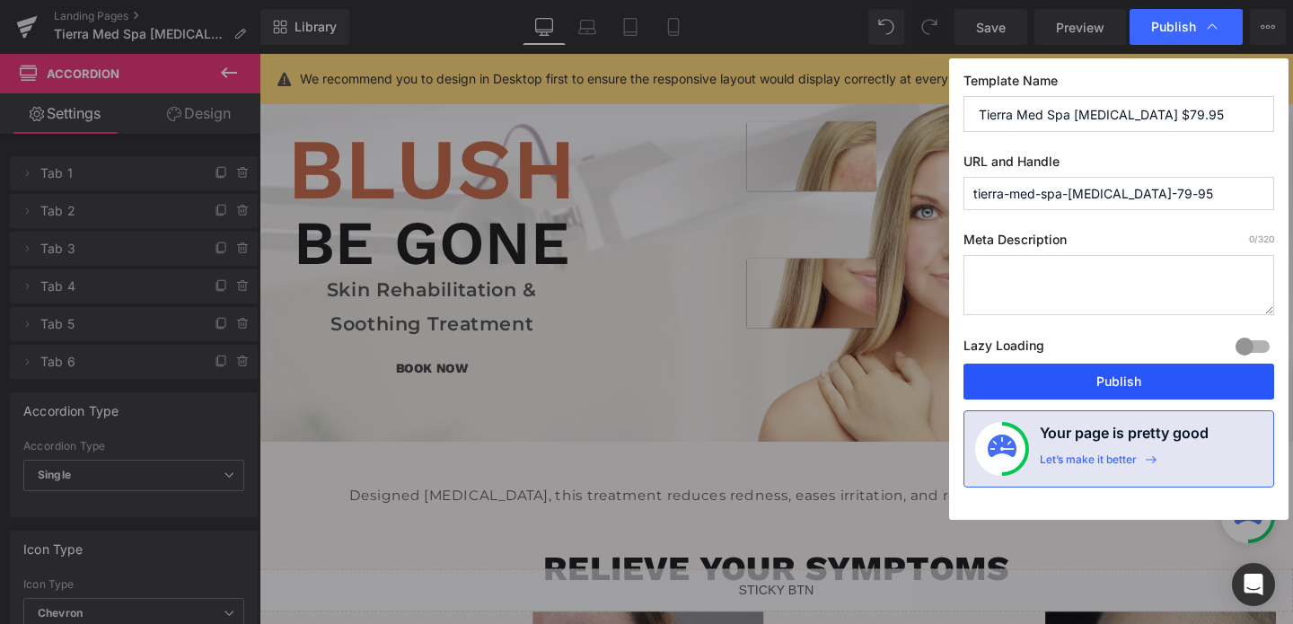
click at [1077, 371] on button "Publish" at bounding box center [1118, 382] width 311 height 36
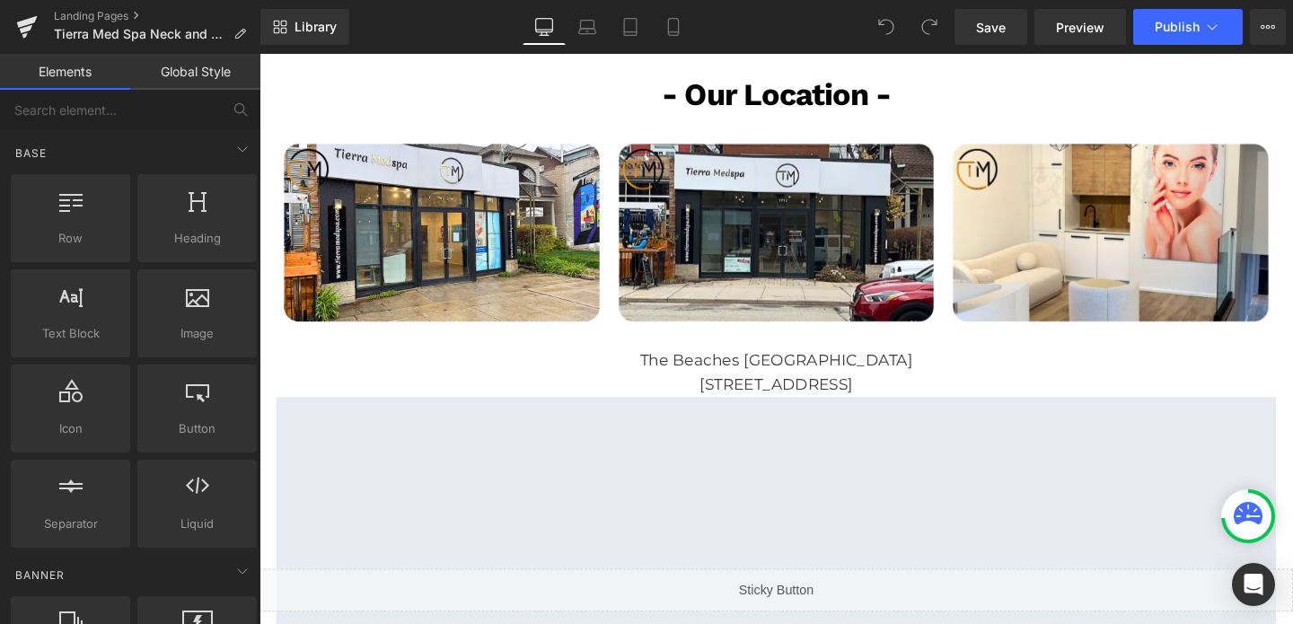
scroll to position [3225, 0]
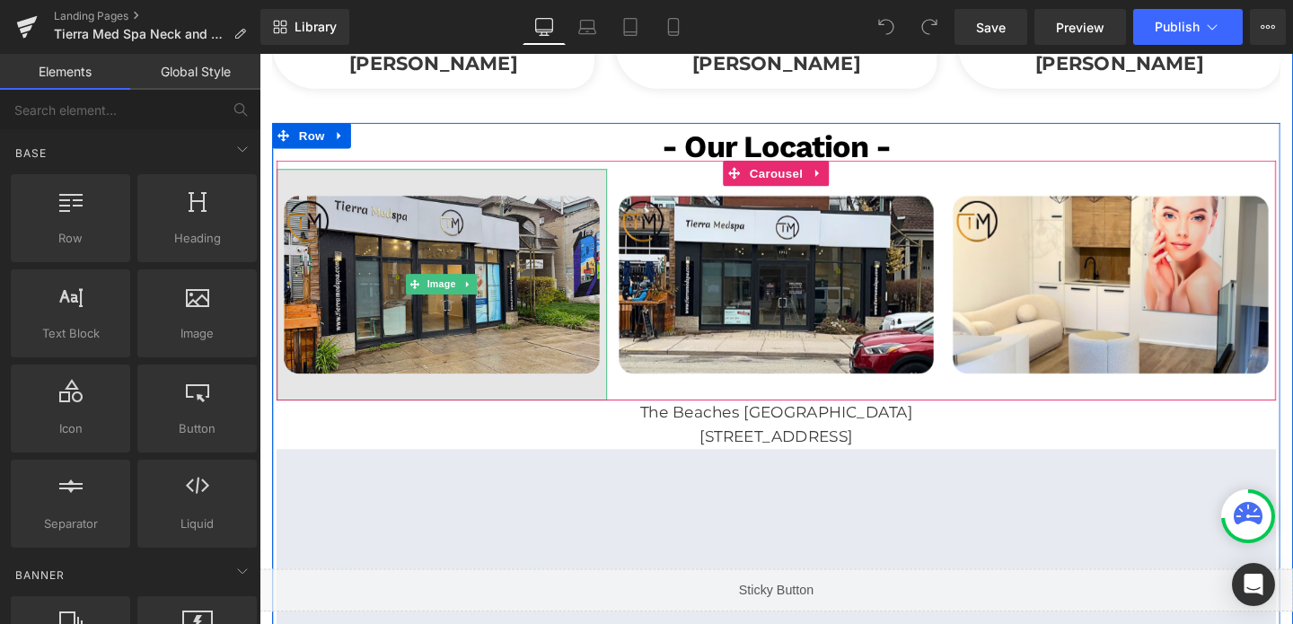
click at [549, 223] on img at bounding box center [450, 296] width 347 height 243
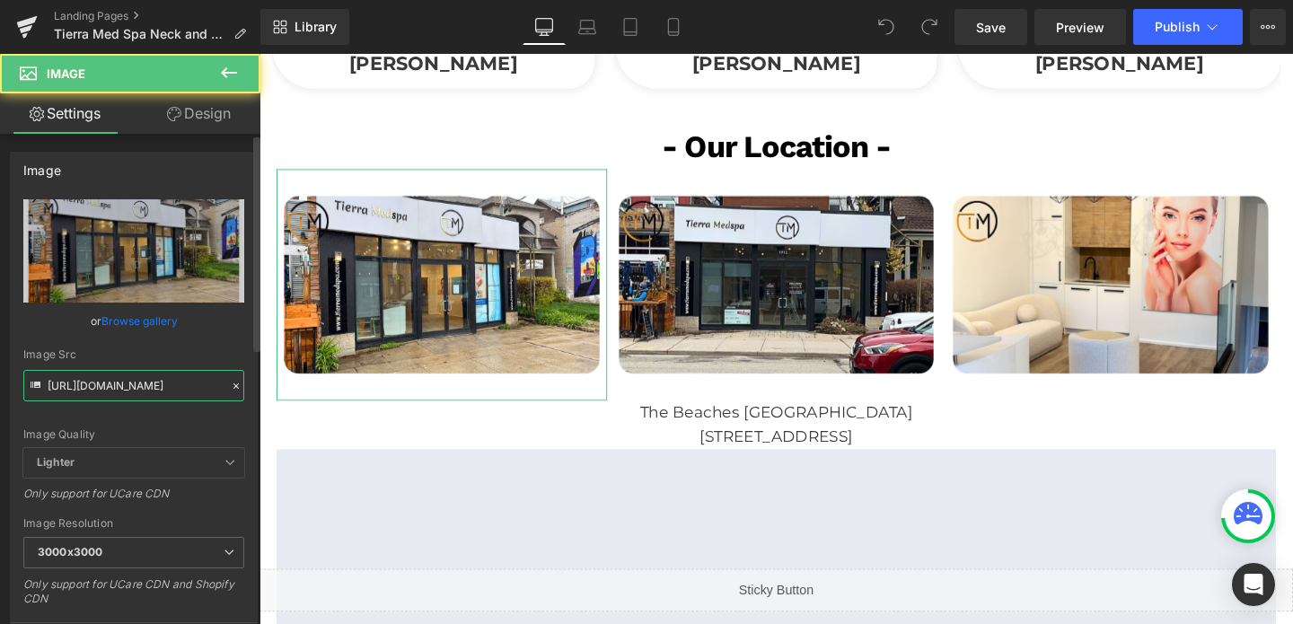
click at [70, 378] on input "[URL][DOMAIN_NAME]" at bounding box center [133, 385] width 221 height 31
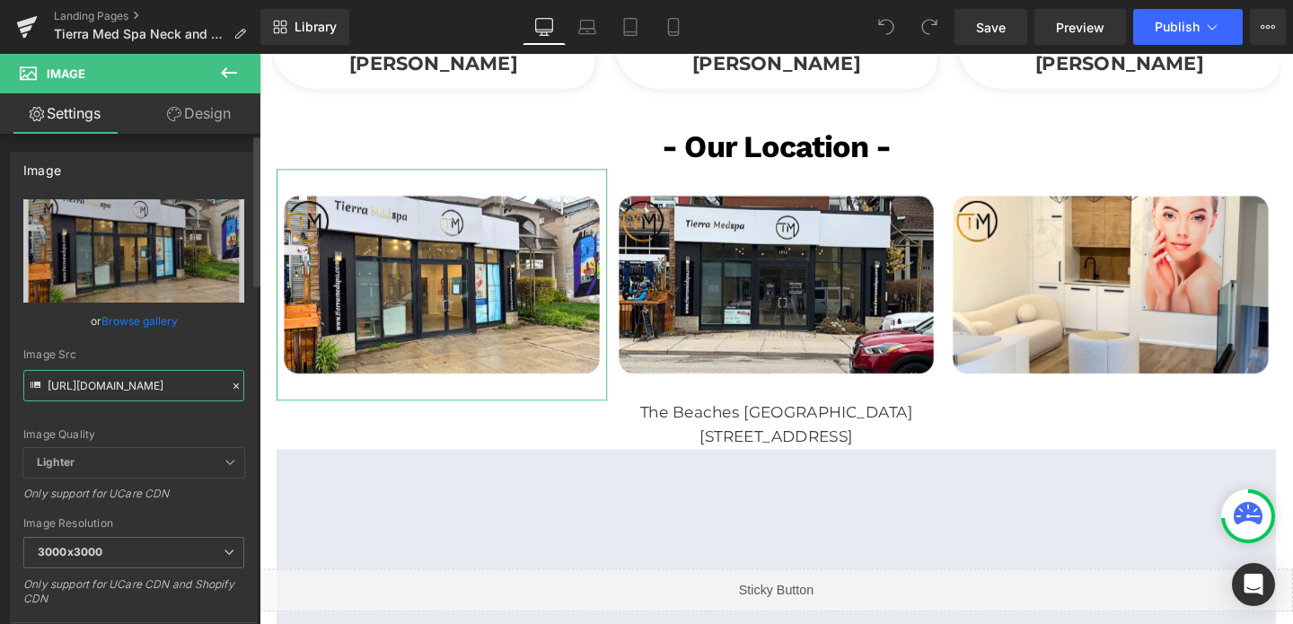
click at [70, 378] on input "[URL][DOMAIN_NAME]" at bounding box center [133, 385] width 221 height 31
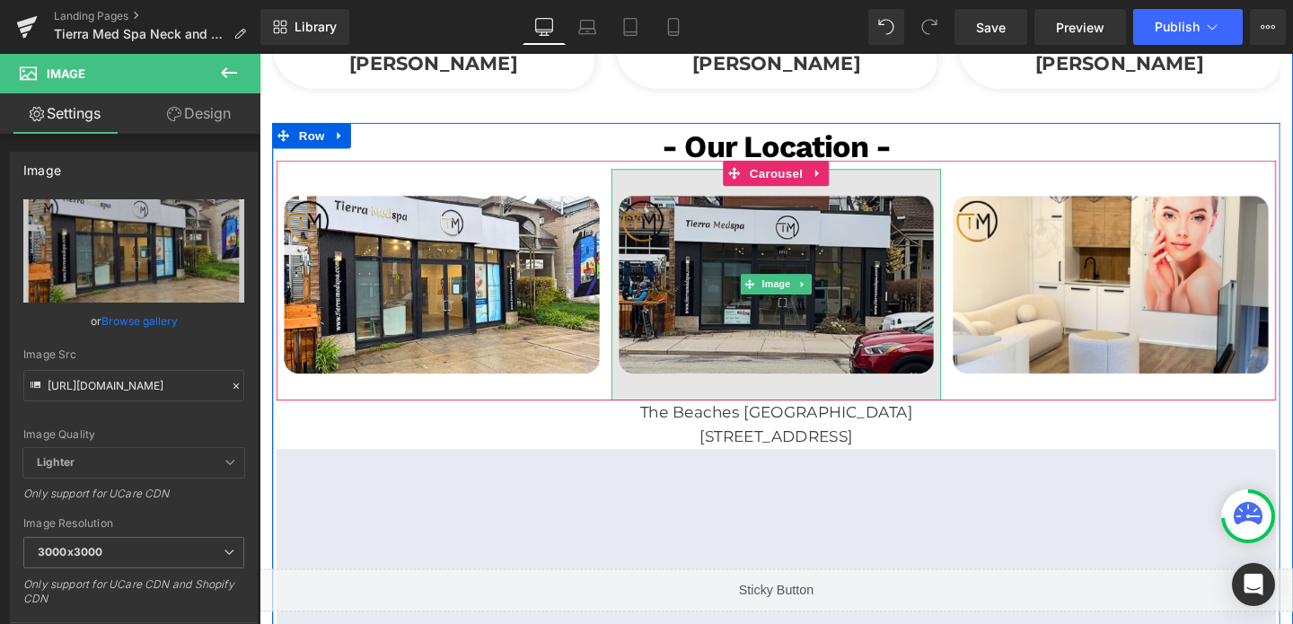
click at [726, 257] on img at bounding box center [802, 296] width 347 height 243
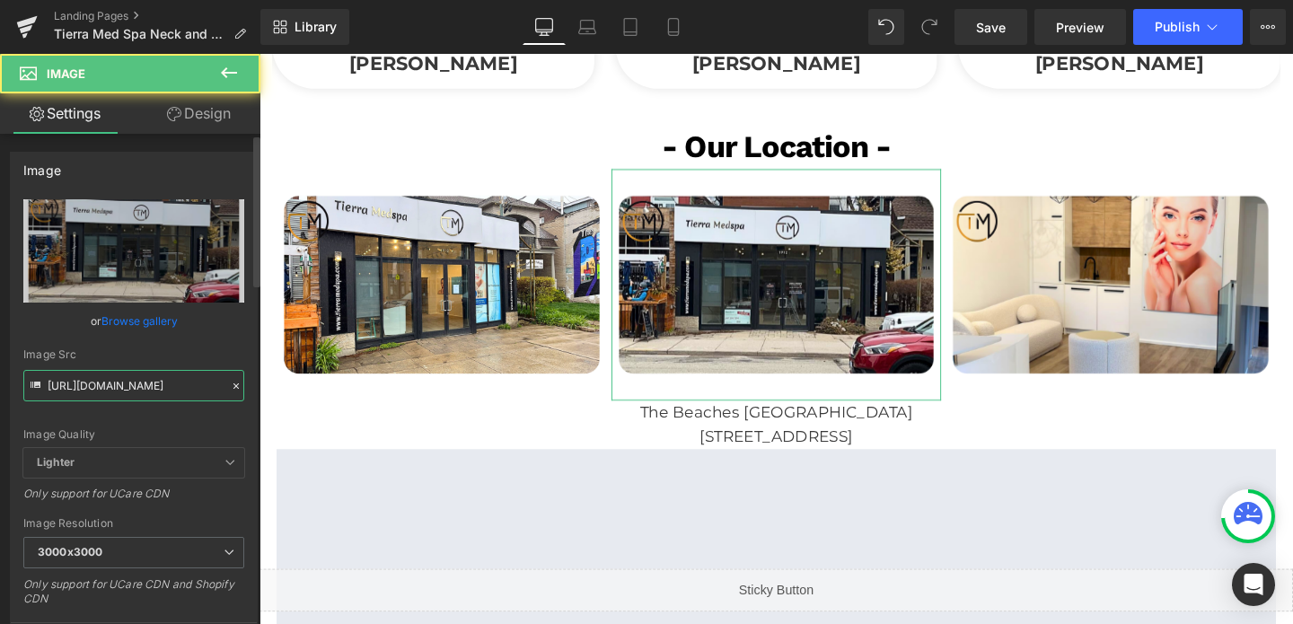
click at [141, 379] on input "[URL][DOMAIN_NAME]" at bounding box center [133, 385] width 221 height 31
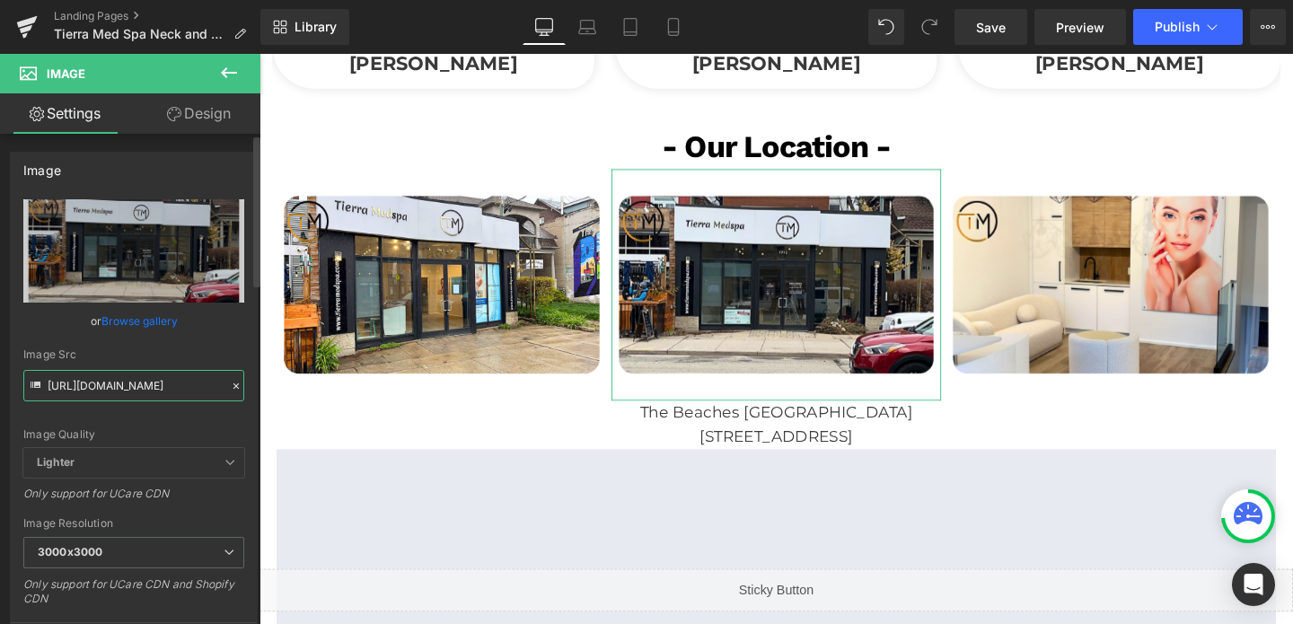
click at [141, 379] on input "[URL][DOMAIN_NAME]" at bounding box center [133, 385] width 221 height 31
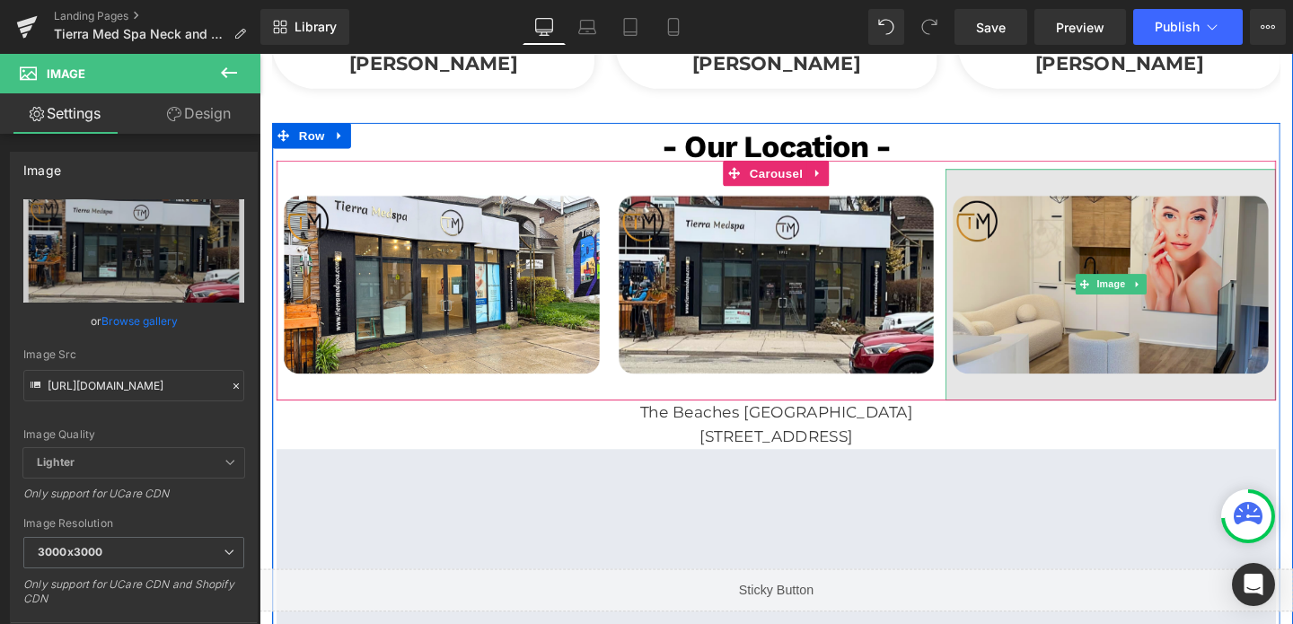
click at [1016, 261] on img at bounding box center [1153, 296] width 347 height 243
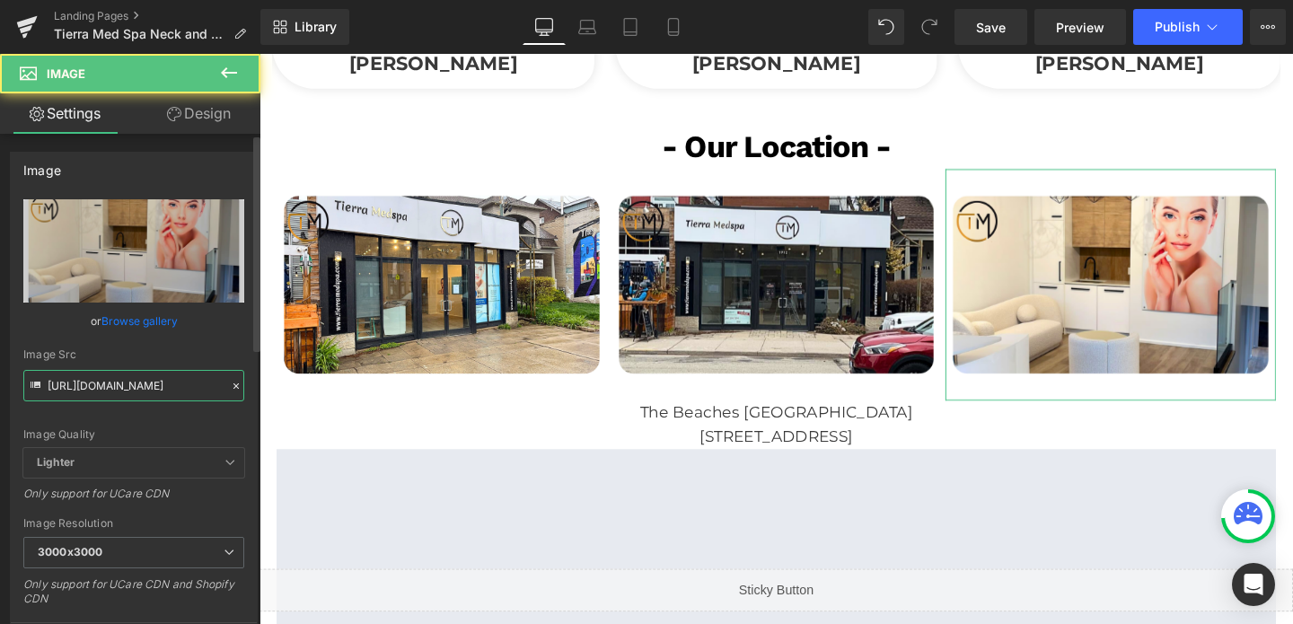
click at [153, 377] on input "[URL][DOMAIN_NAME]" at bounding box center [133, 385] width 221 height 31
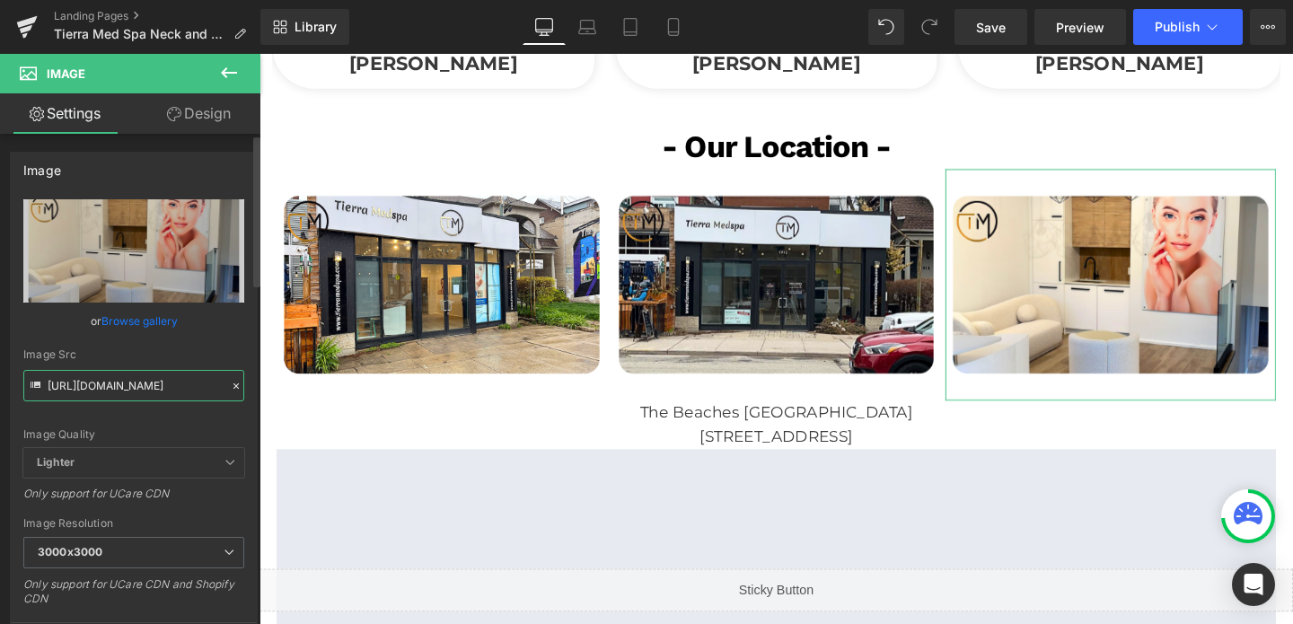
click at [153, 377] on input "[URL][DOMAIN_NAME]" at bounding box center [133, 385] width 221 height 31
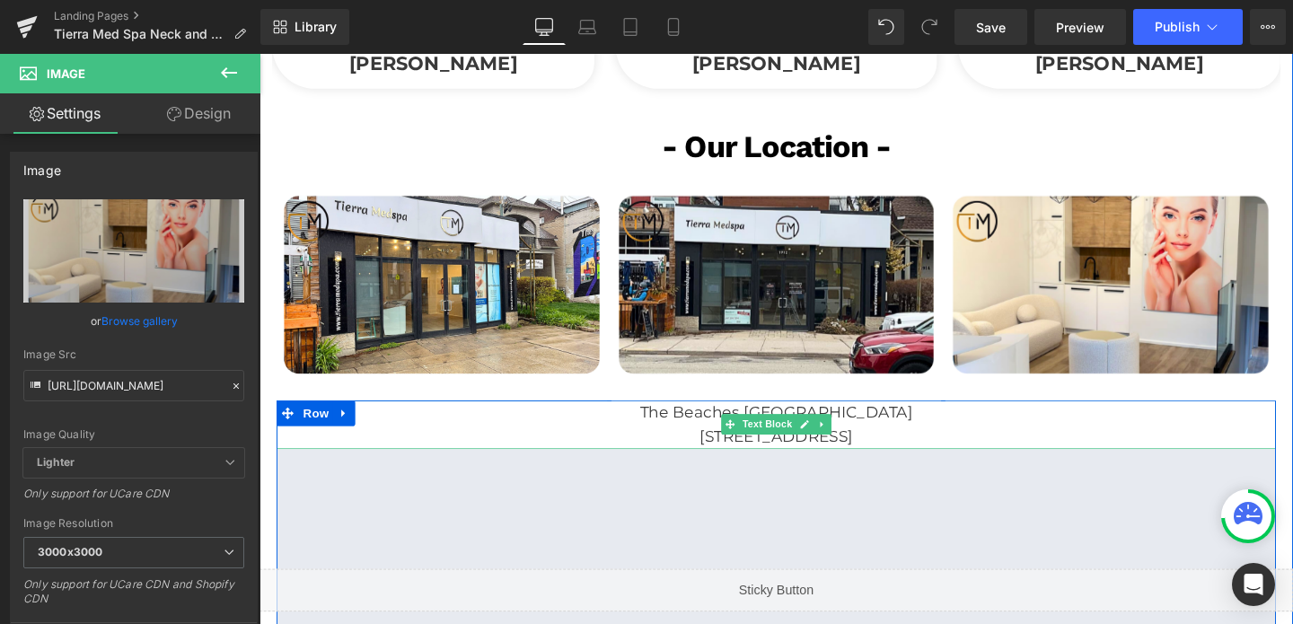
click at [737, 418] on p "The Beaches [GEOGRAPHIC_DATA]" at bounding box center [802, 431] width 1051 height 26
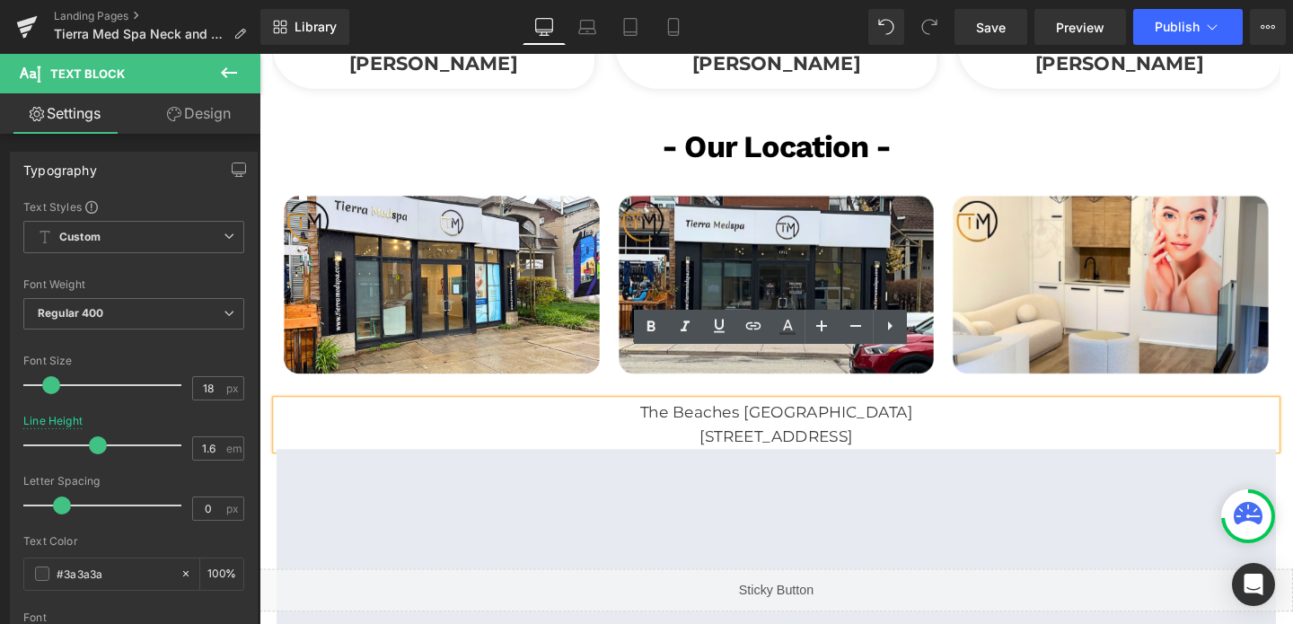
drag, startPoint x: 713, startPoint y: 380, endPoint x: 969, endPoint y: 406, distance: 257.2
click at [969, 418] on div "The Beaches Toronto 1912 Queen St. E. Toronto ON M4L1H5" at bounding box center [802, 444] width 1051 height 52
copy div "The Beaches Toronto 1912 Queen St. E. Toronto ON M4L1H5"
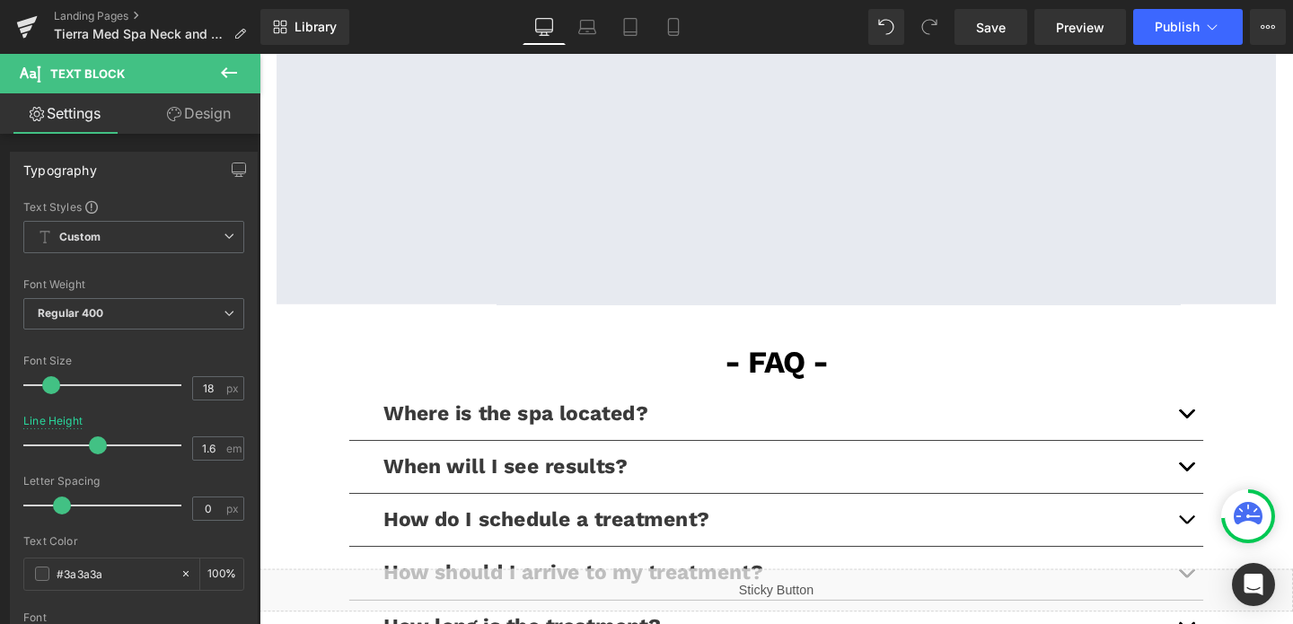
scroll to position [3744, 0]
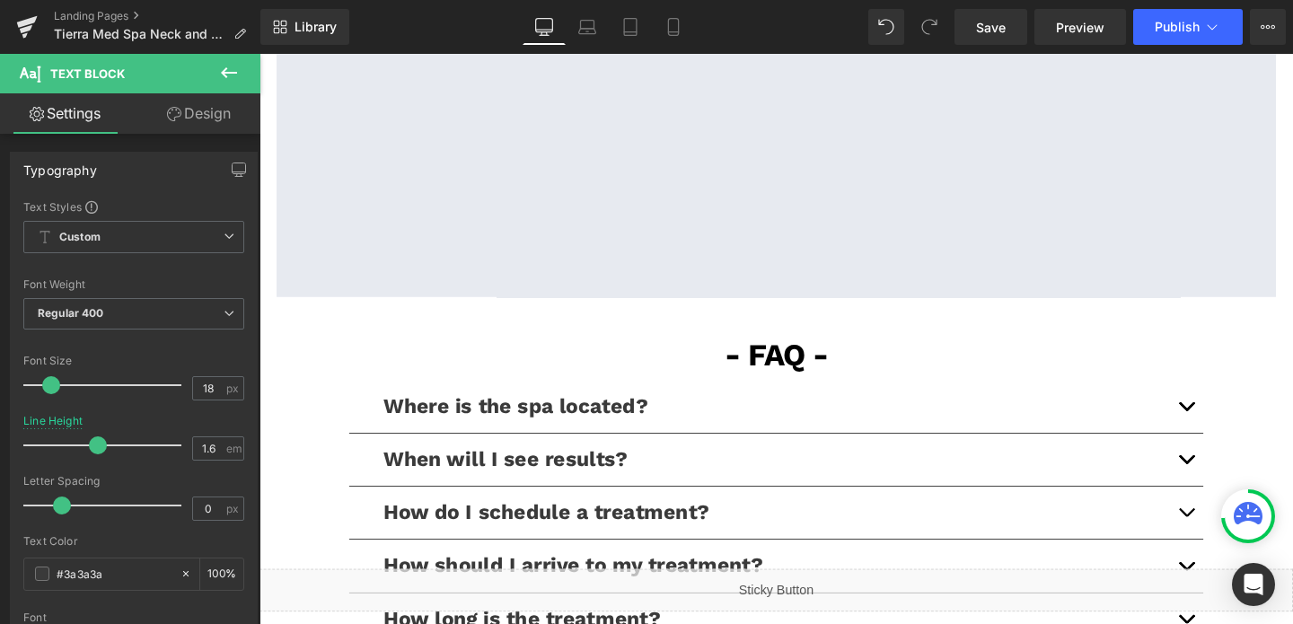
click at [975, 411] on p "Where is the spa located?" at bounding box center [803, 425] width 826 height 28
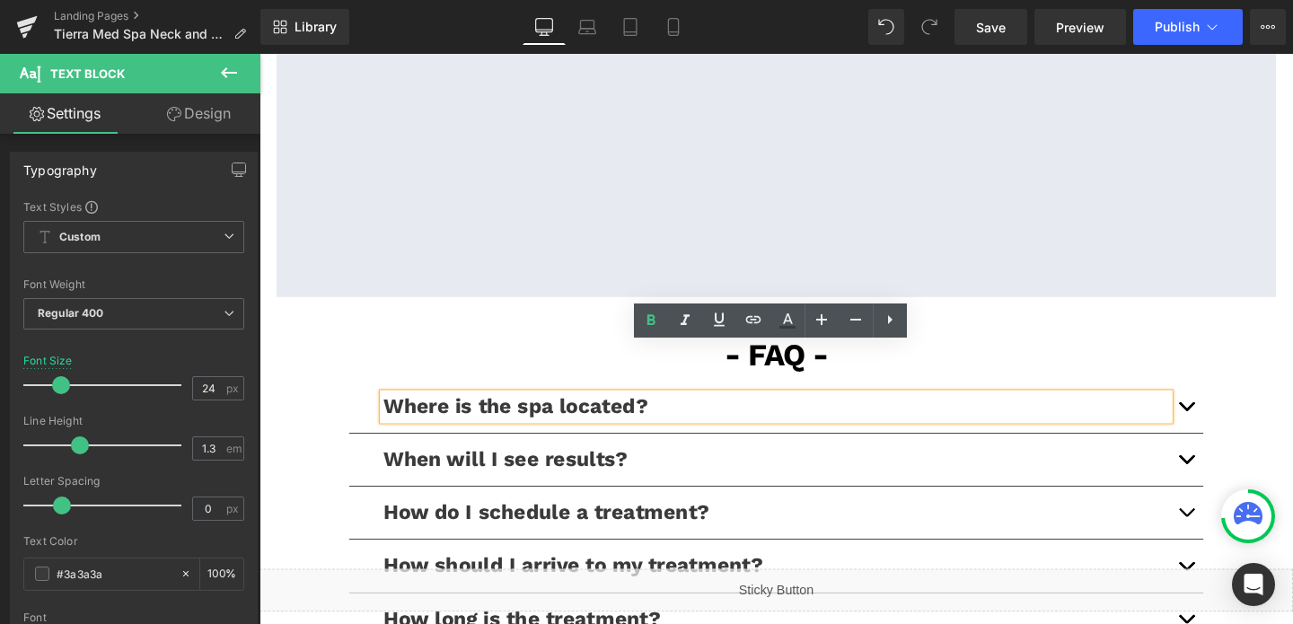
click at [1244, 398] on button "button" at bounding box center [1234, 425] width 36 height 55
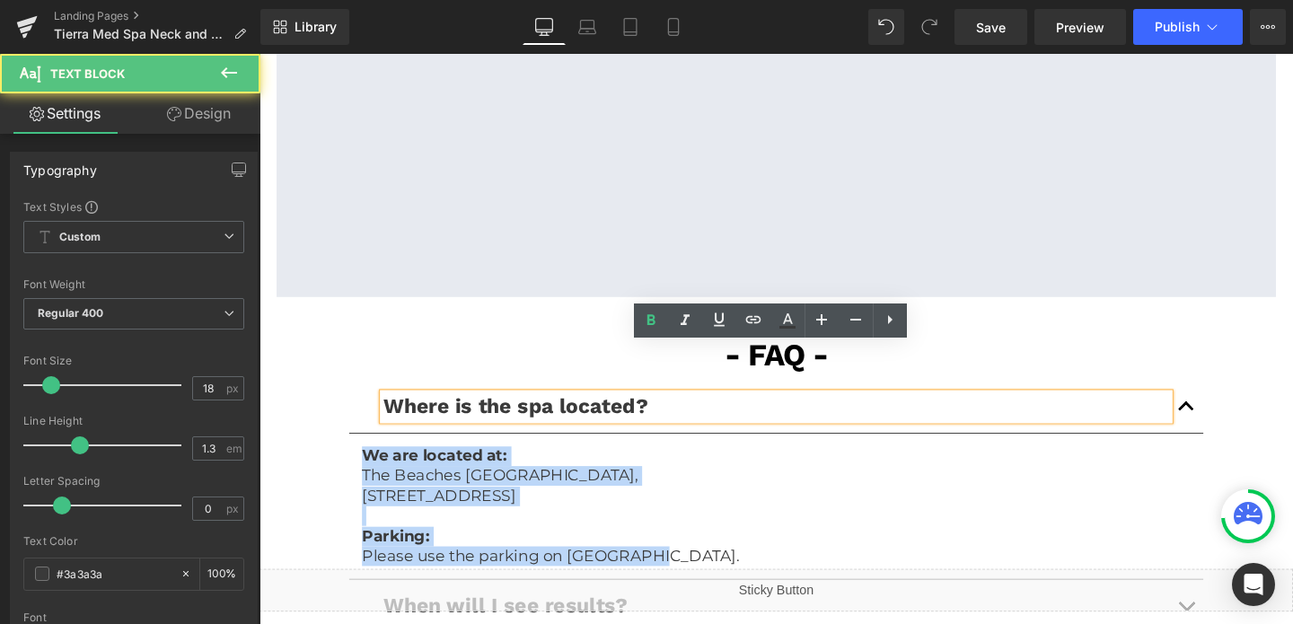
drag, startPoint x: 683, startPoint y: 526, endPoint x: 354, endPoint y: 404, distance: 351.4
click at [354, 453] on article "We are located at: The Beaches Toronto, 1912 Queen St. E. Toronto ON M4L1H5 Par…" at bounding box center [803, 530] width 898 height 154
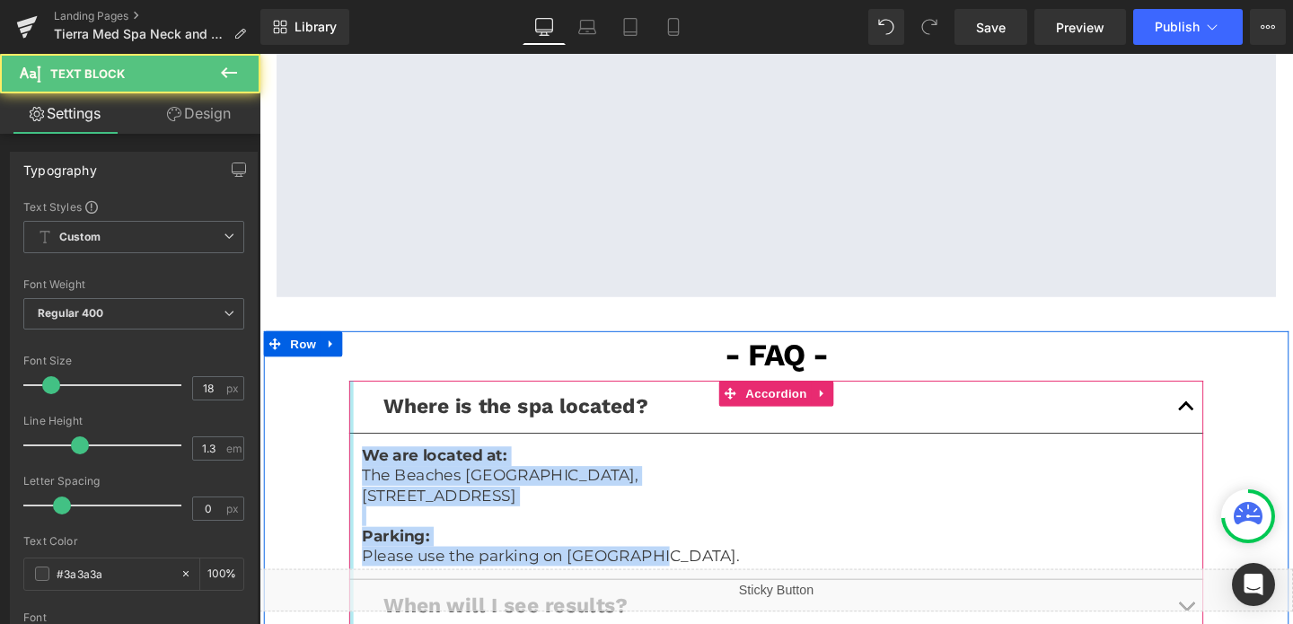
copy div "We are located at: [GEOGRAPHIC_DATA], [STREET_ADDRESS][GEOGRAPHIC_DATA]: Please…"
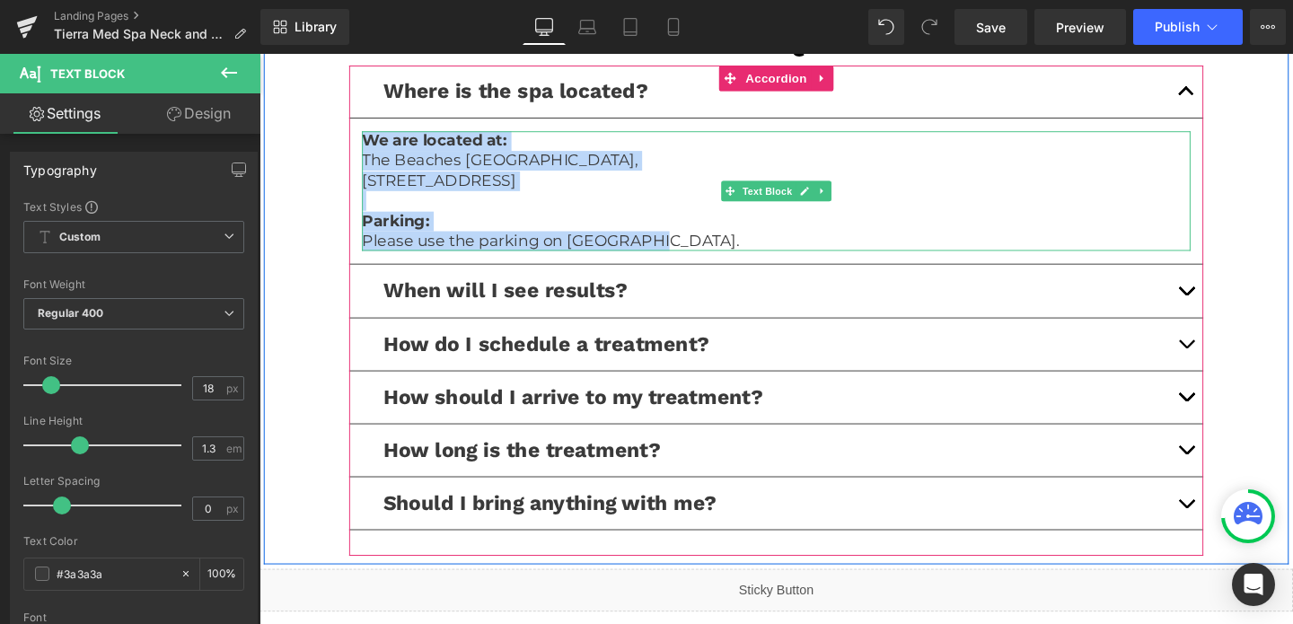
scroll to position [4085, 0]
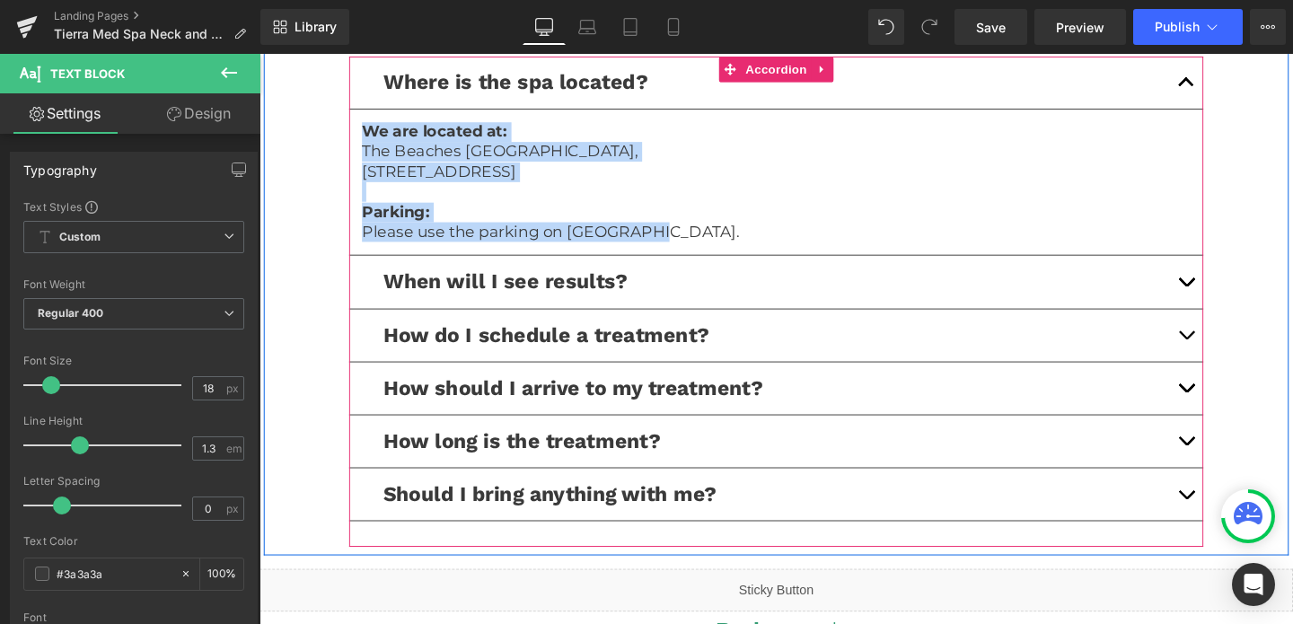
click at [1234, 322] on button "button" at bounding box center [1234, 349] width 36 height 55
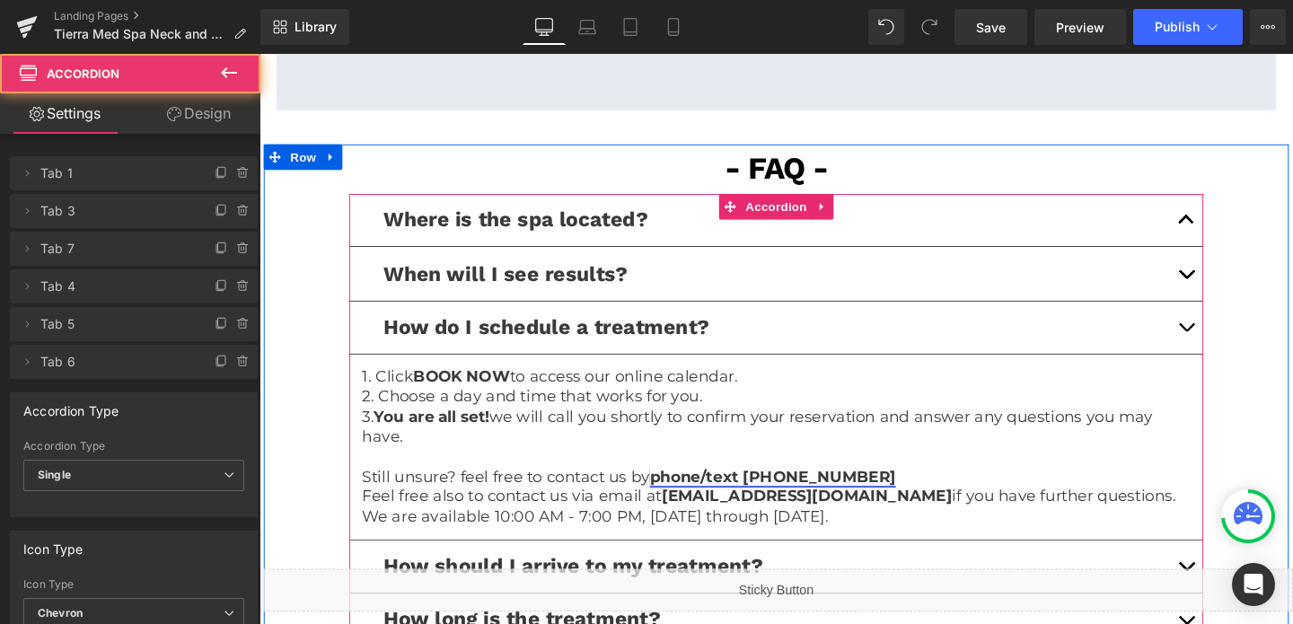
scroll to position [3932, 0]
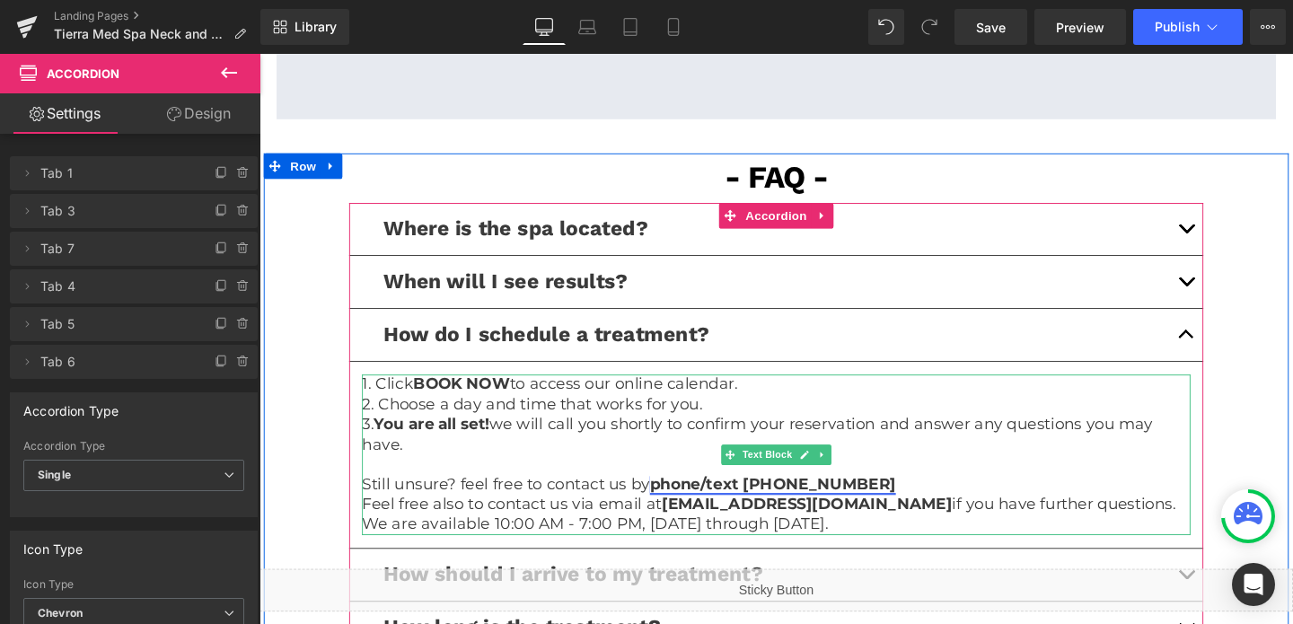
click at [842, 496] on link "phone/text [PHONE_NUMBER]" at bounding box center [799, 506] width 259 height 20
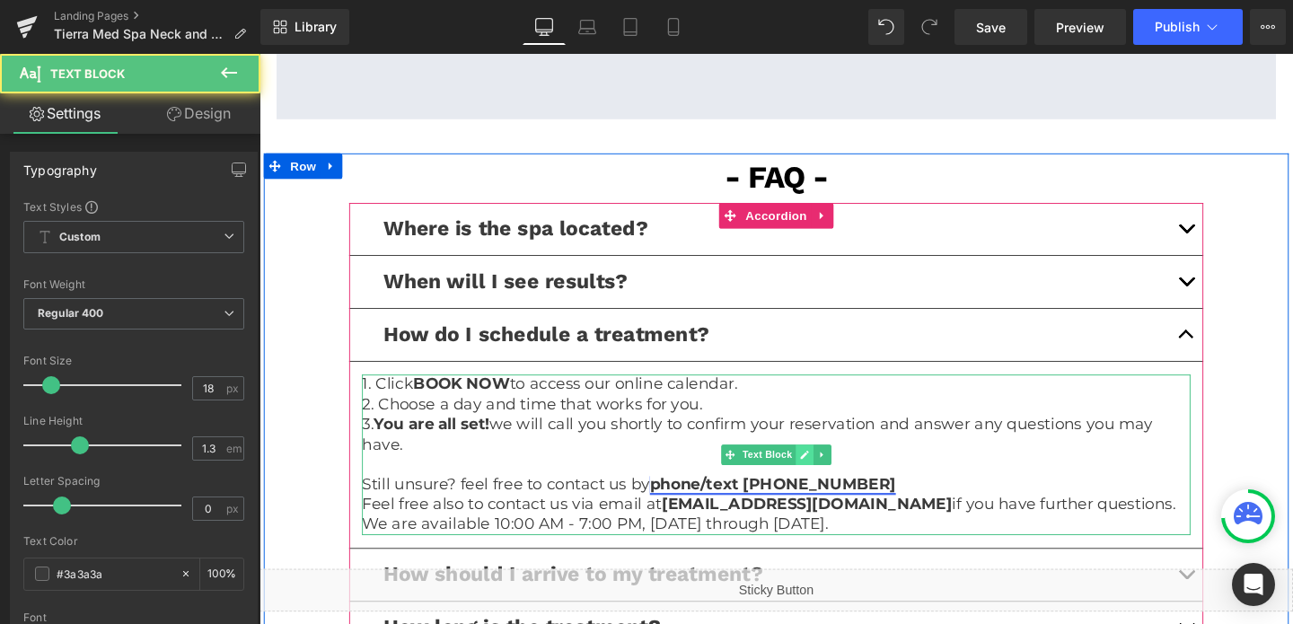
click at [831, 470] on icon at bounding box center [832, 474] width 9 height 9
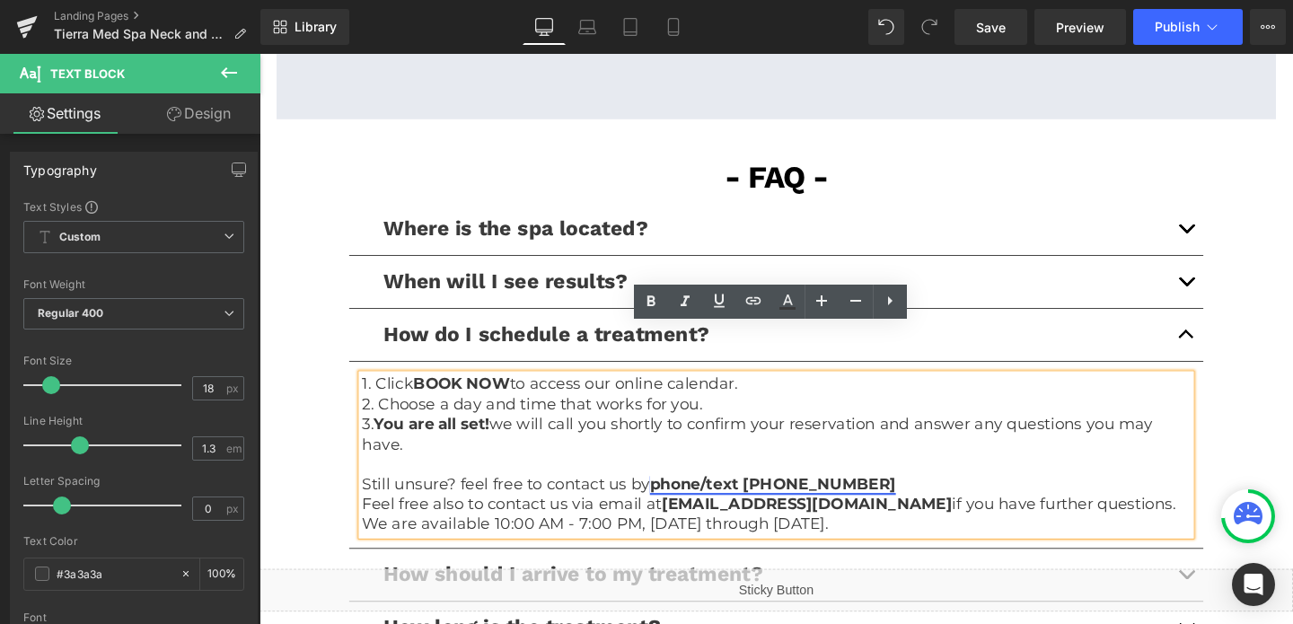
click at [833, 496] on link "phone/text [PHONE_NUMBER]" at bounding box center [799, 506] width 259 height 20
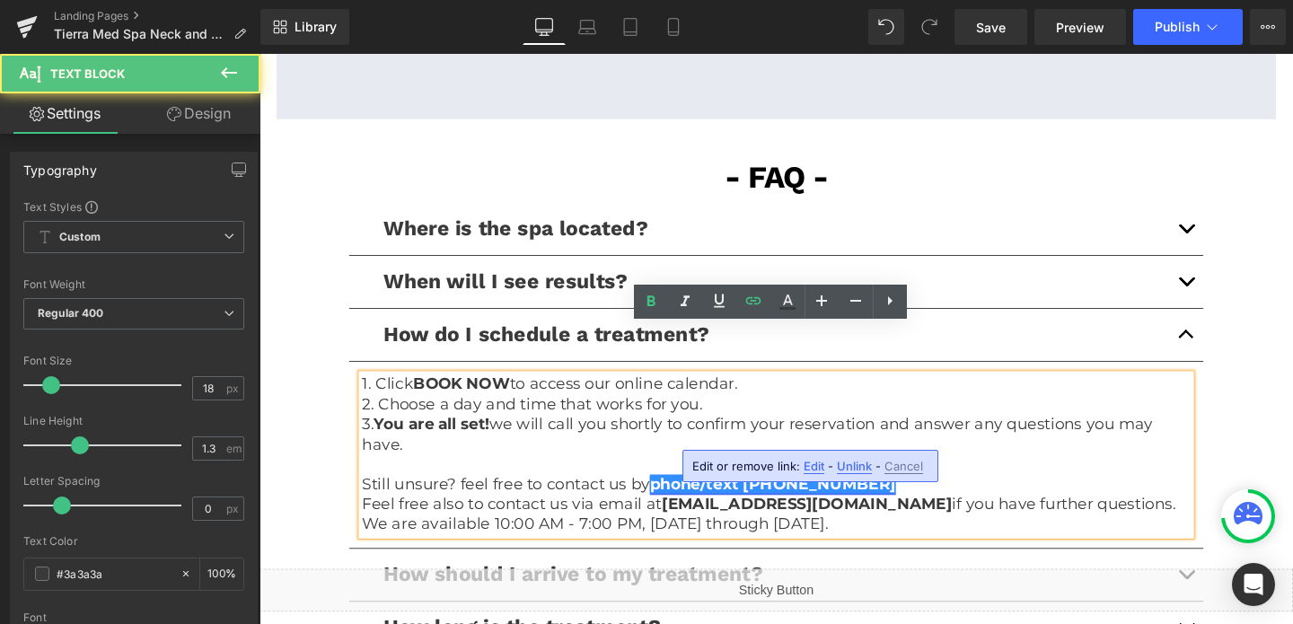
click at [815, 462] on span "Edit" at bounding box center [814, 466] width 21 height 15
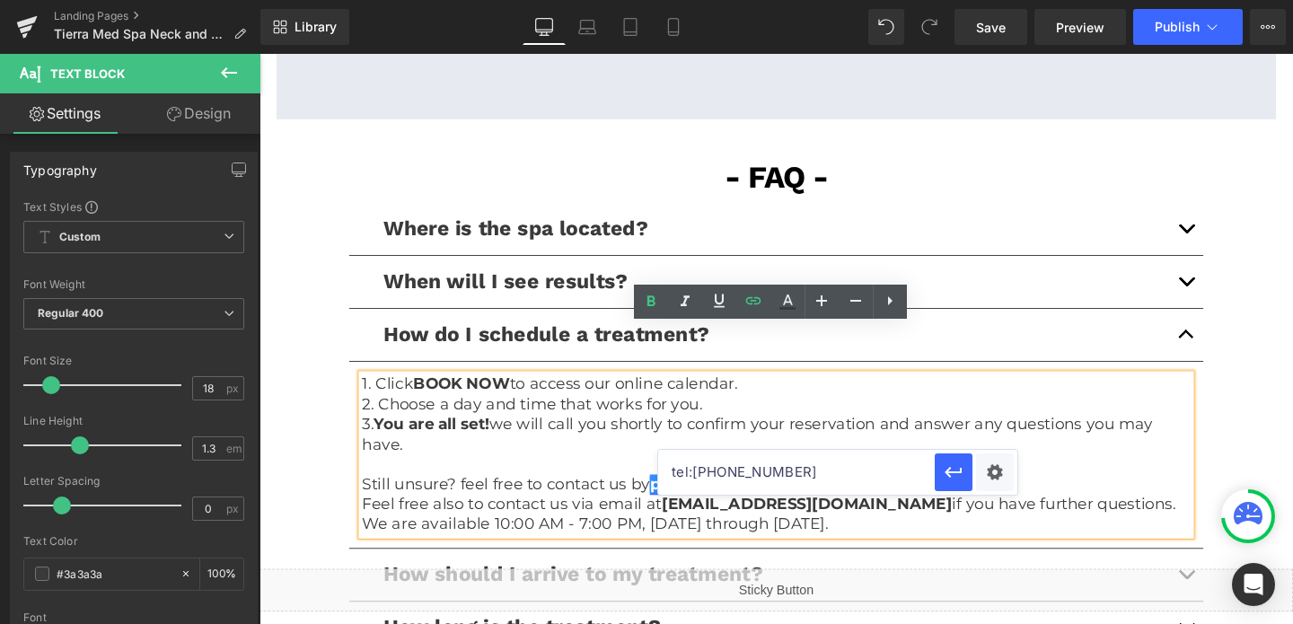
click at [774, 464] on input "tel:[PHONE_NUMBER]" at bounding box center [796, 472] width 277 height 45
click at [470, 538] on p "We are available 10:00 AM - 7:00 PM, [DATE] through [DATE]." at bounding box center [802, 548] width 871 height 21
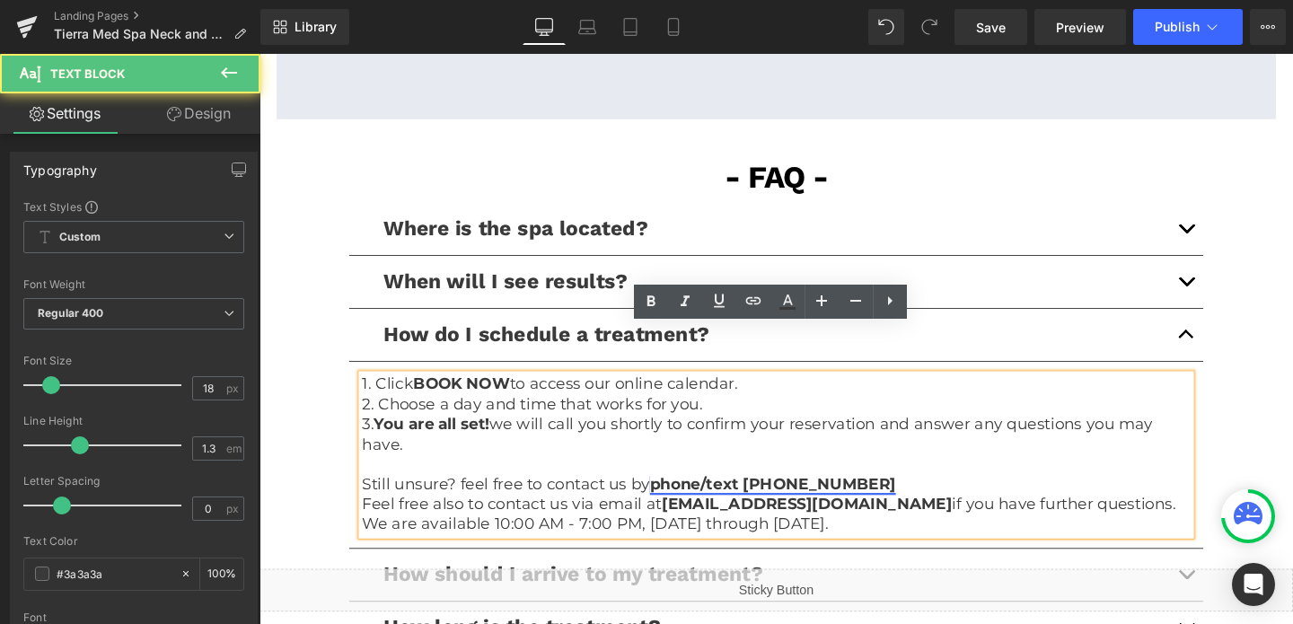
click at [470, 538] on p "We are available 10:00 AM - 7:00 PM, [DATE] through [DATE]." at bounding box center [802, 548] width 871 height 21
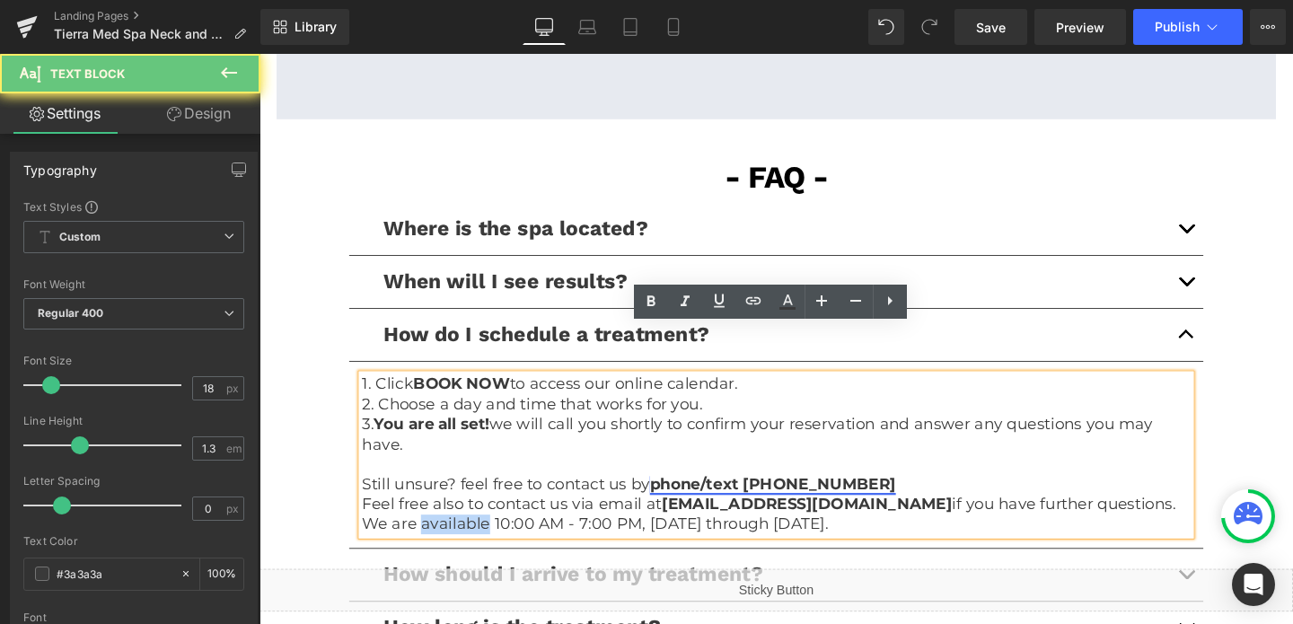
click at [470, 538] on p "We are available 10:00 AM - 7:00 PM, [DATE] through [DATE]." at bounding box center [802, 548] width 871 height 21
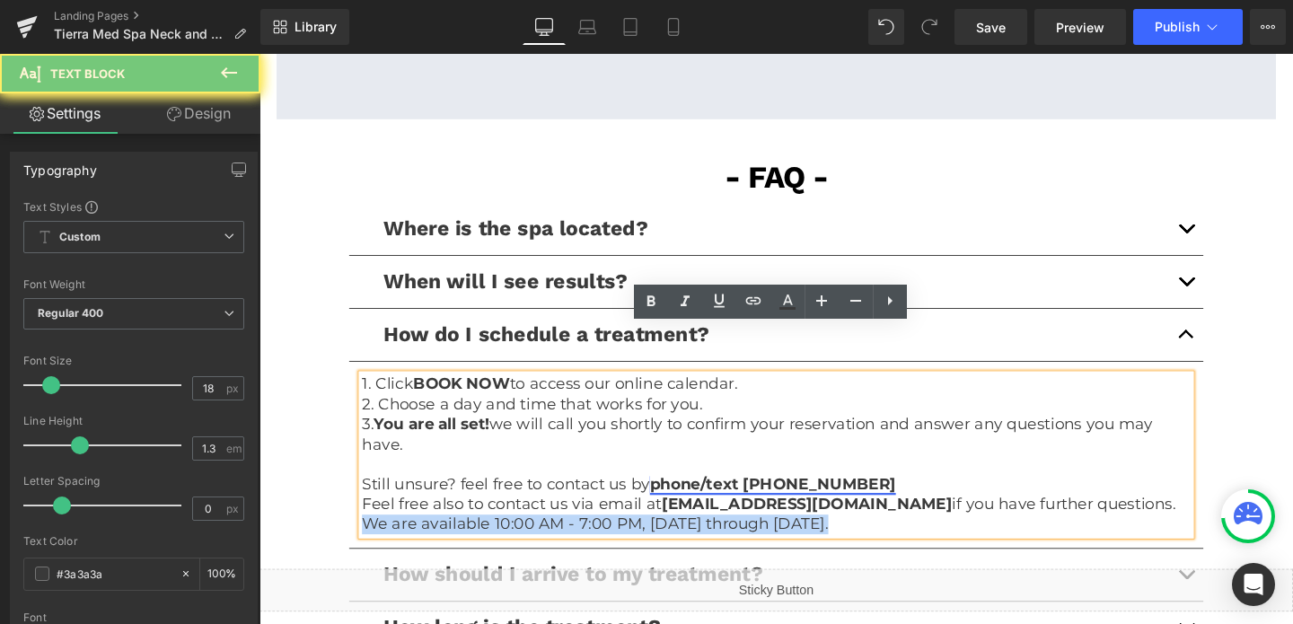
click at [470, 538] on p "We are available 10:00 AM - 7:00 PM, [DATE] through [DATE]." at bounding box center [802, 548] width 871 height 21
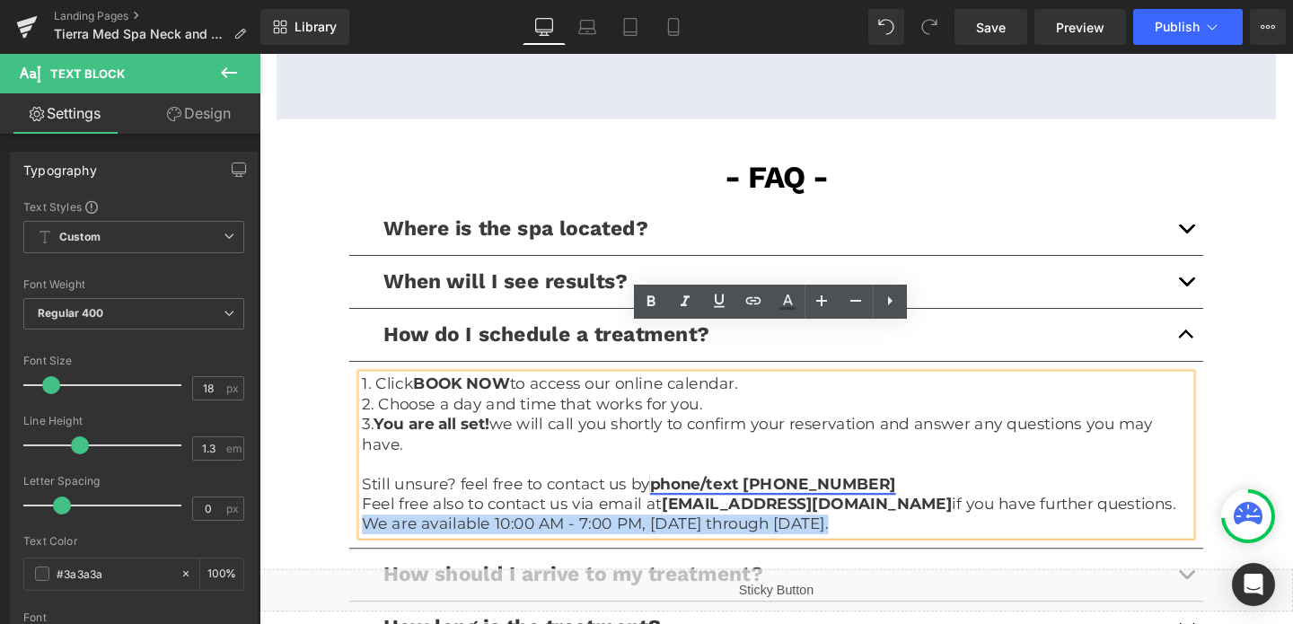
copy p "We are available 10:00 AM - 7:00 PM, [DATE] through [DATE]."
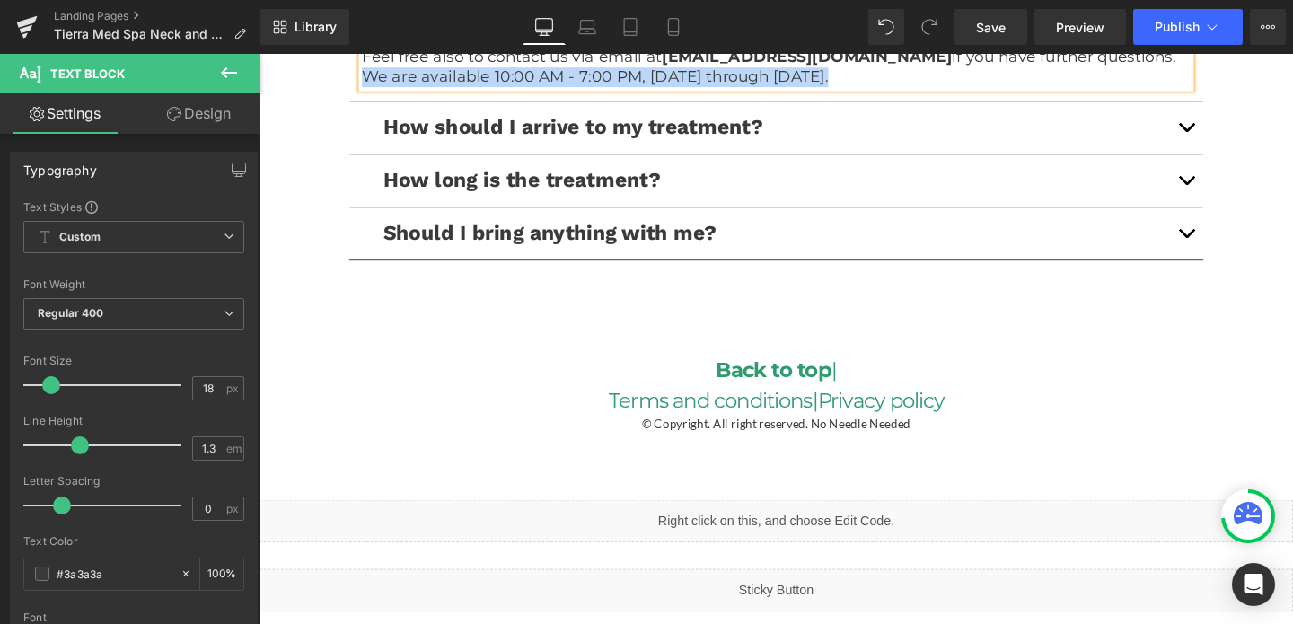
scroll to position [4529, 0]
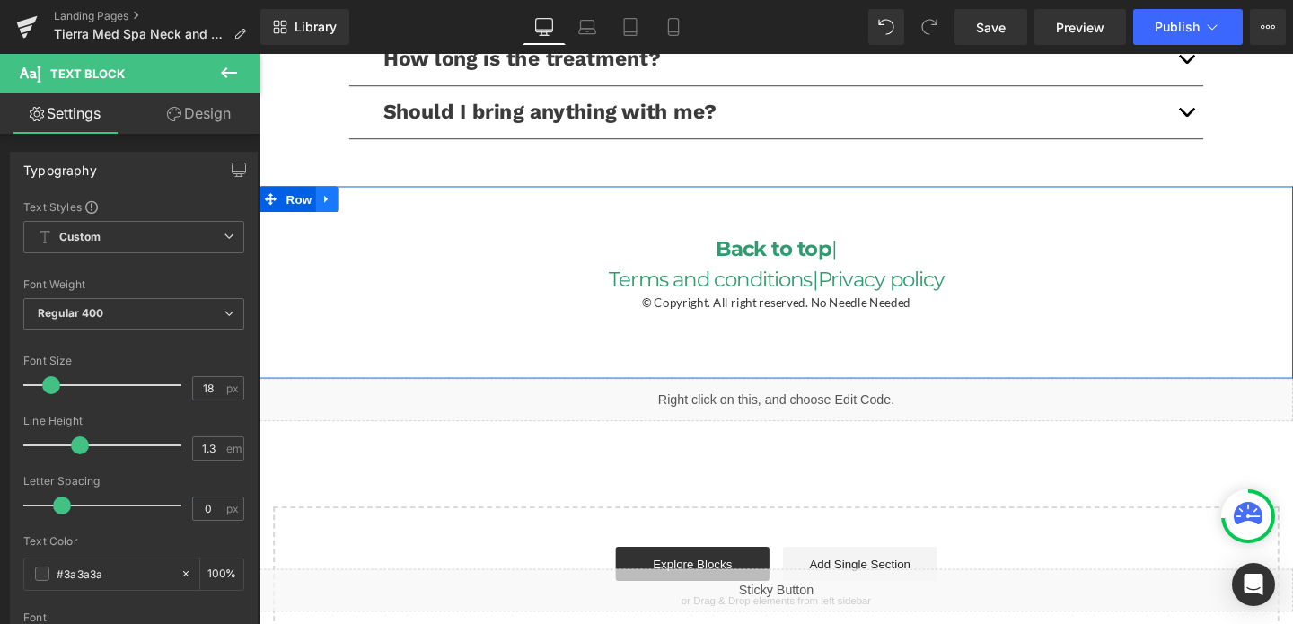
click at [330, 200] on icon at bounding box center [330, 206] width 13 height 13
click at [325, 200] on icon at bounding box center [330, 206] width 13 height 13
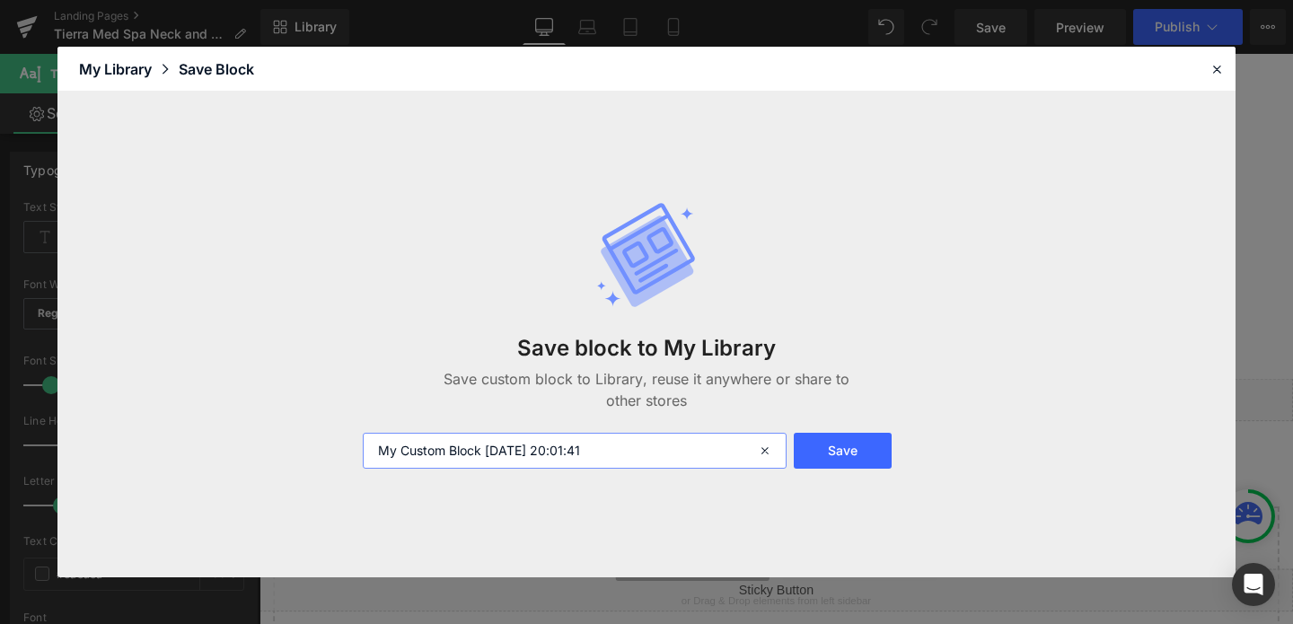
click at [561, 457] on input "My Custom Block 2025-09-16 20:01:41" at bounding box center [575, 451] width 424 height 36
type input "footer"
click at [837, 462] on button "Save" at bounding box center [843, 451] width 98 height 36
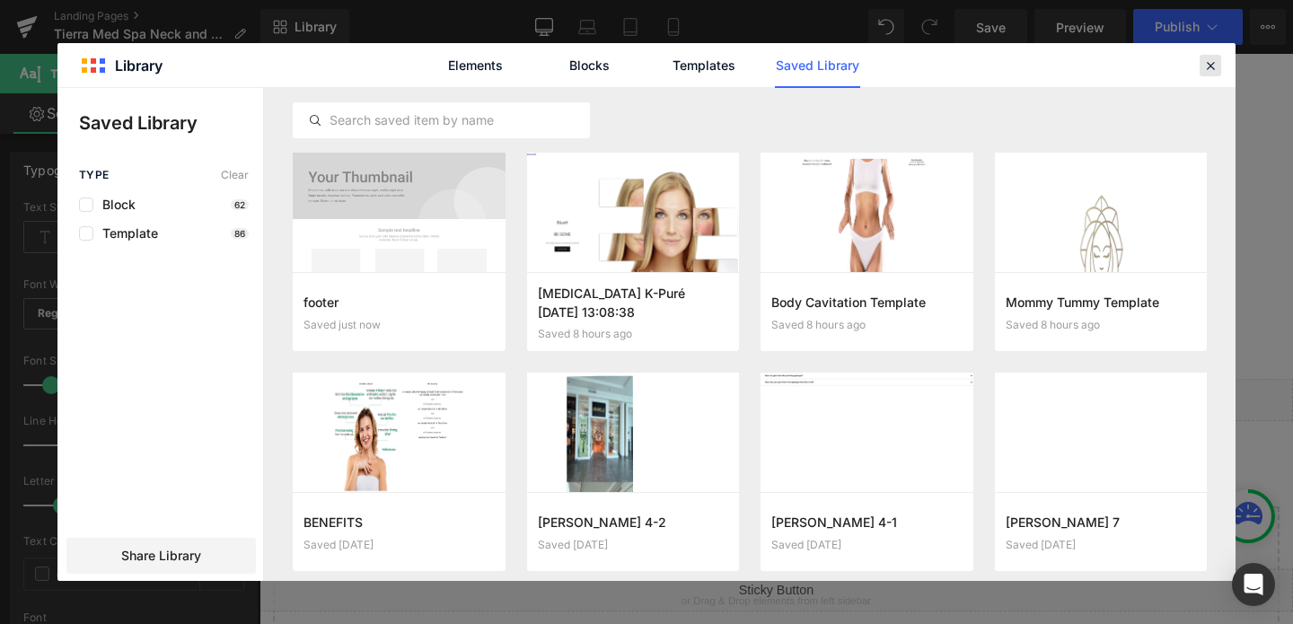
drag, startPoint x: 1209, startPoint y: 60, endPoint x: 998, endPoint y: 16, distance: 215.5
click at [1209, 60] on icon at bounding box center [1210, 65] width 16 height 16
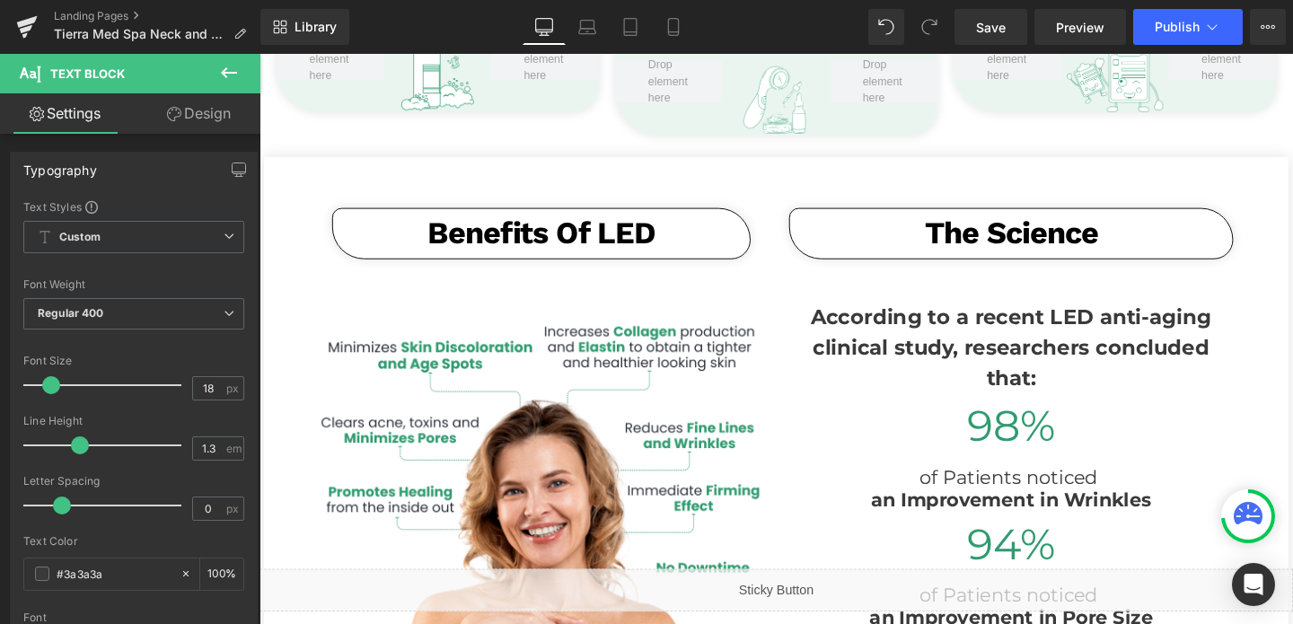
scroll to position [0, 0]
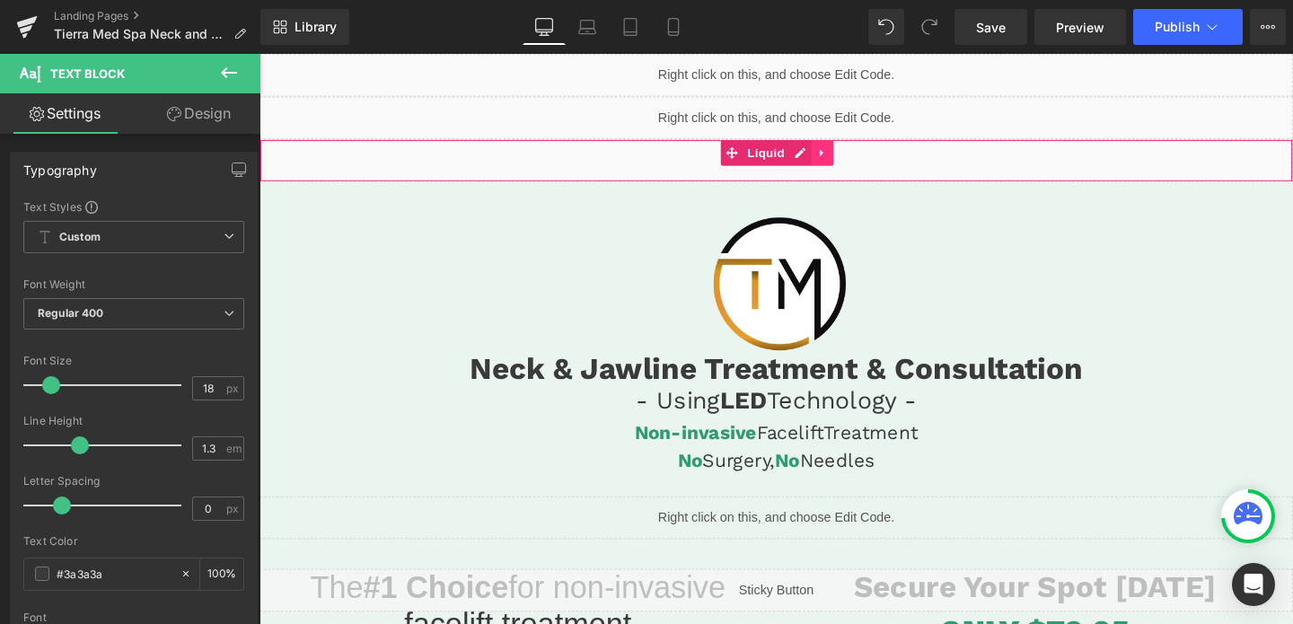
click at [845, 162] on icon at bounding box center [851, 158] width 13 height 13
click at [814, 160] on icon at bounding box center [816, 158] width 13 height 13
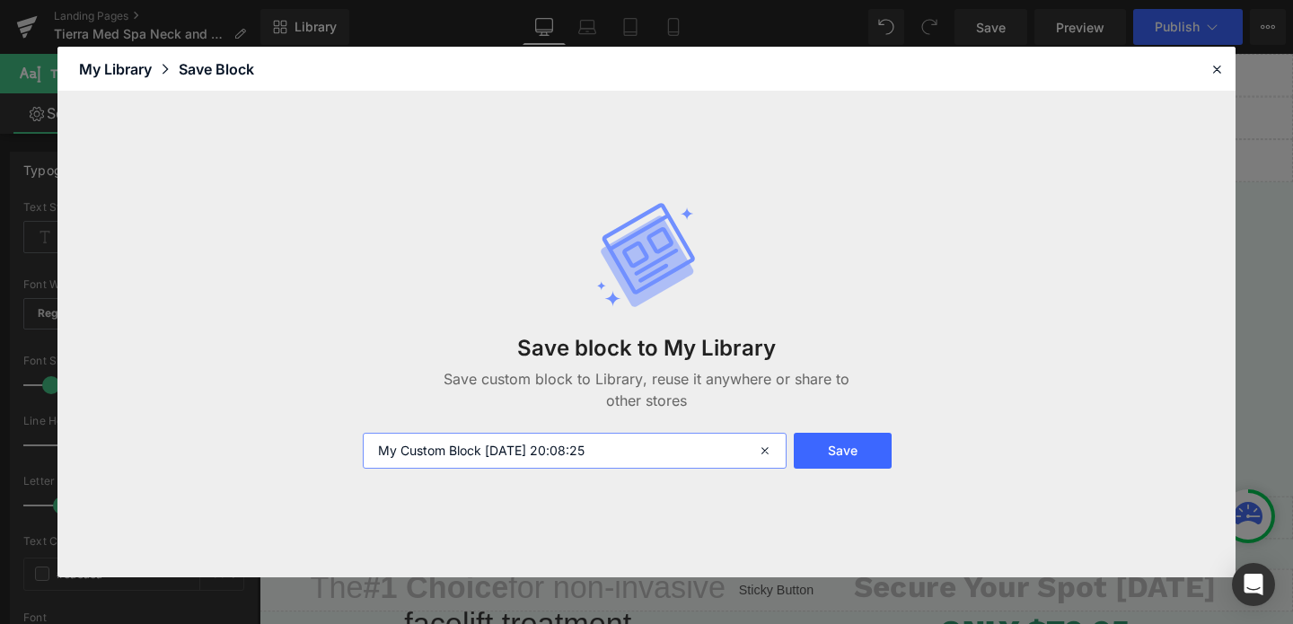
click at [563, 434] on input "My Custom Block 2025-09-16 20:08:25" at bounding box center [575, 451] width 424 height 36
type input "billboard"
click at [827, 444] on button "Save" at bounding box center [843, 451] width 98 height 36
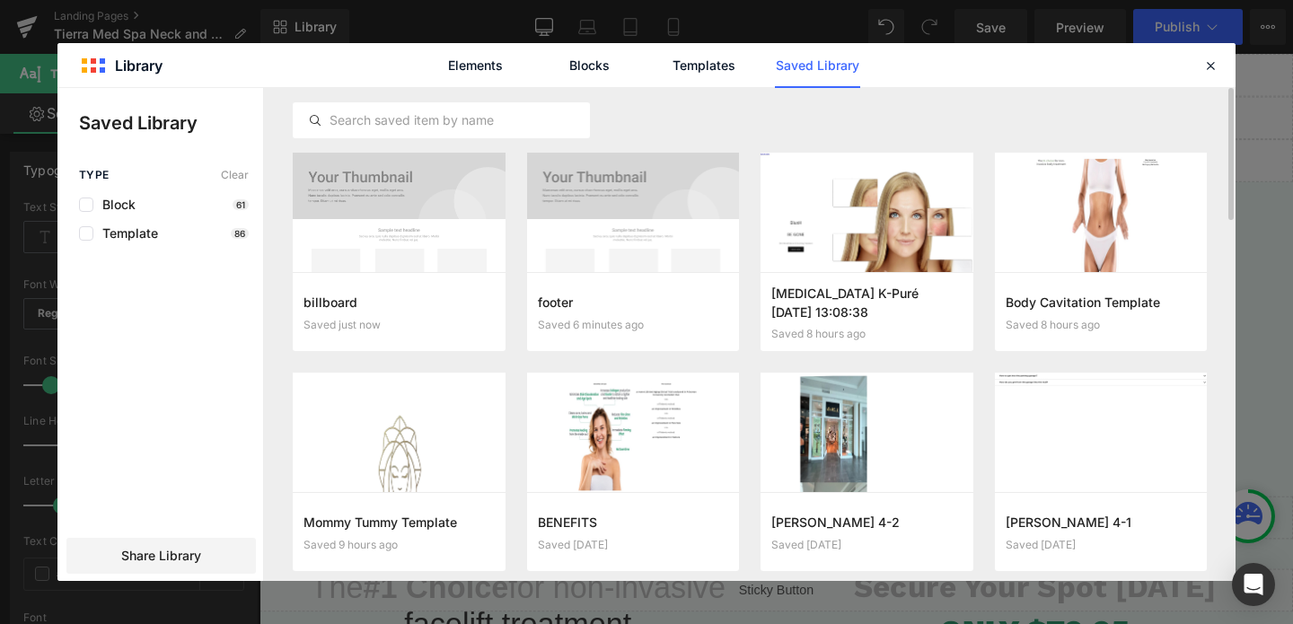
scroll to position [5, 0]
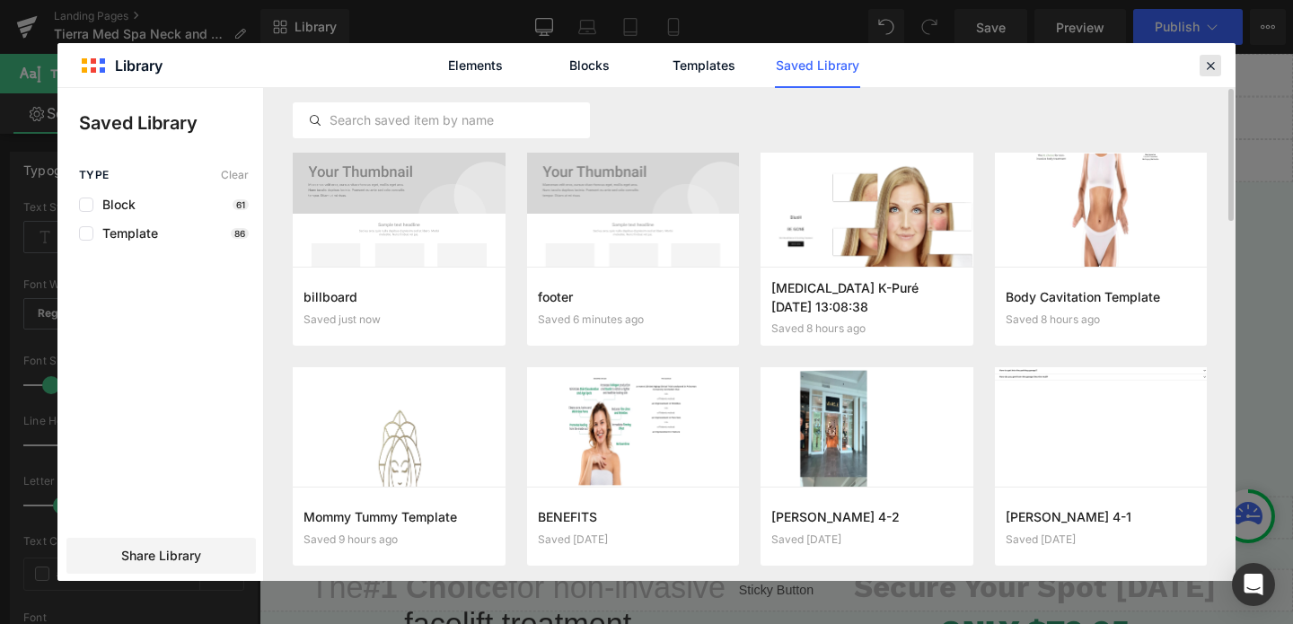
click at [1200, 69] on div at bounding box center [1211, 66] width 22 height 22
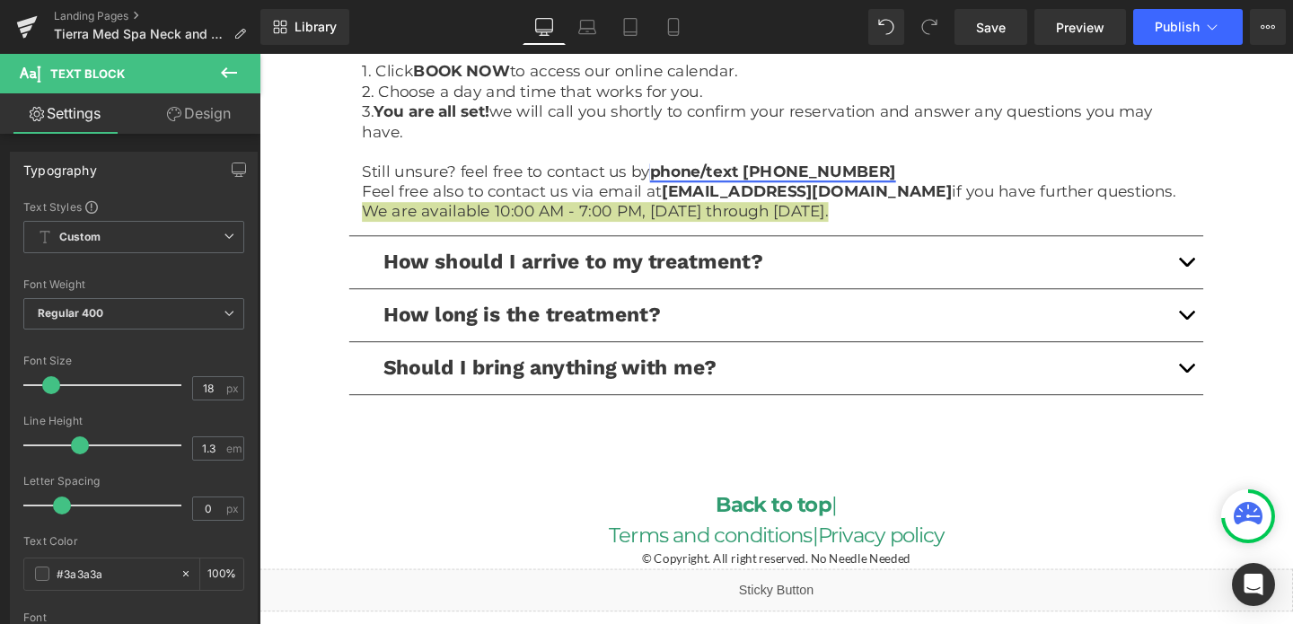
scroll to position [4529, 0]
